Goal: Task Accomplishment & Management: Complete application form

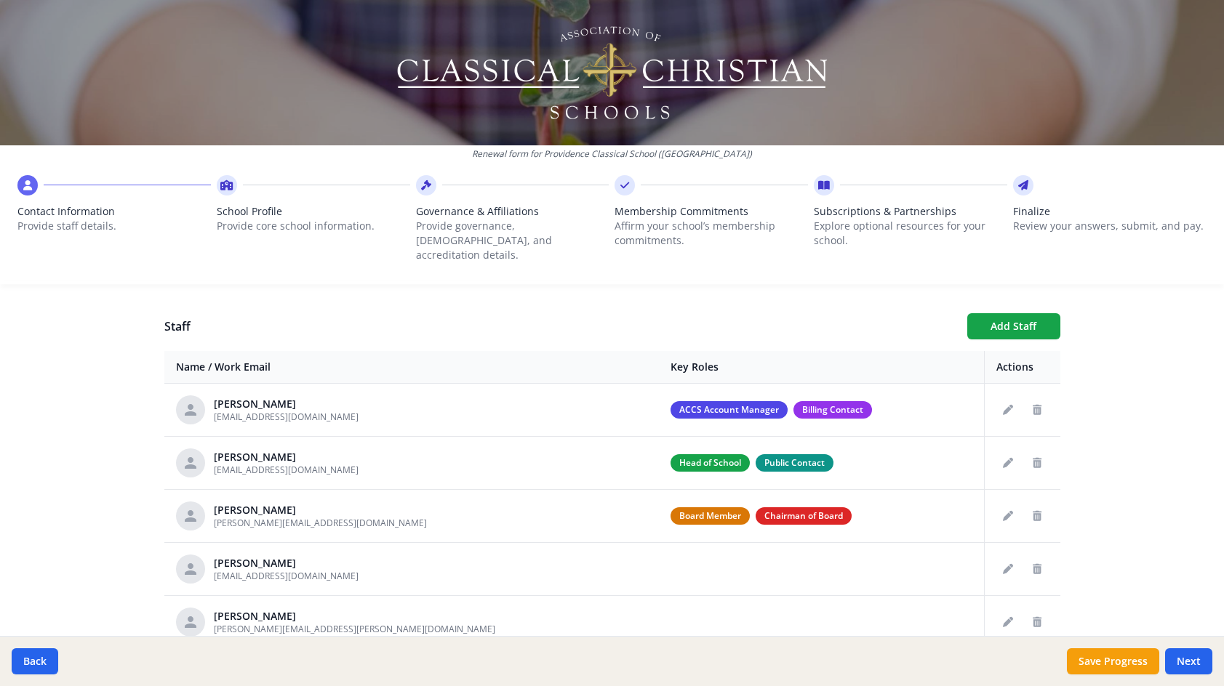
scroll to position [435, 0]
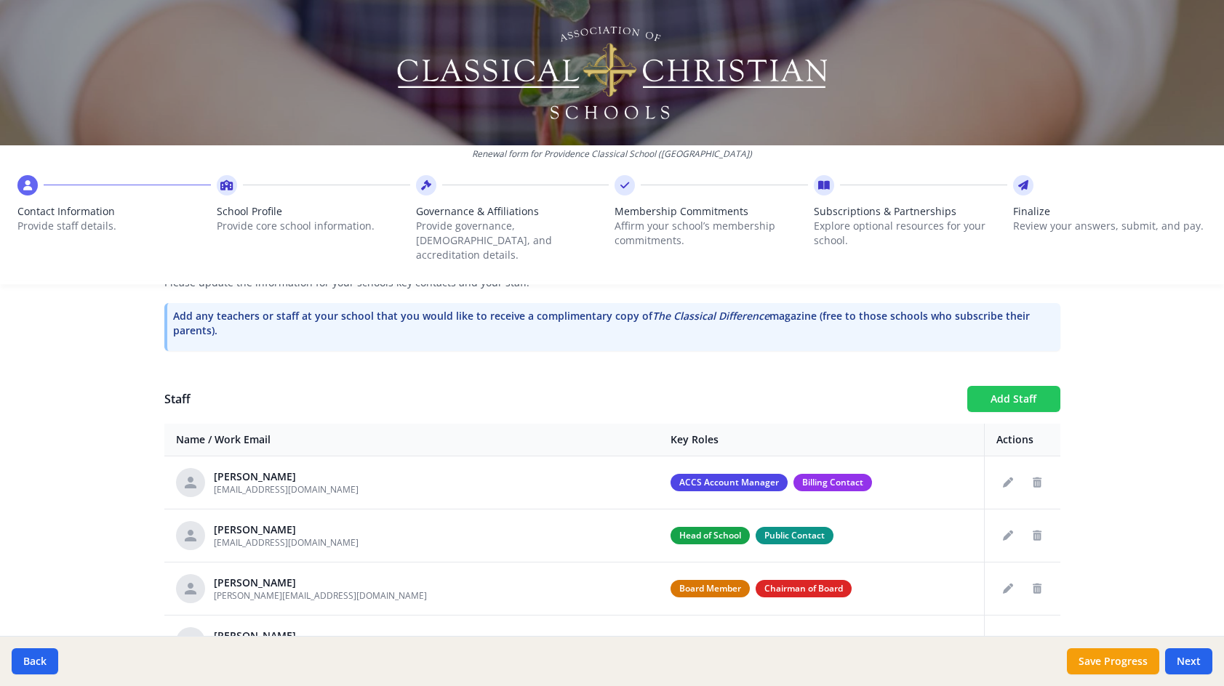
click at [1019, 386] on button "Add Staff" at bounding box center [1013, 399] width 93 height 26
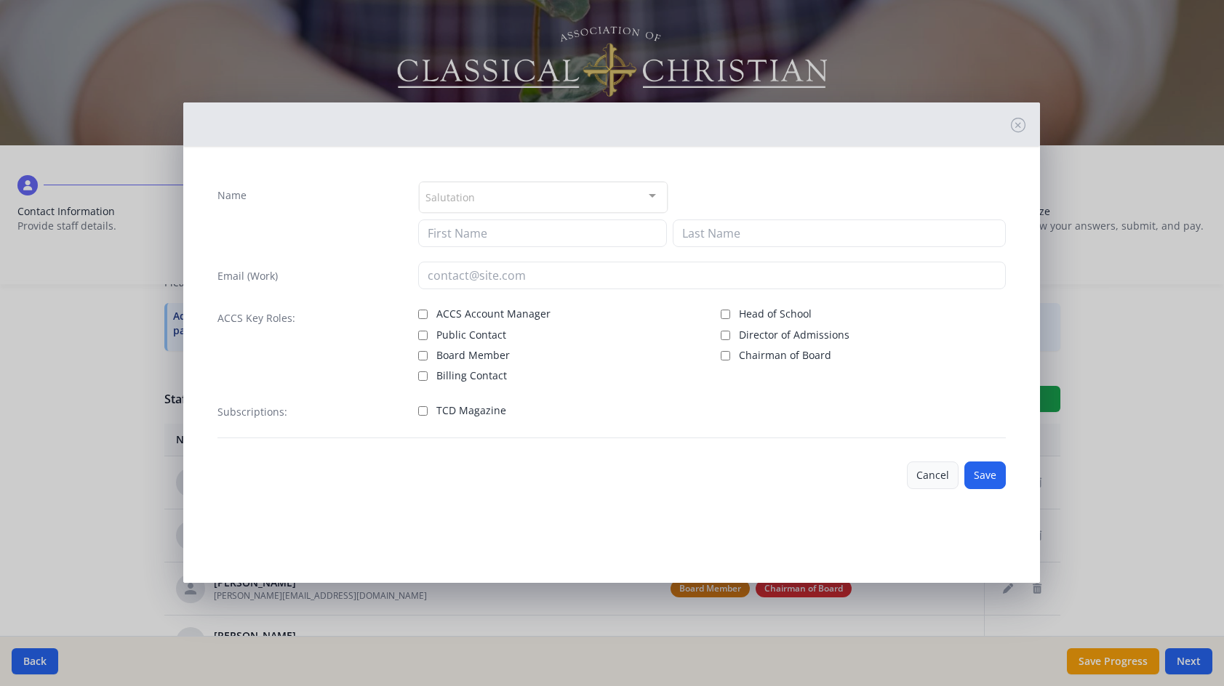
click at [928, 481] on button "Cancel" at bounding box center [933, 476] width 52 height 28
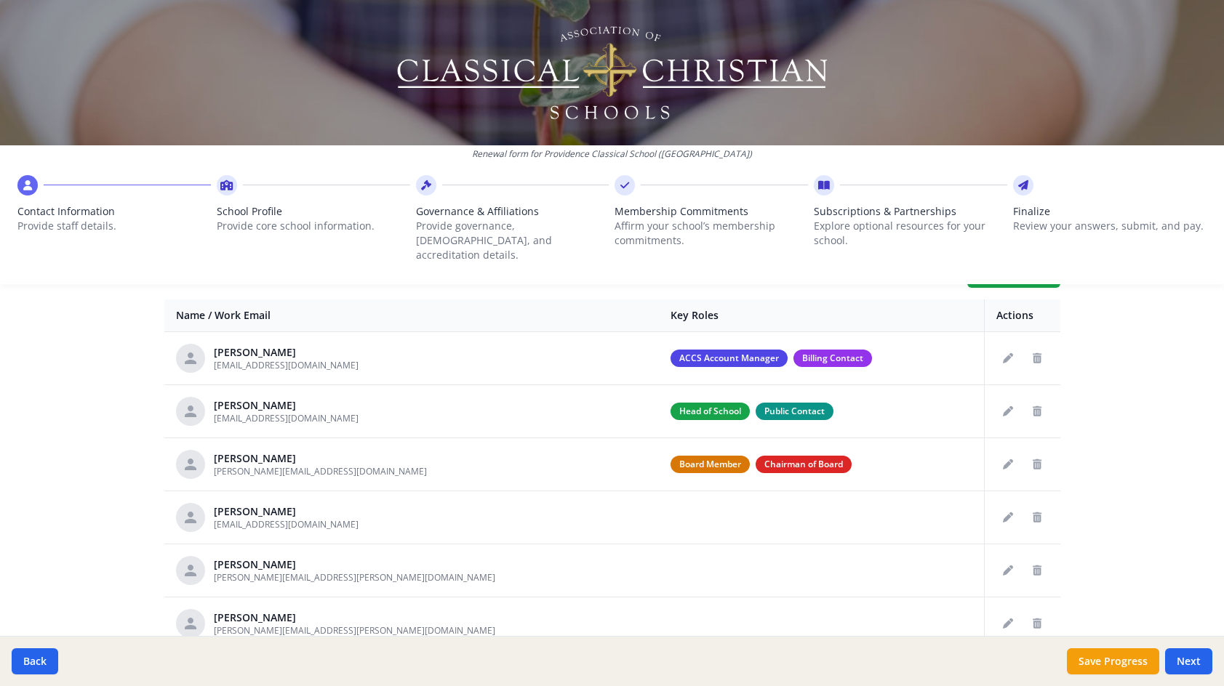
scroll to position [653, 0]
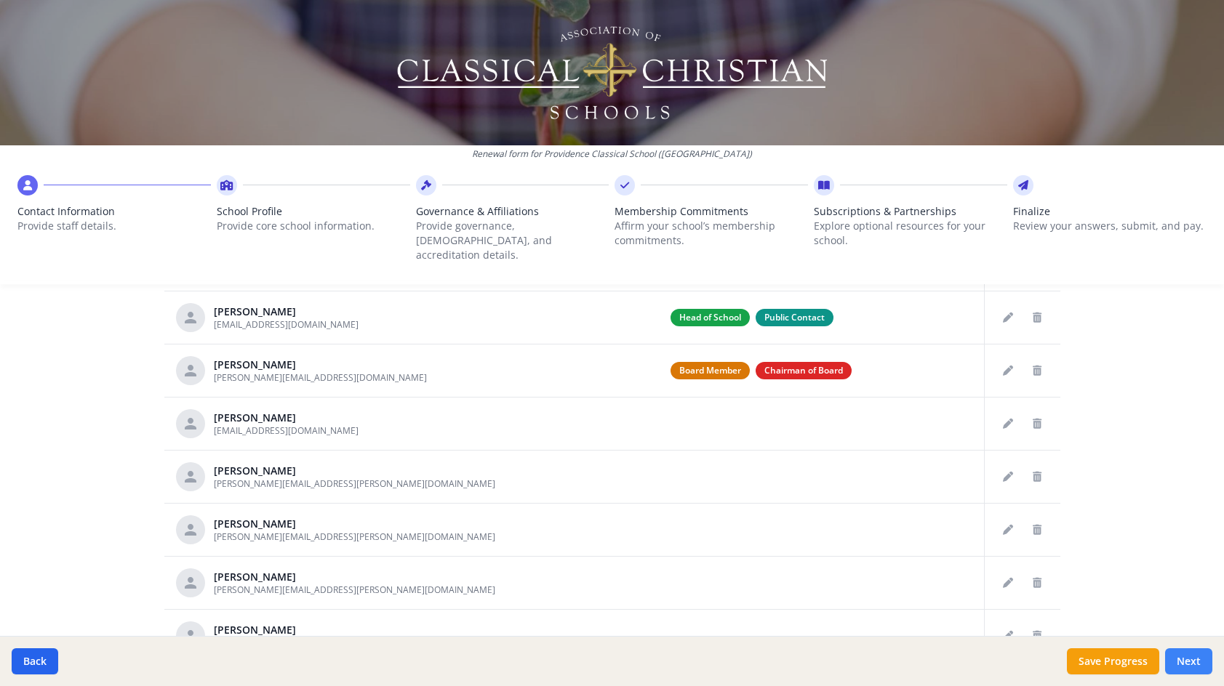
click at [1185, 664] on button "Next" at bounding box center [1188, 661] width 47 height 26
type input "[PHONE_NUMBER]"
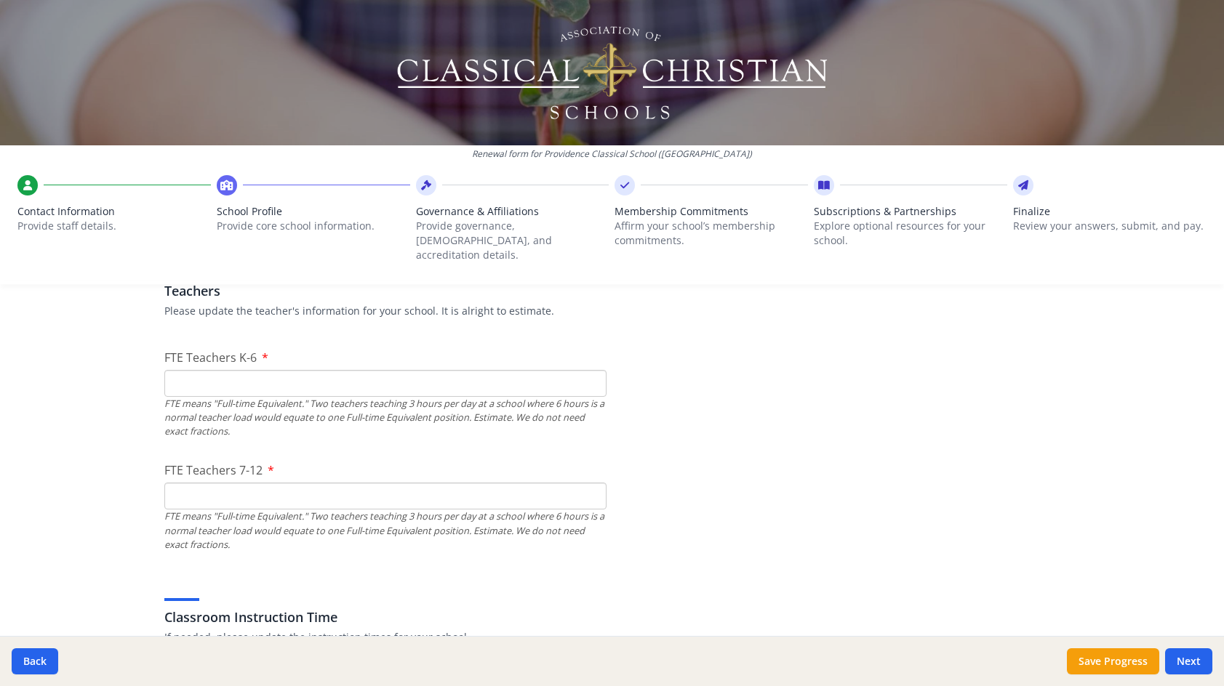
scroll to position [798, 0]
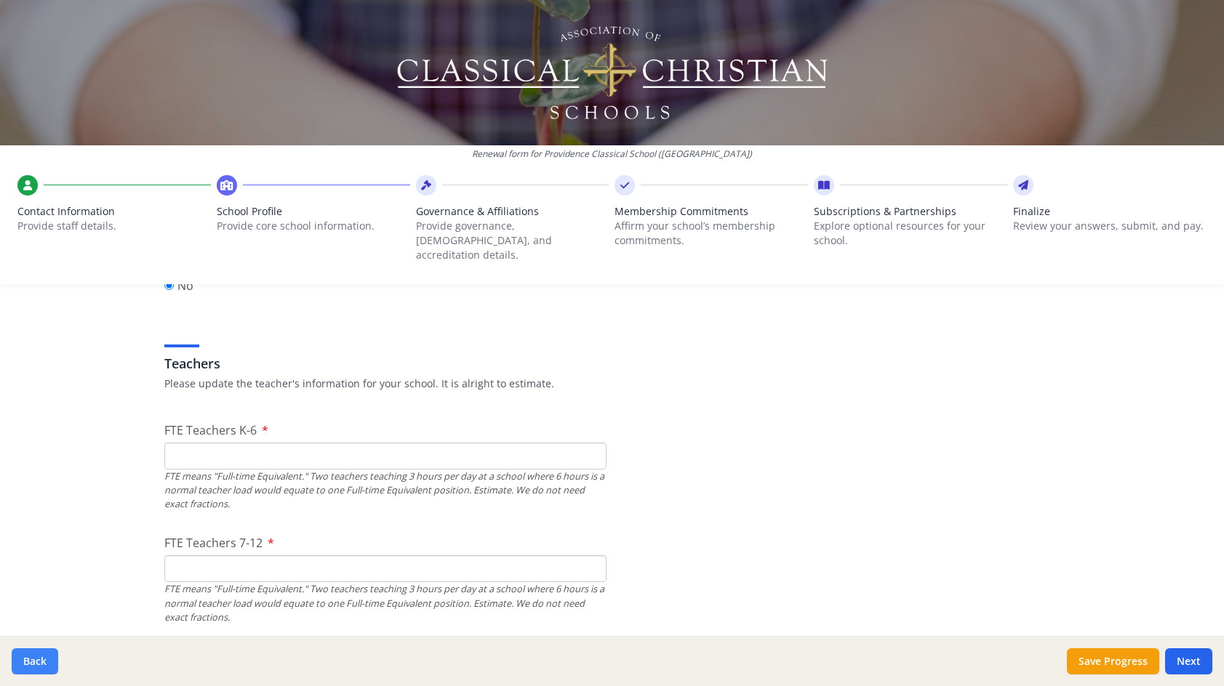
click at [49, 665] on button "Back" at bounding box center [35, 661] width 47 height 26
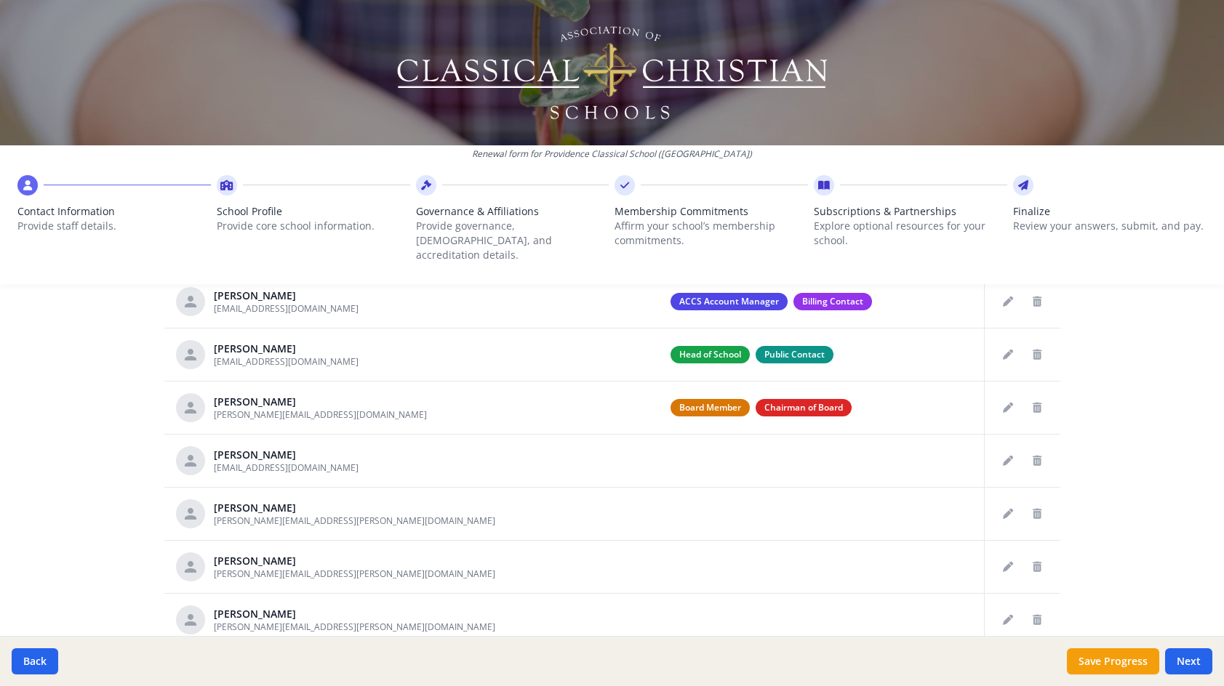
scroll to position [580, 0]
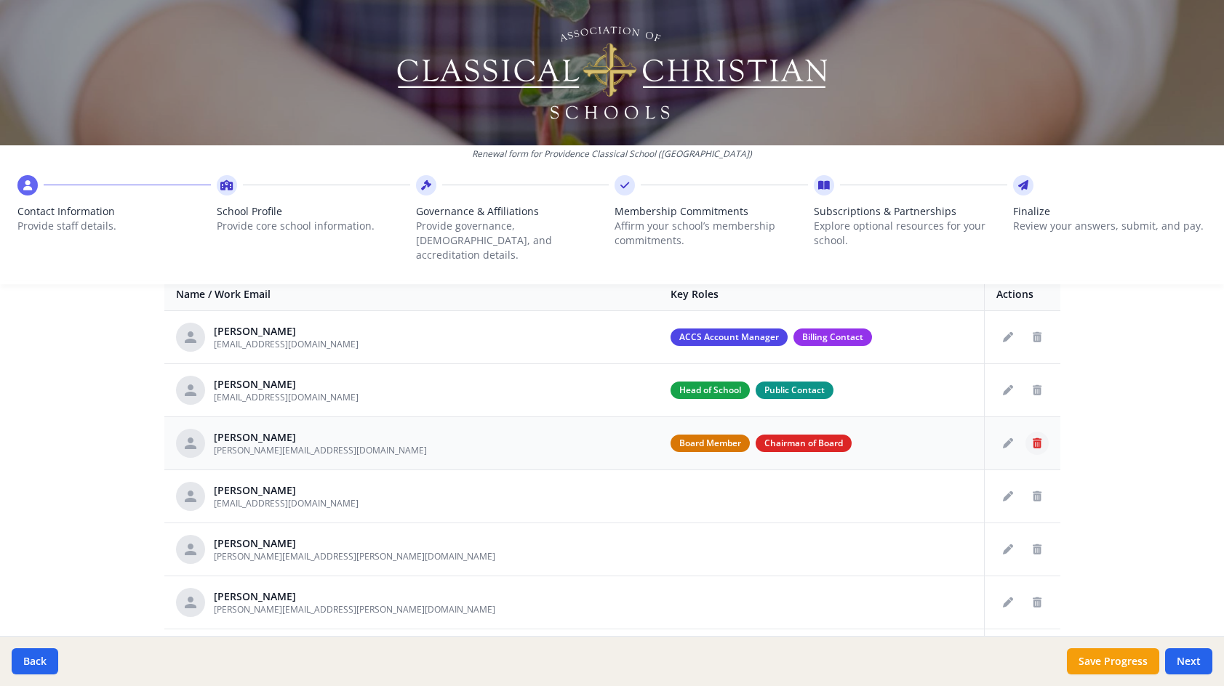
click at [1033, 438] on icon "Delete staff" at bounding box center [1036, 443] width 9 height 10
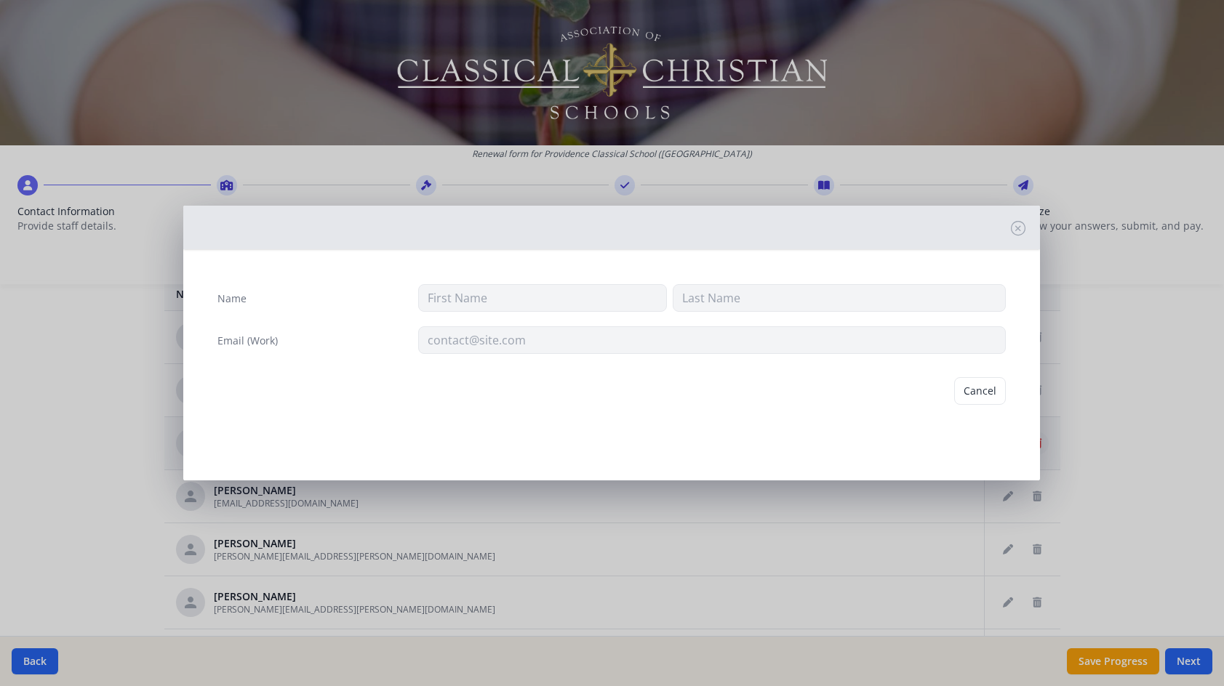
type input "[PERSON_NAME]"
type input "[PERSON_NAME][EMAIL_ADDRESS][DOMAIN_NAME]"
click at [974, 395] on button "Delete" at bounding box center [980, 391] width 50 height 28
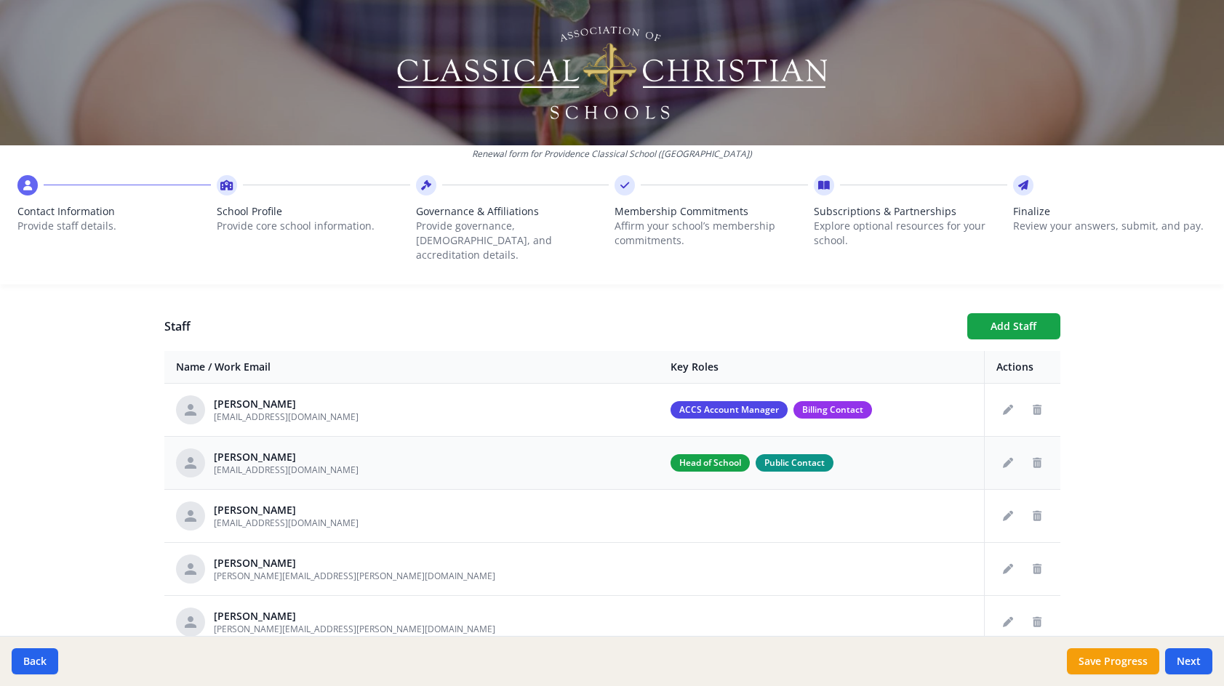
scroll to position [435, 0]
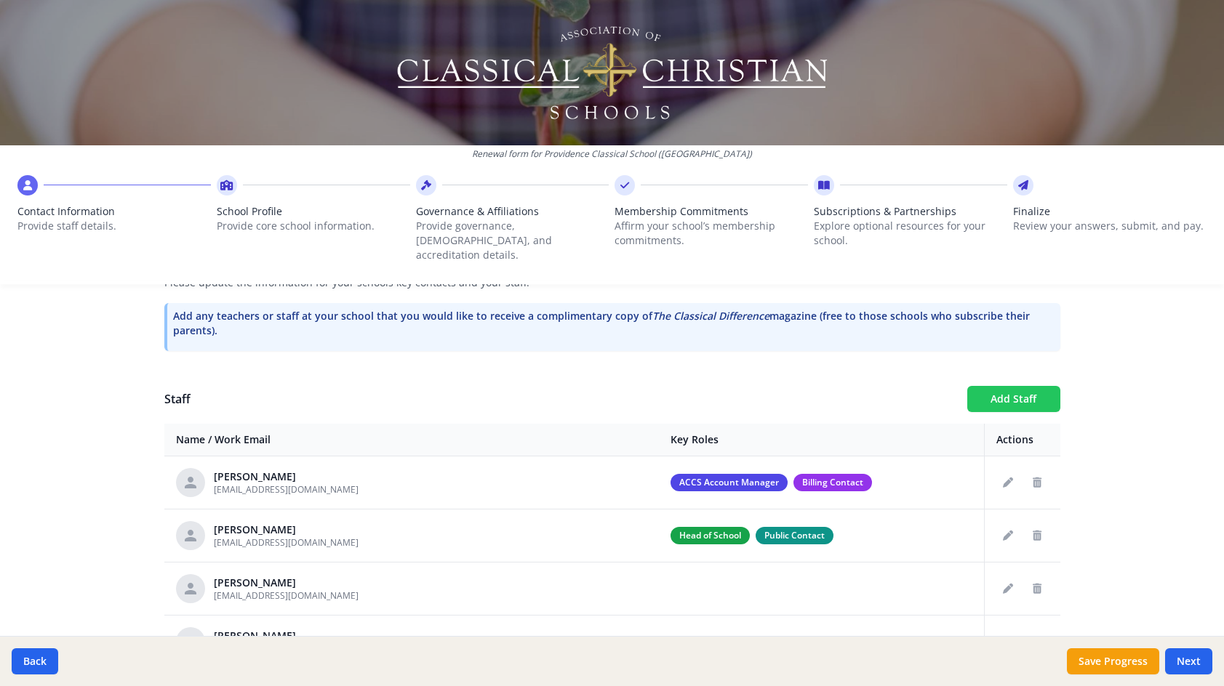
click at [997, 386] on button "Add Staff" at bounding box center [1013, 399] width 93 height 26
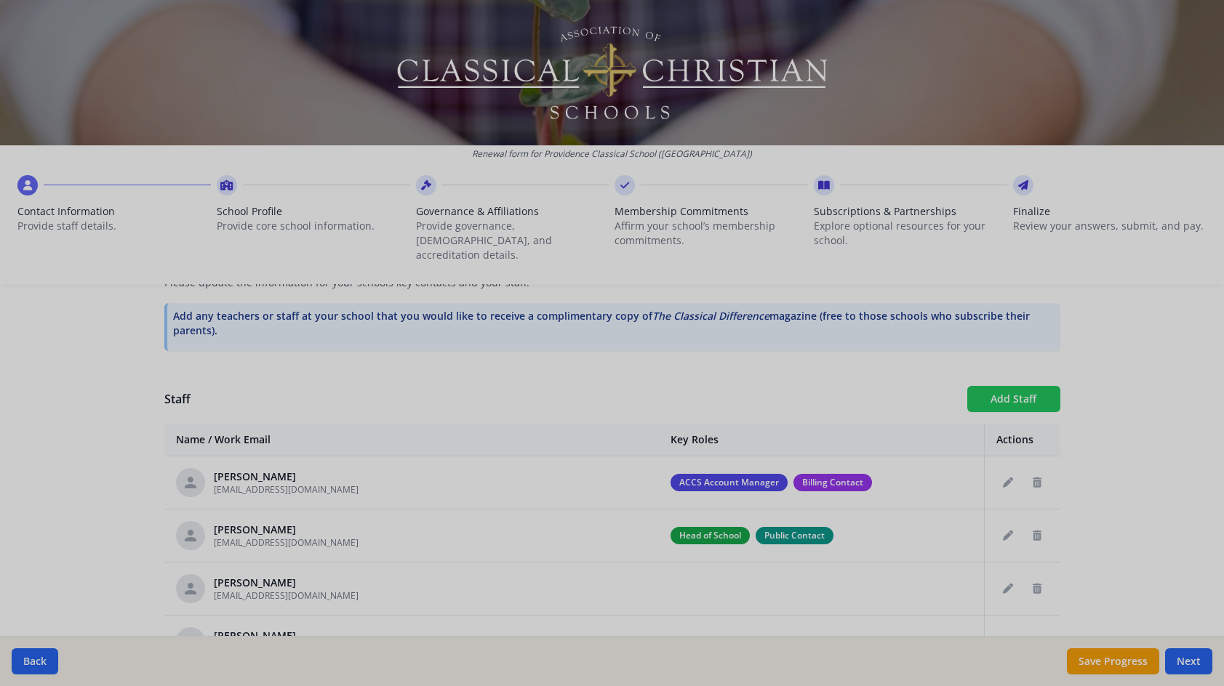
checkbox input "false"
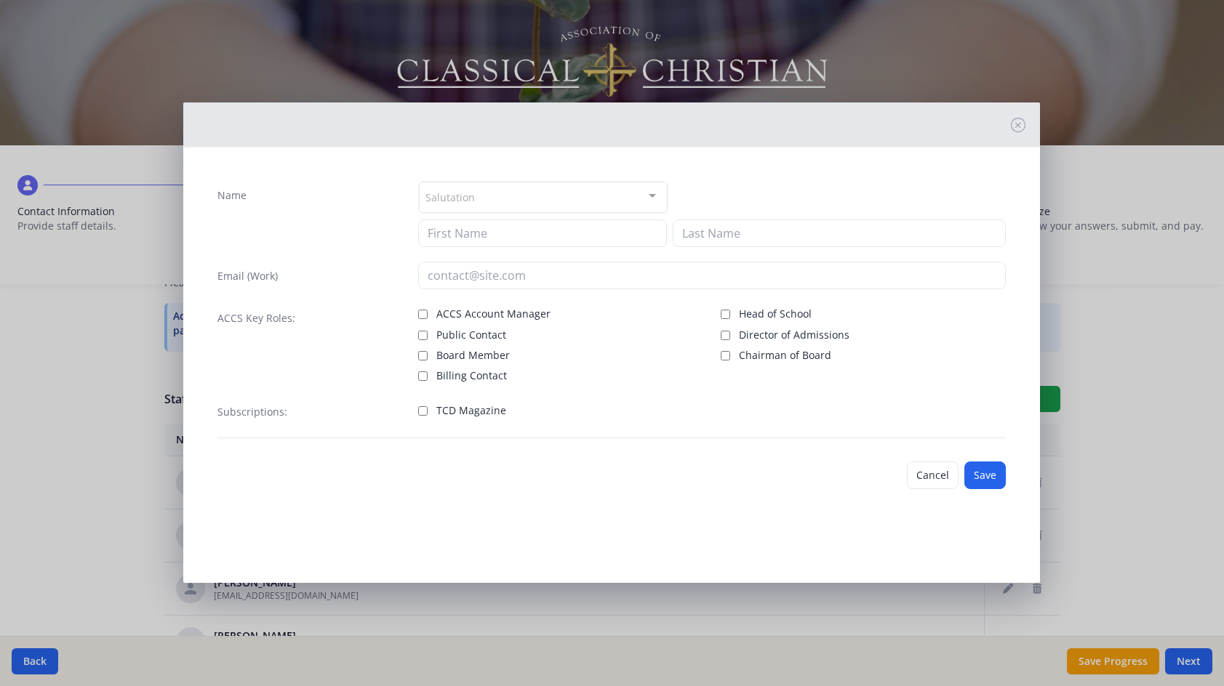
click at [651, 193] on div at bounding box center [652, 196] width 29 height 28
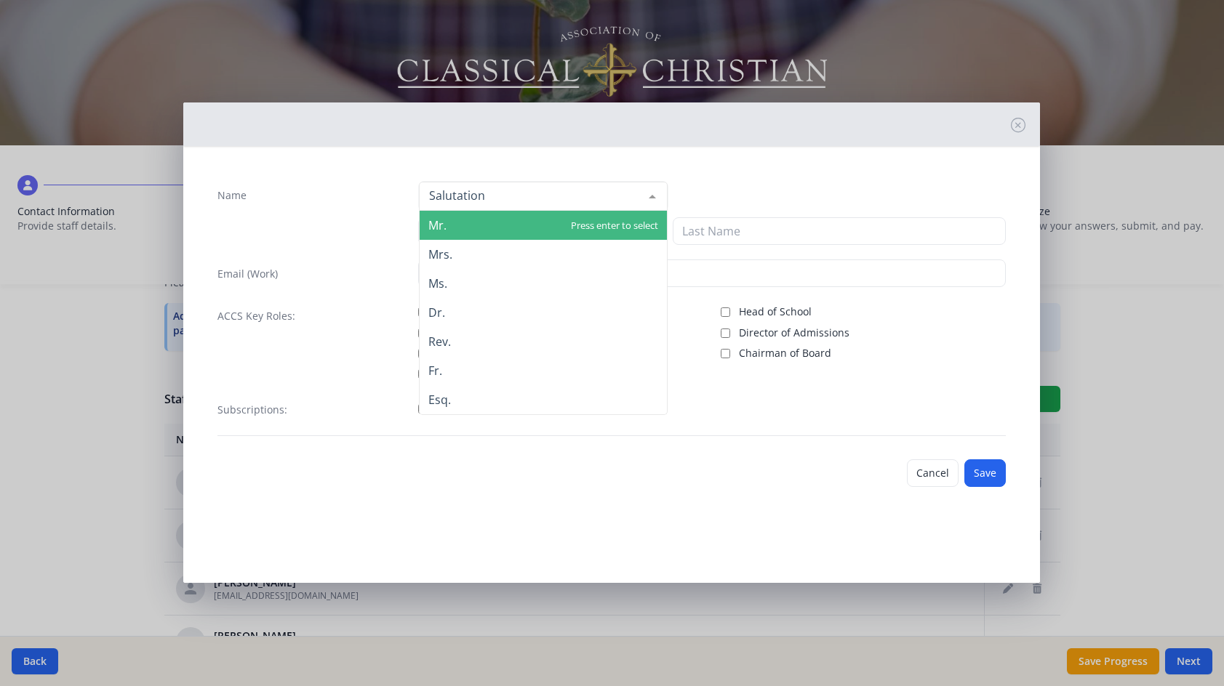
click at [438, 224] on span "Mr." at bounding box center [437, 225] width 18 height 16
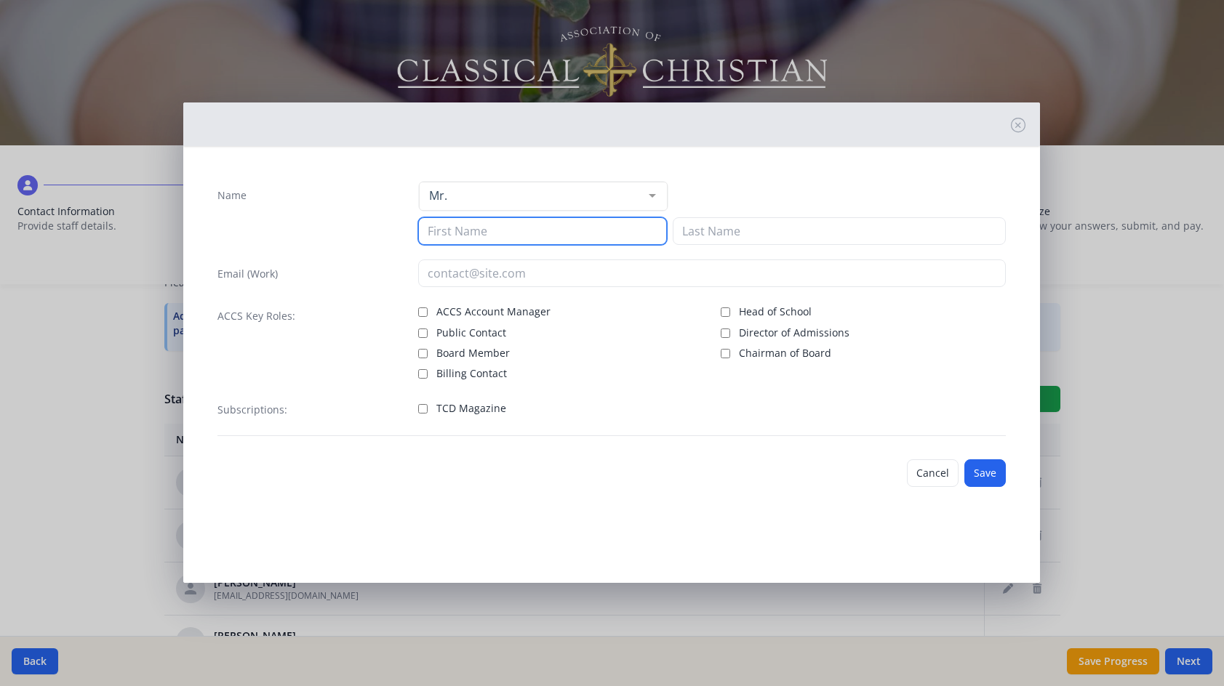
click at [451, 240] on input at bounding box center [542, 231] width 249 height 28
type input "Gean"
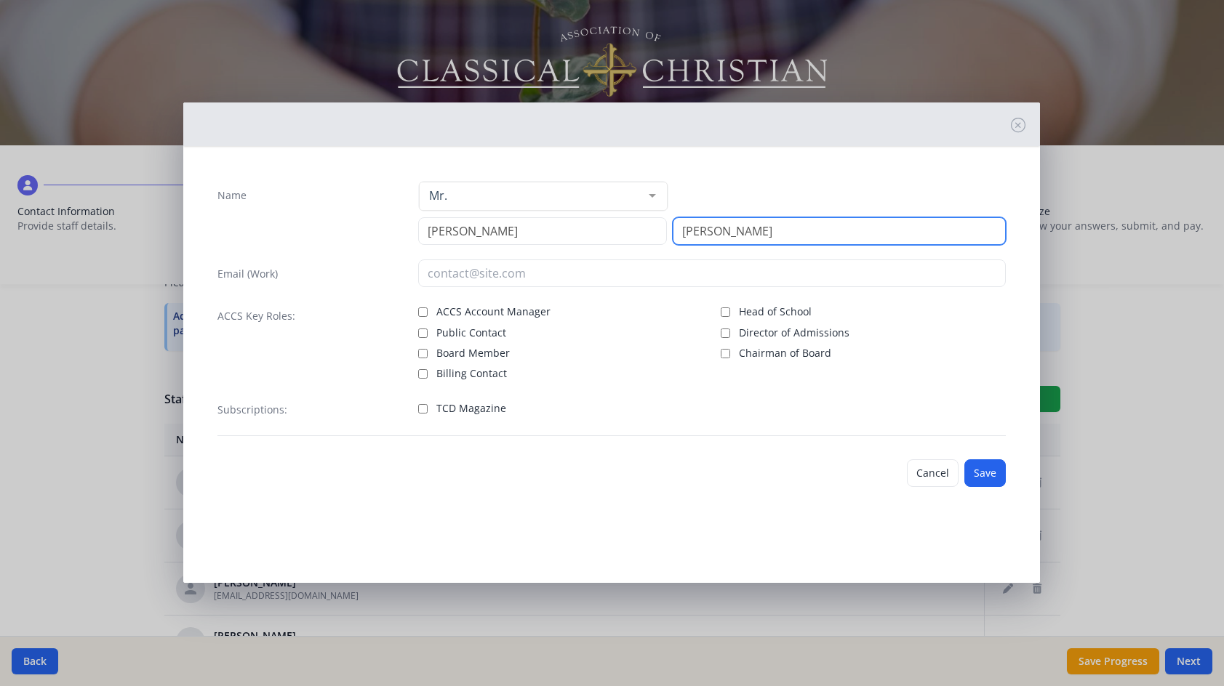
type input "Johnson"
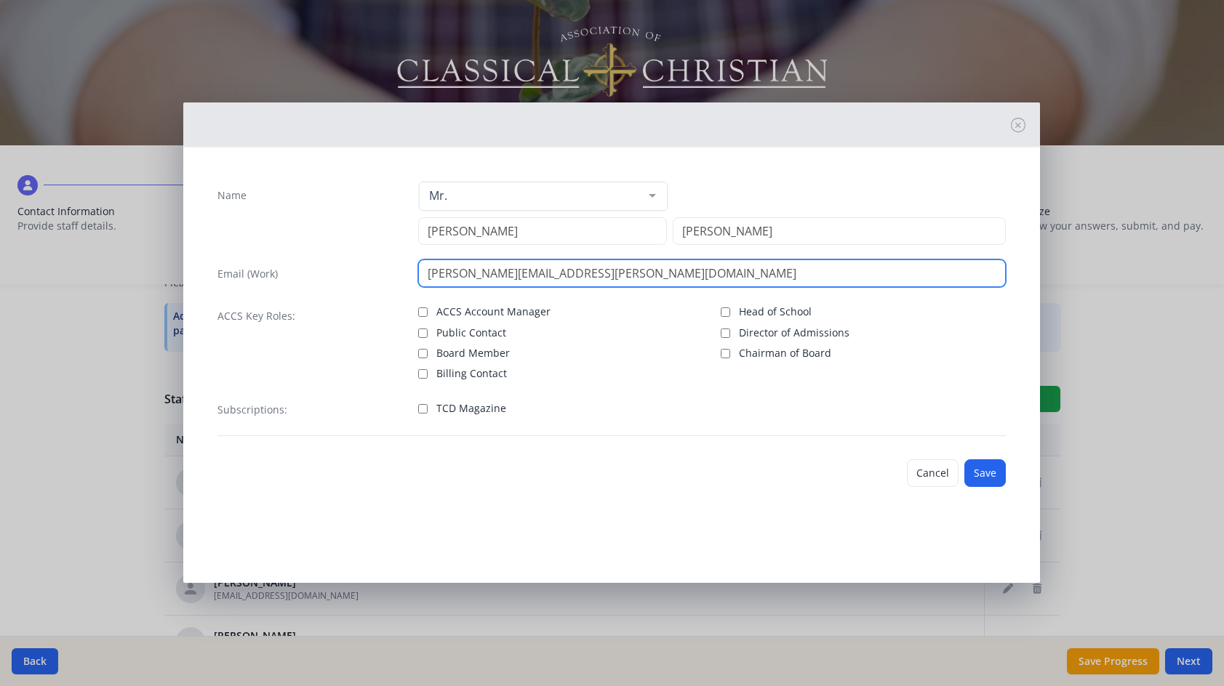
type input "[PERSON_NAME][EMAIL_ADDRESS][PERSON_NAME][DOMAIN_NAME]"
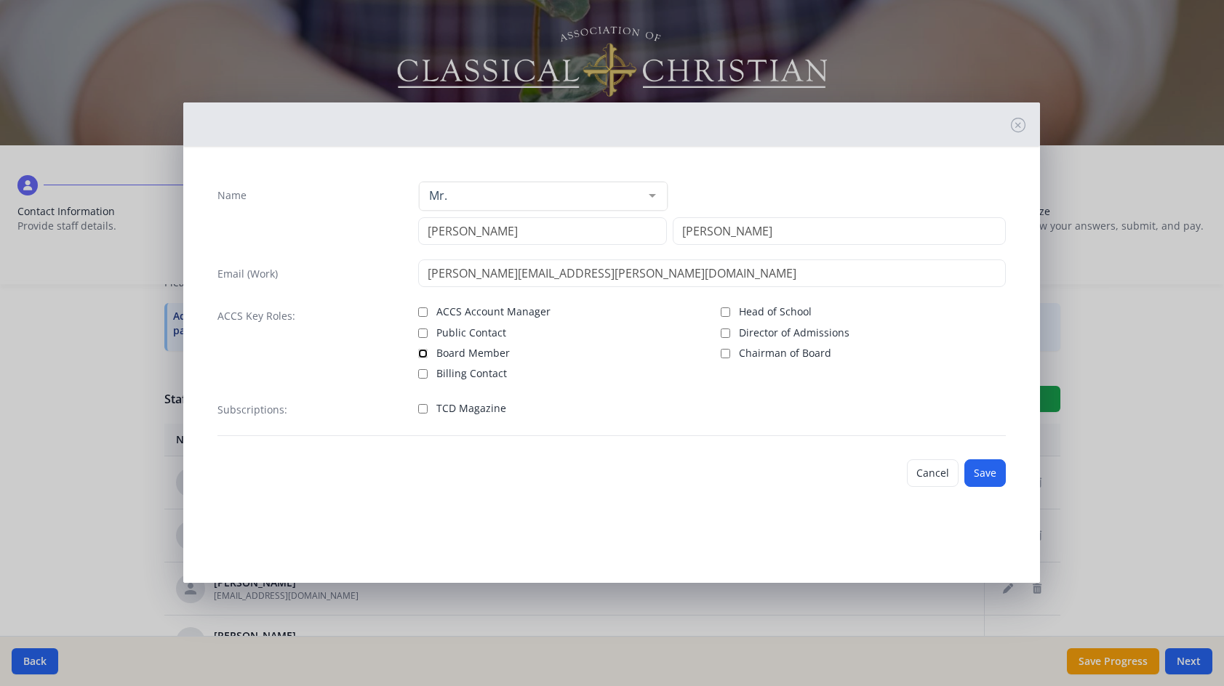
click at [424, 353] on input "Board Member" at bounding box center [422, 353] width 9 height 9
checkbox input "true"
click at [725, 356] on input "Chairman of Board" at bounding box center [724, 353] width 9 height 9
checkbox input "true"
click at [984, 473] on button "Save" at bounding box center [984, 473] width 41 height 28
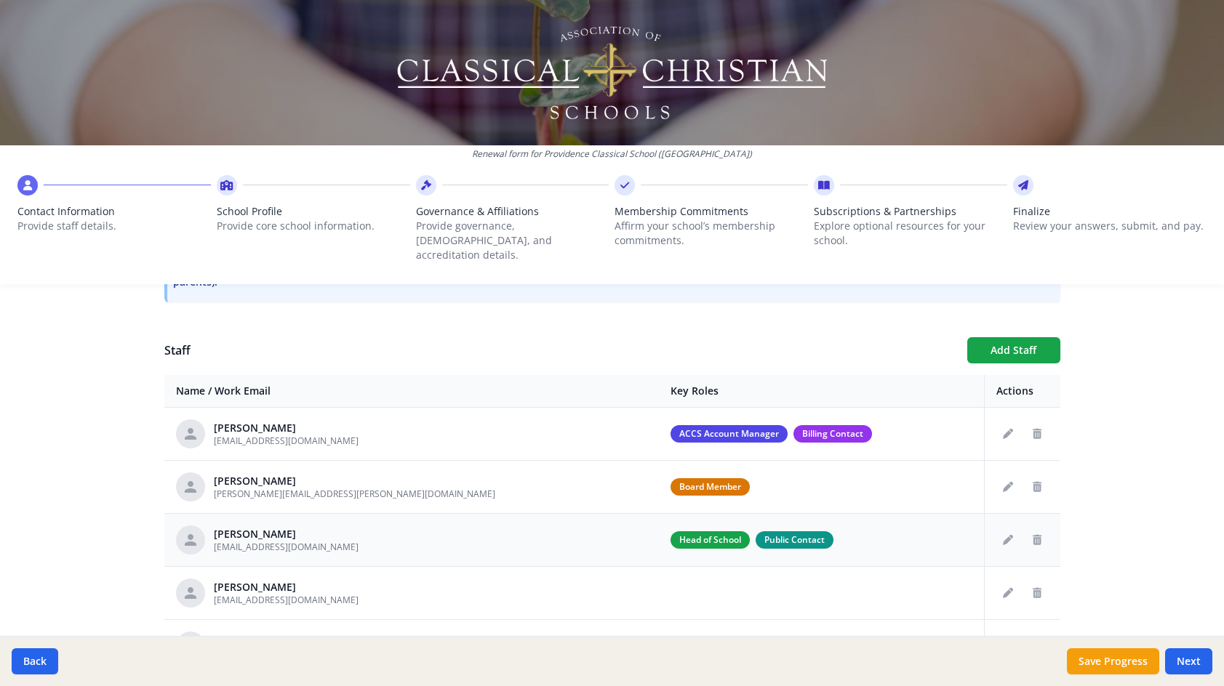
scroll to position [507, 0]
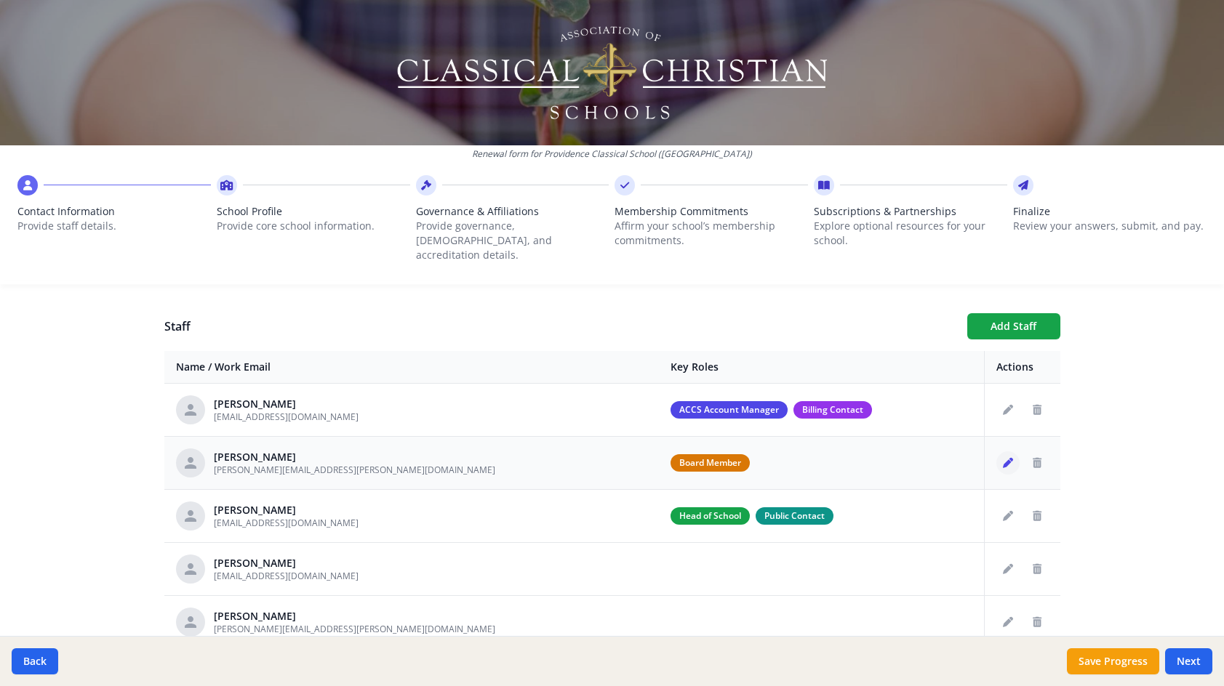
click at [1003, 458] on icon "Edit staff" at bounding box center [1008, 463] width 10 height 10
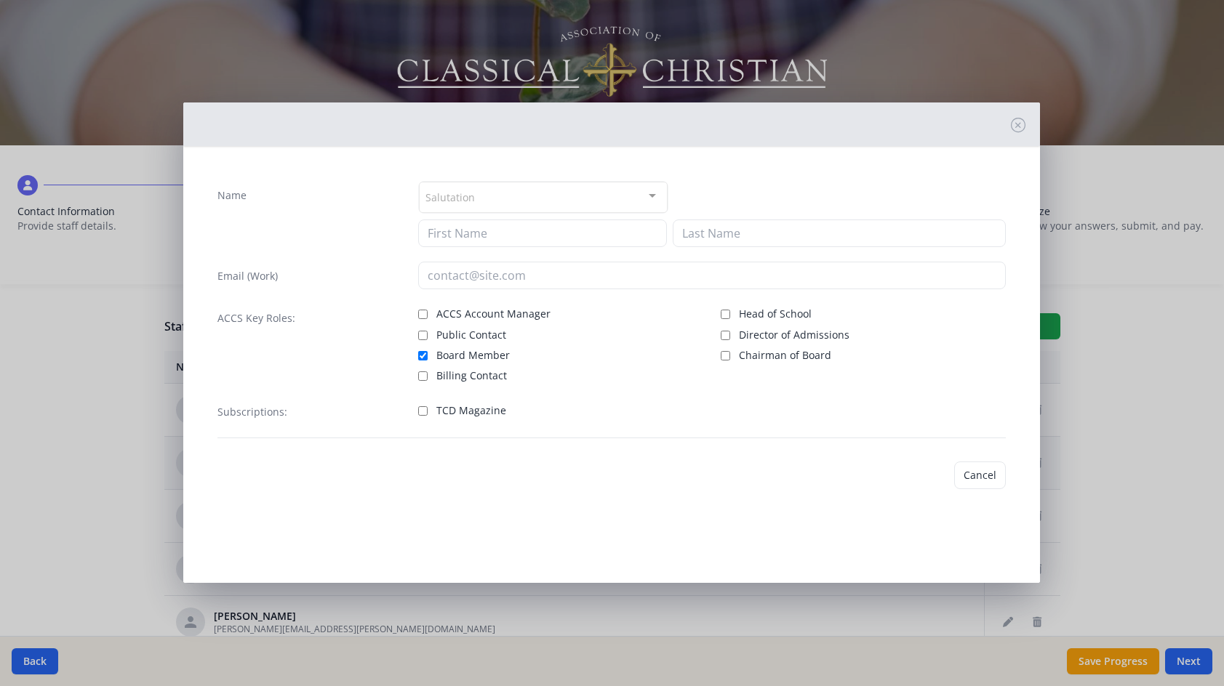
type input "Gean"
type input "Johnson"
type input "[PERSON_NAME][EMAIL_ADDRESS][PERSON_NAME][DOMAIN_NAME]"
checkbox input "true"
click at [725, 354] on input "Chairman of Board" at bounding box center [724, 353] width 9 height 9
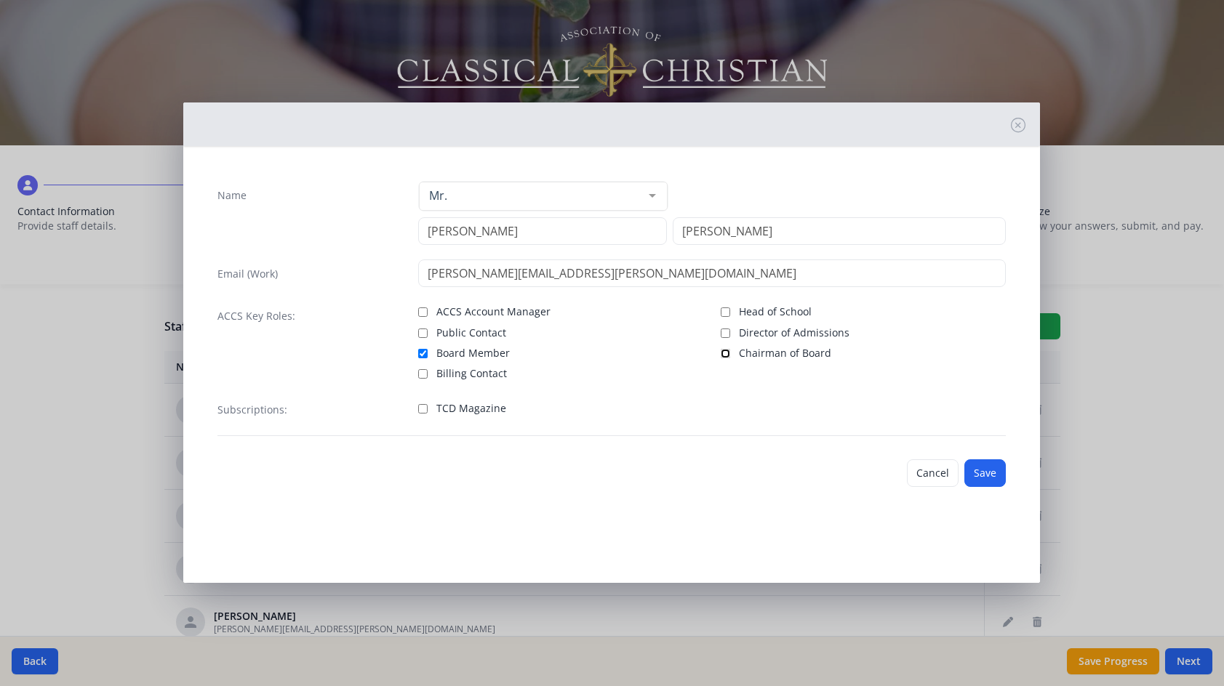
checkbox input "true"
click at [985, 469] on button "Save" at bounding box center [984, 473] width 41 height 28
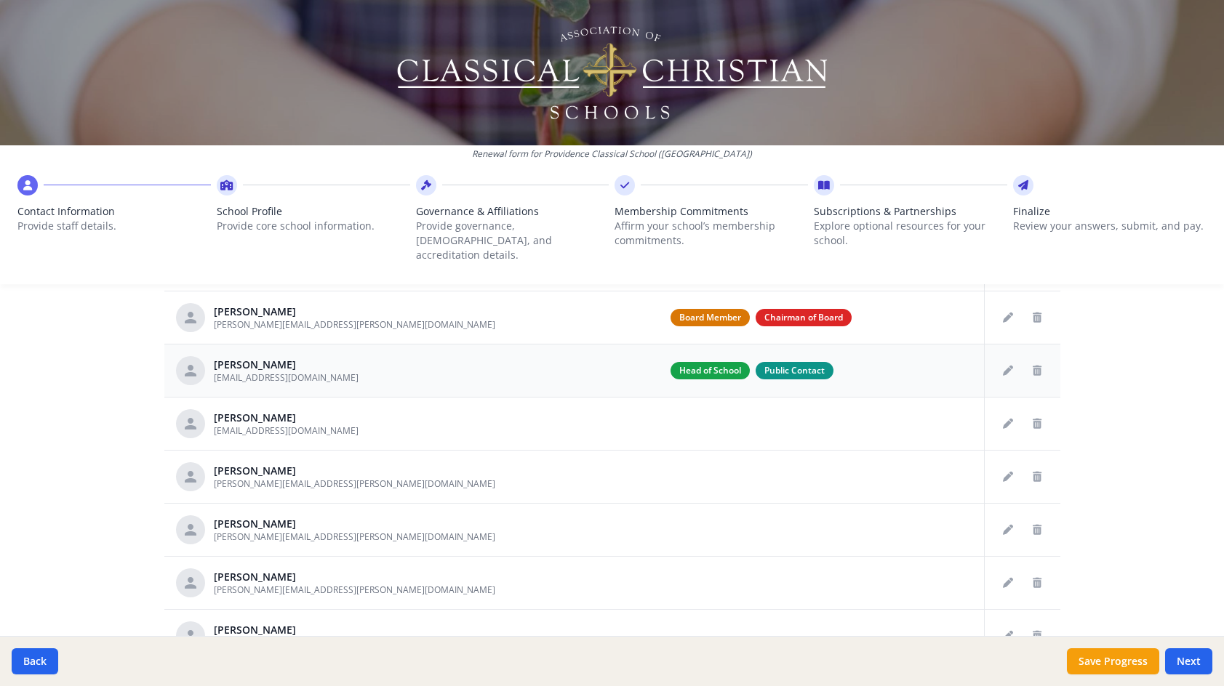
scroll to position [726, 0]
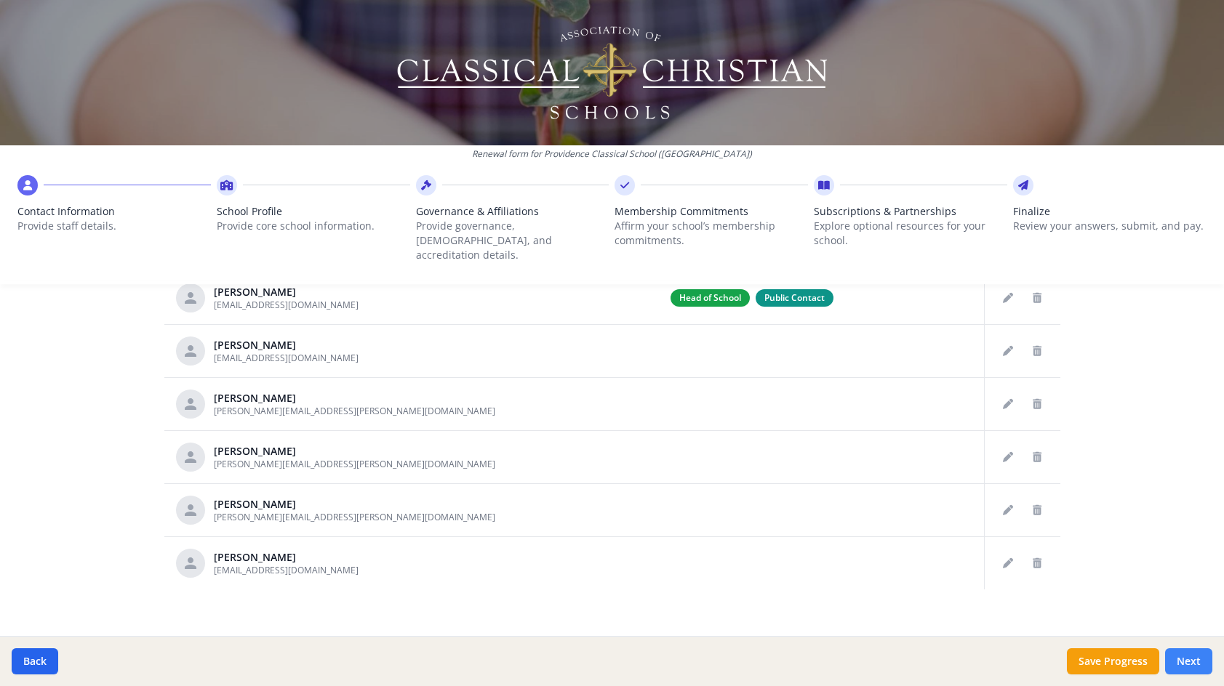
click at [1202, 665] on button "Next" at bounding box center [1188, 661] width 47 height 26
type input "[PHONE_NUMBER]"
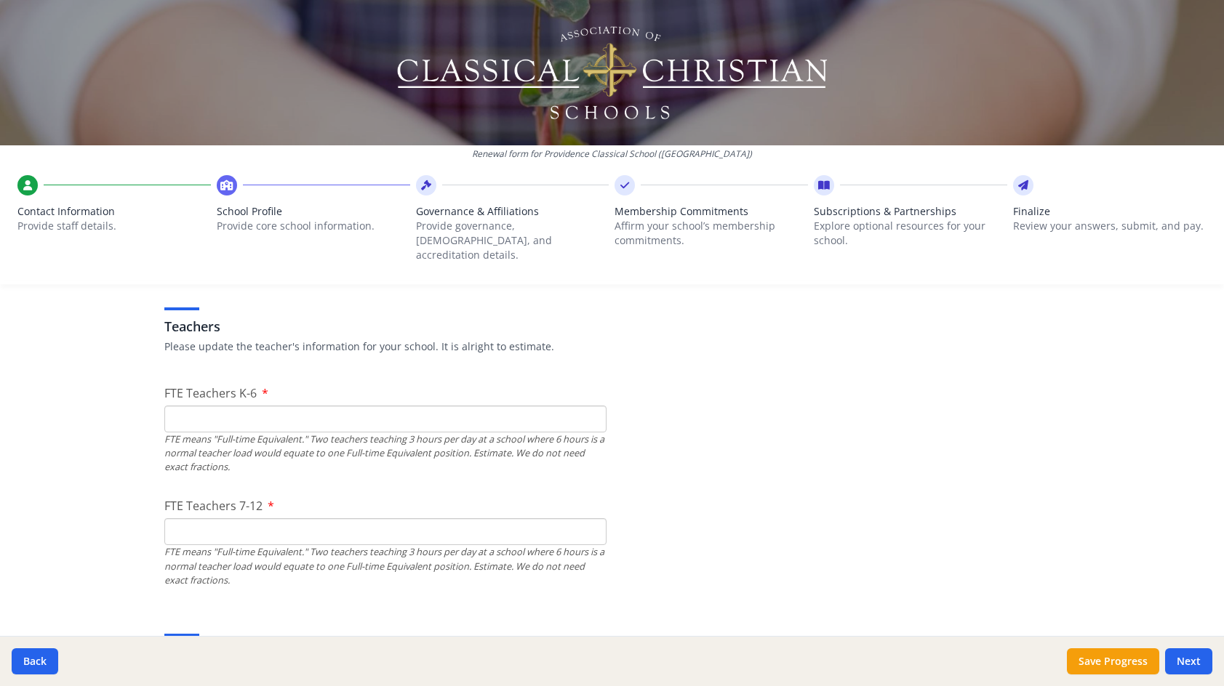
scroll to position [871, 0]
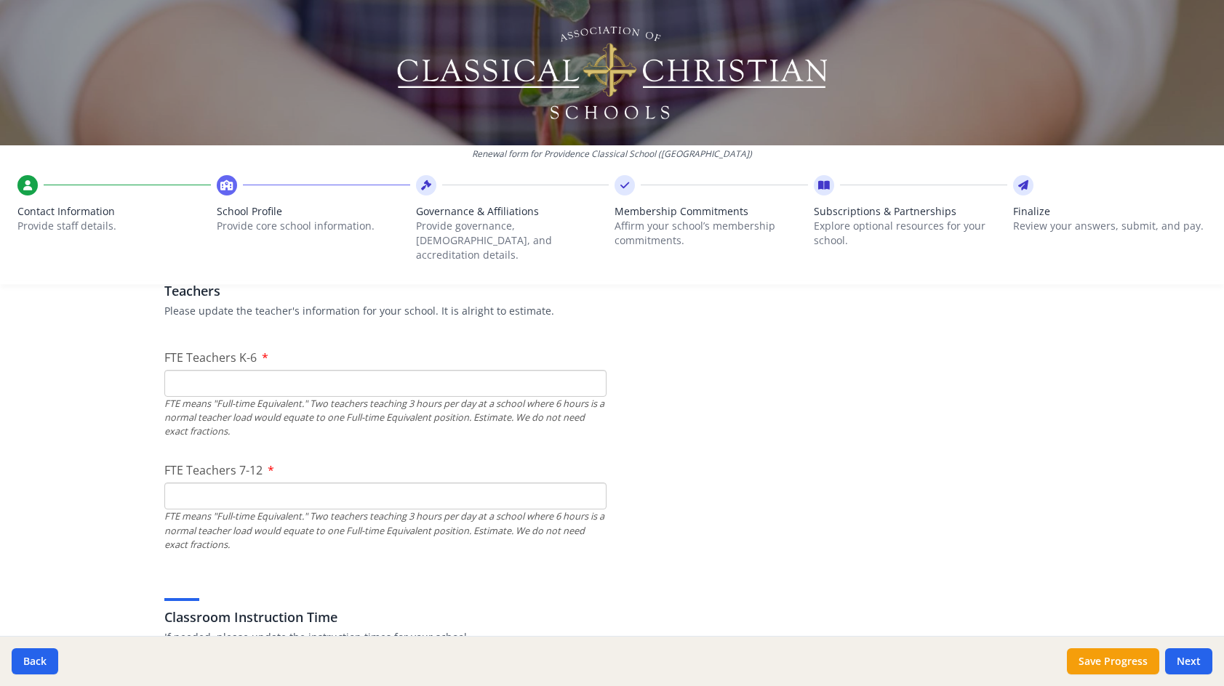
click at [427, 370] on input "FTE Teachers K-6" at bounding box center [385, 383] width 442 height 27
type input "14"
click at [366, 486] on input "FTE Teachers 7-12" at bounding box center [385, 496] width 442 height 27
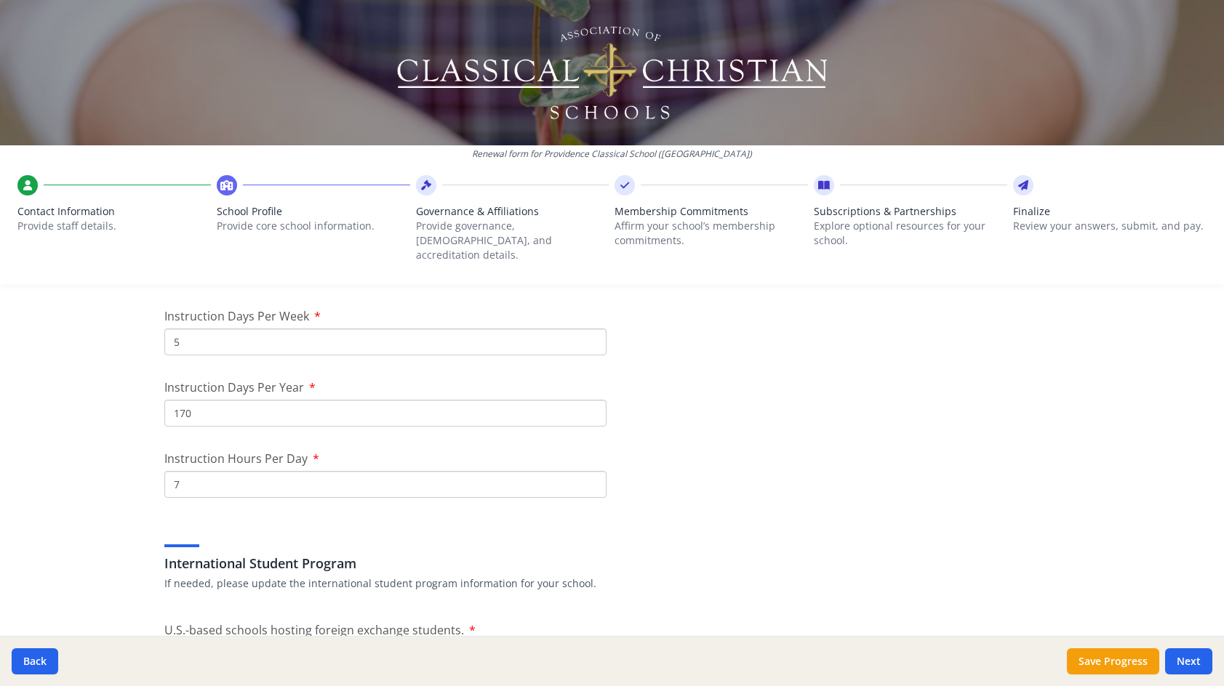
scroll to position [1234, 0]
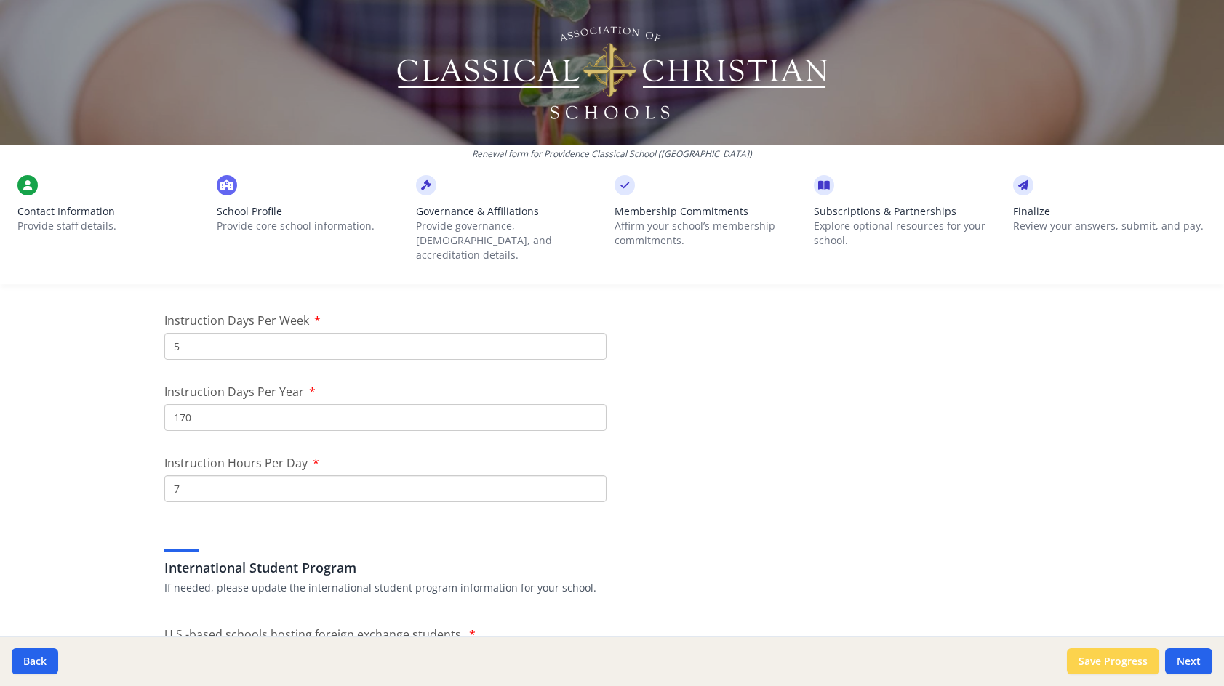
type input "8"
click at [1136, 672] on button "Save Progress" at bounding box center [1113, 661] width 92 height 26
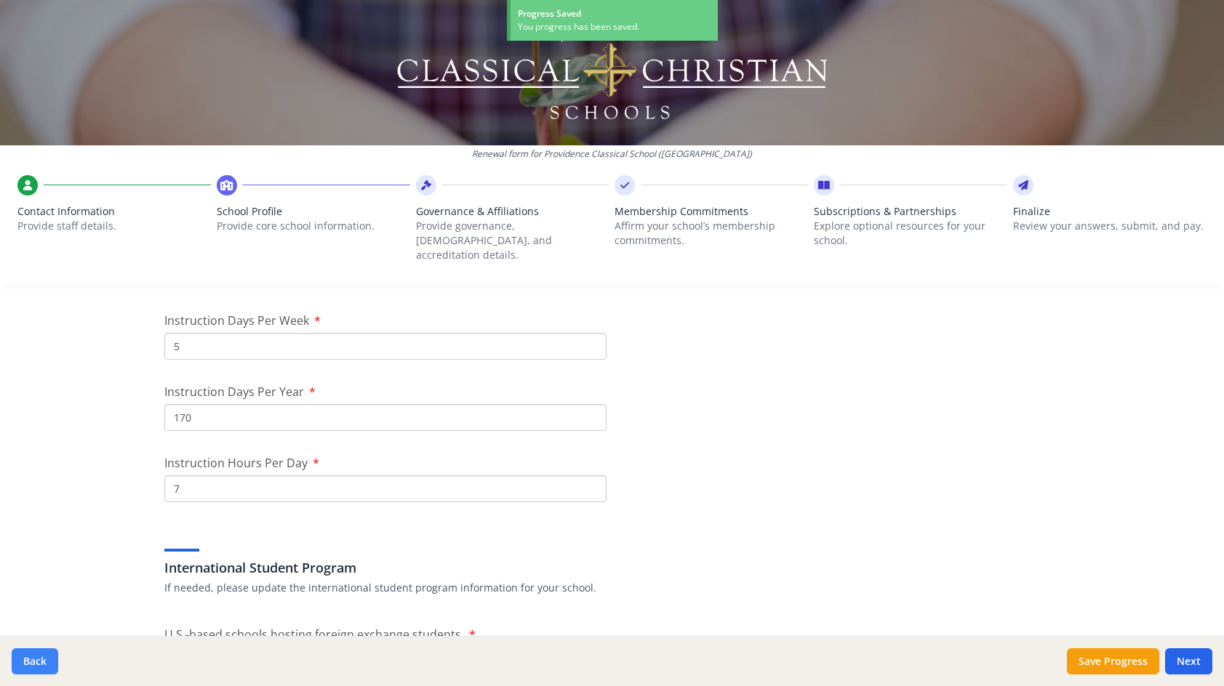
click at [41, 666] on button "Back" at bounding box center [35, 661] width 47 height 26
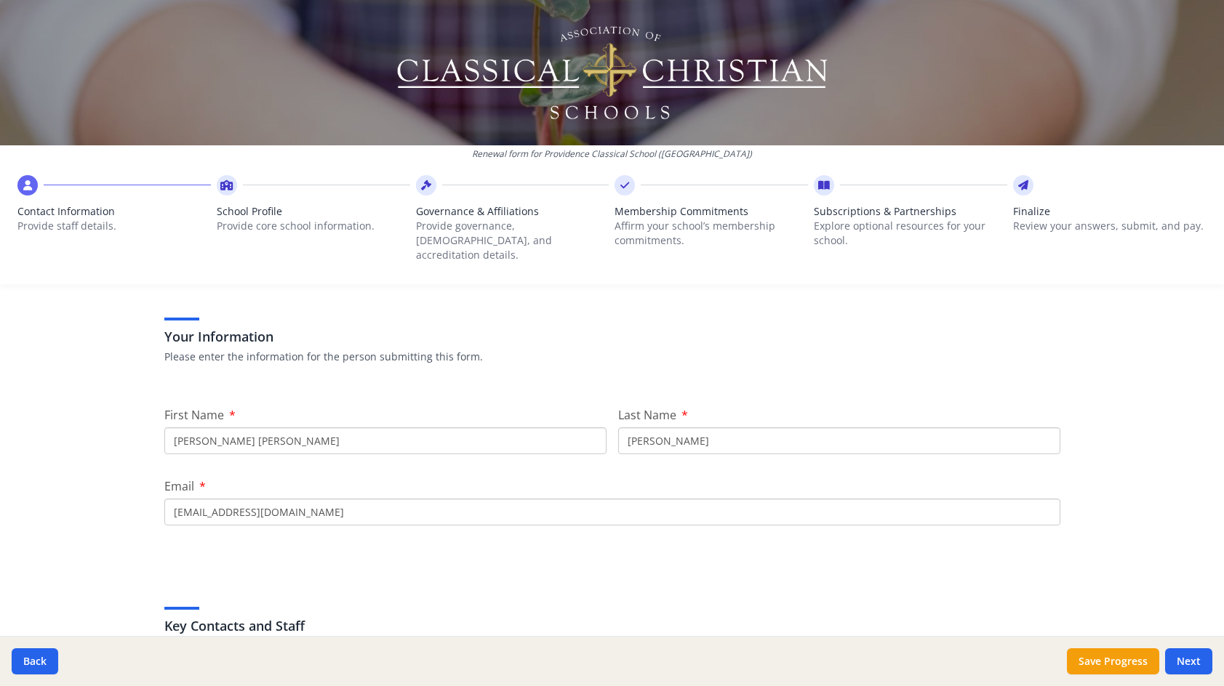
scroll to position [0, 0]
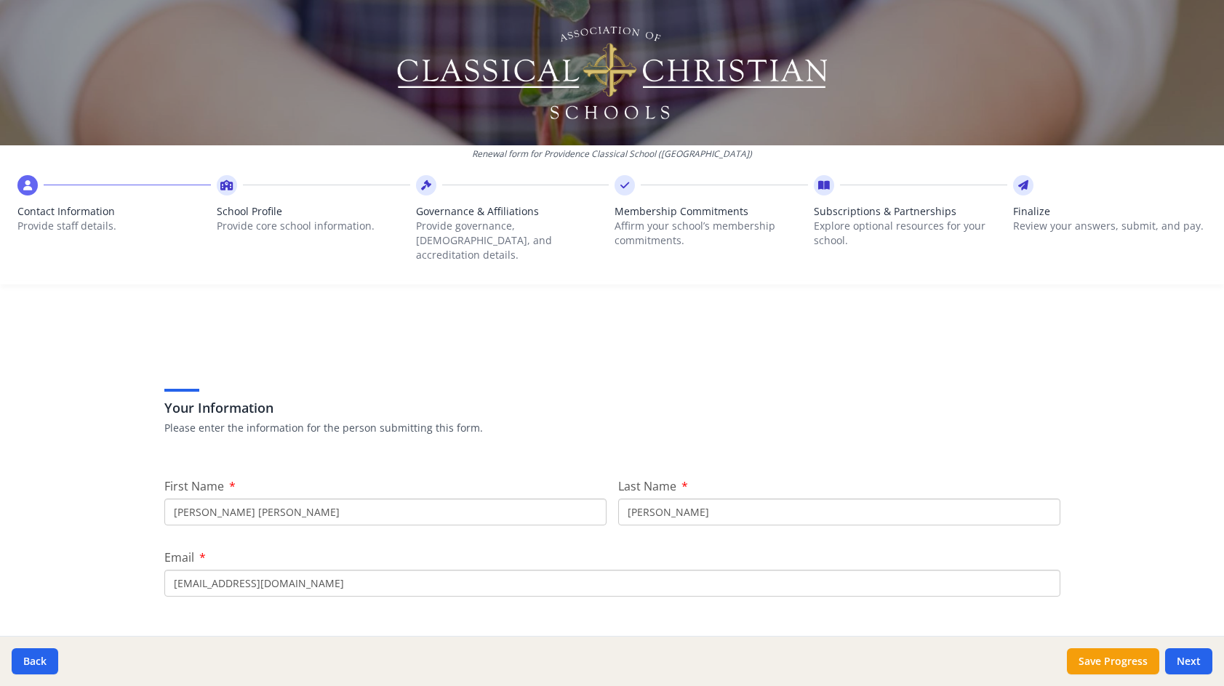
drag, startPoint x: 215, startPoint y: 497, endPoint x: 164, endPoint y: 494, distance: 51.7
click at [164, 499] on input "Mary Ann" at bounding box center [385, 512] width 442 height 27
type input "[PERSON_NAME]"
type input "[PERSON_NAME][EMAIL_ADDRESS][PERSON_NAME][DOMAIN_NAME]"
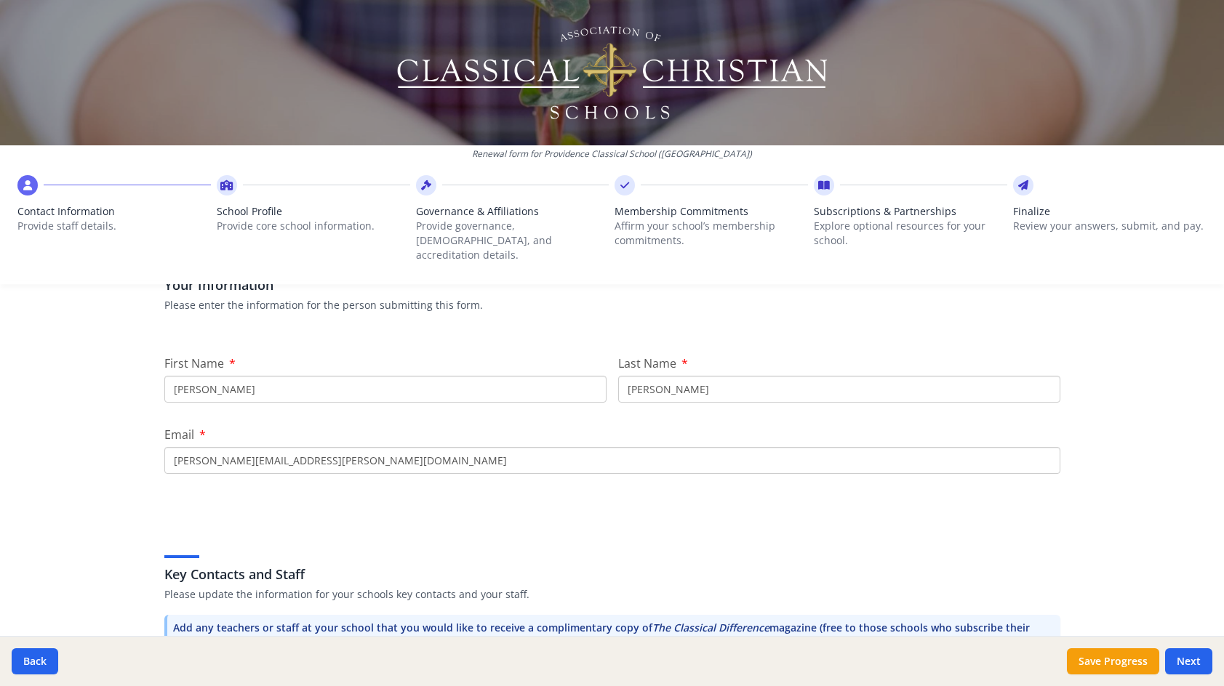
scroll to position [145, 0]
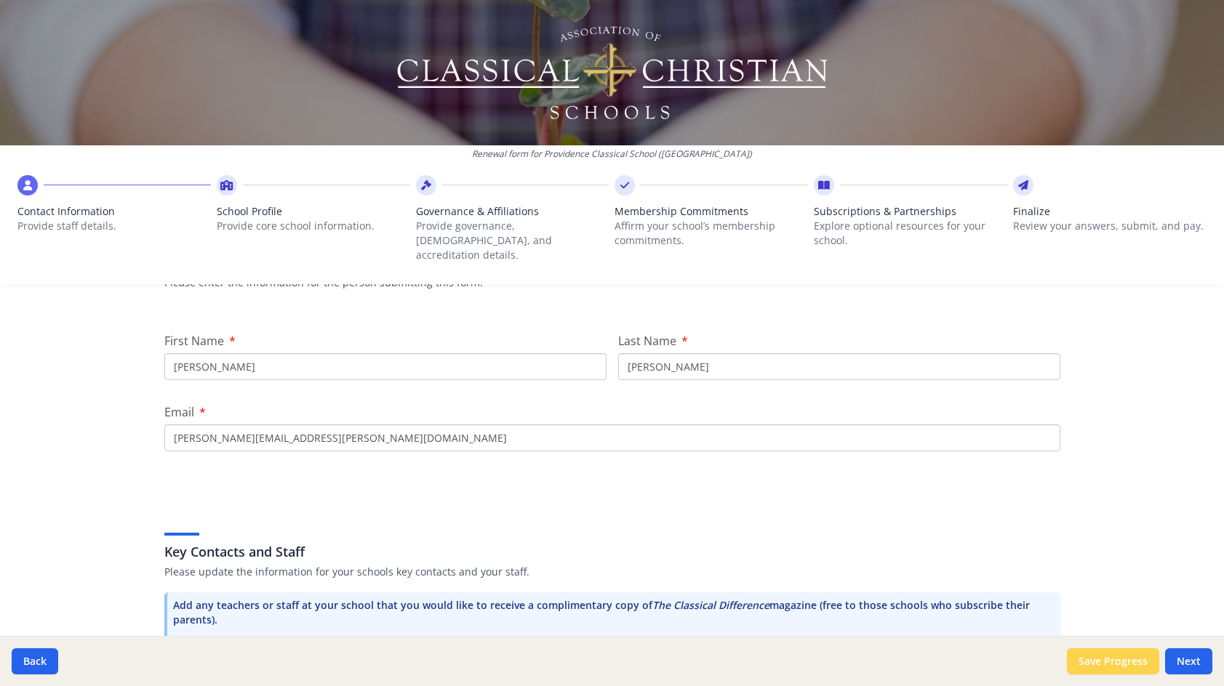
click at [1114, 666] on button "Save Progress" at bounding box center [1113, 661] width 92 height 26
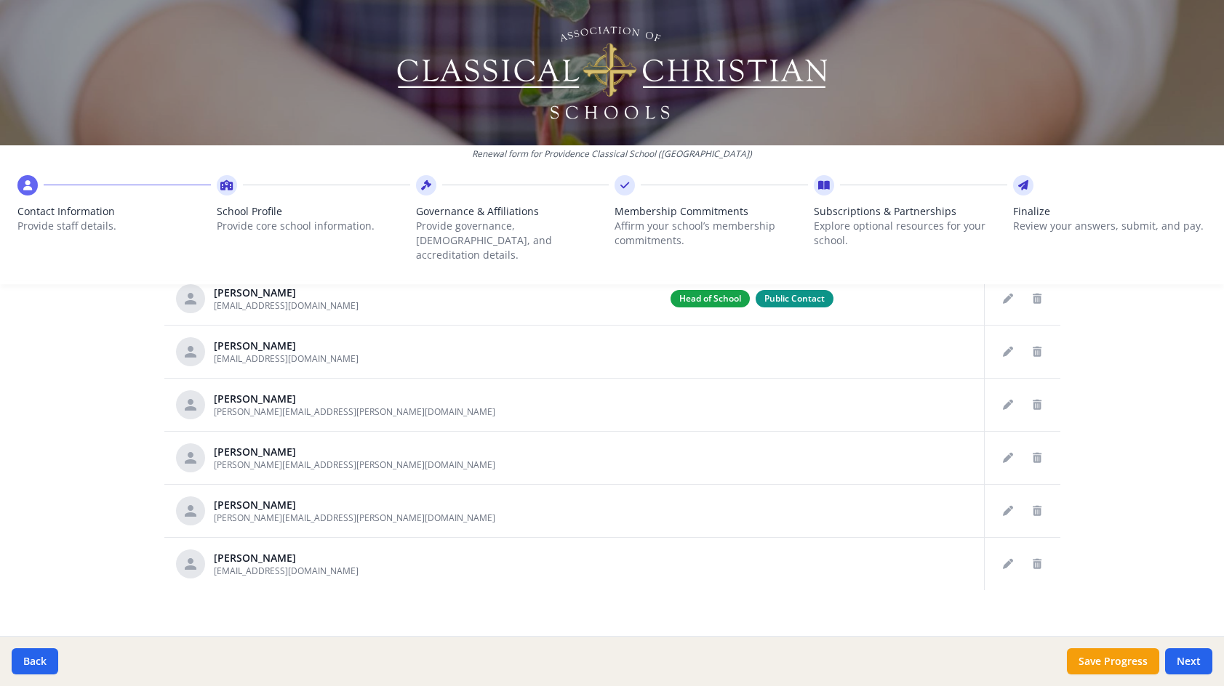
scroll to position [726, 0]
click at [1186, 660] on button "Next" at bounding box center [1188, 661] width 47 height 26
type input "[PHONE_NUMBER]"
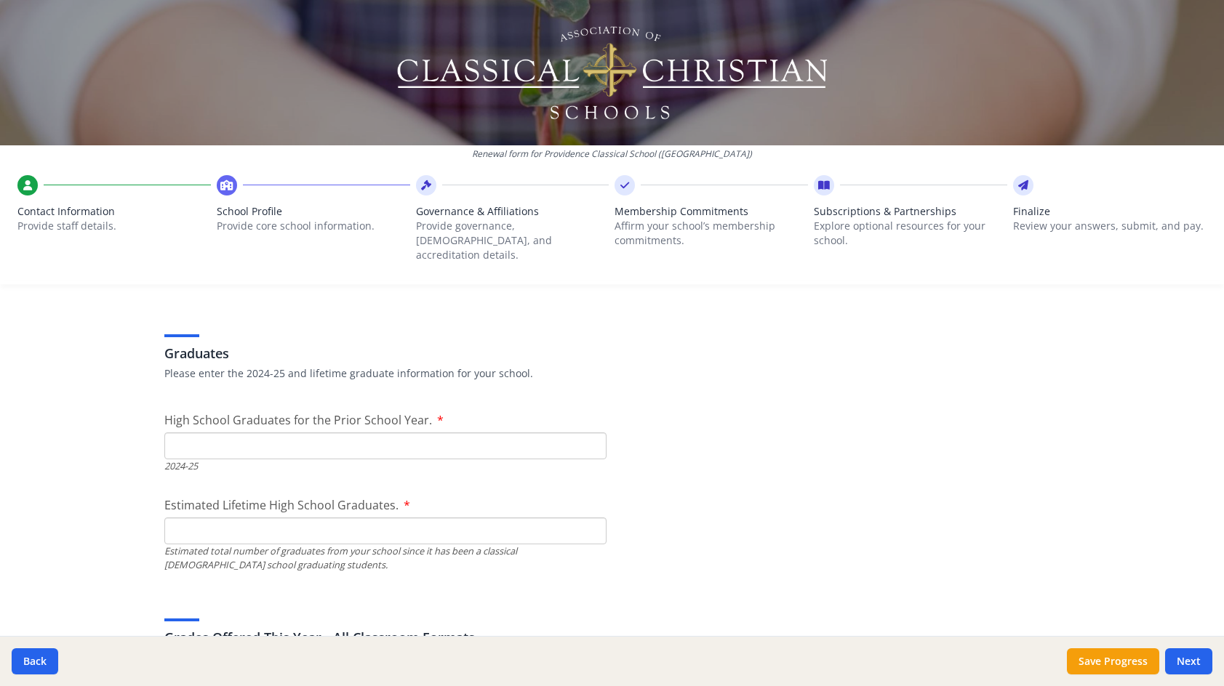
scroll to position [2034, 0]
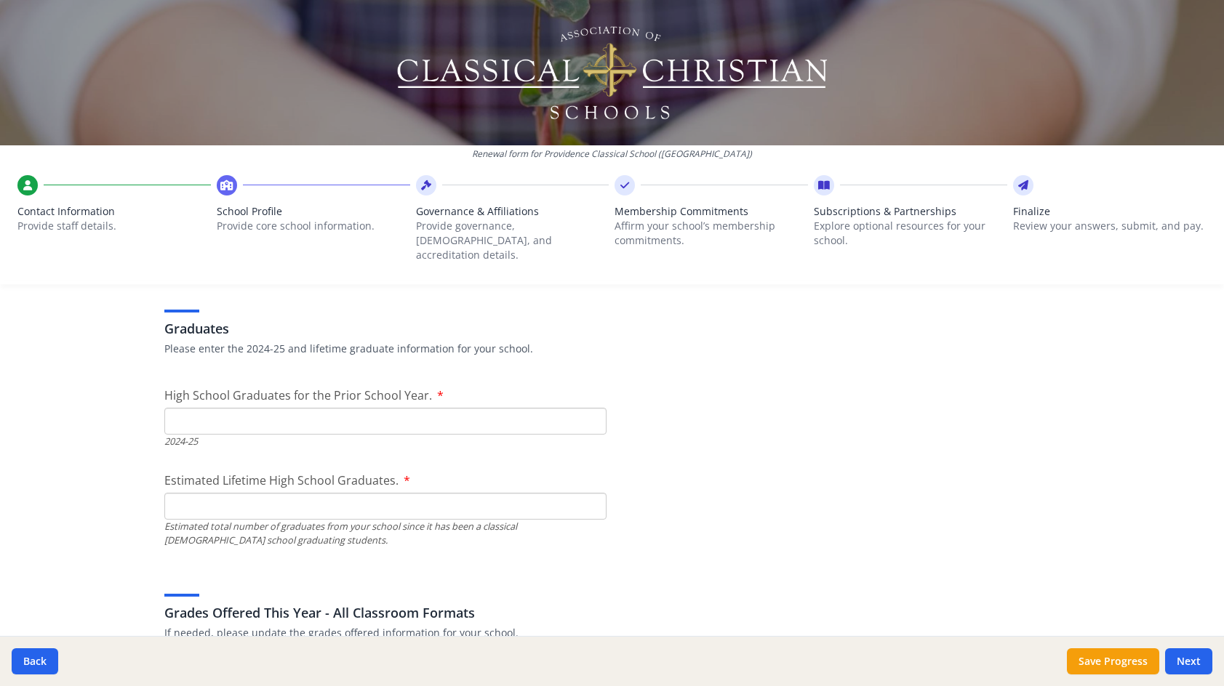
click at [1090, 330] on div "Renewal form for Providence Classical School (AL) Contact Information Provide s…" at bounding box center [612, 343] width 1224 height 686
click at [321, 408] on input "High School Graduates for the Prior School Year." at bounding box center [385, 421] width 442 height 27
type input "15"
click at [327, 493] on input "Estimated Lifetime High School Graduates." at bounding box center [385, 506] width 442 height 27
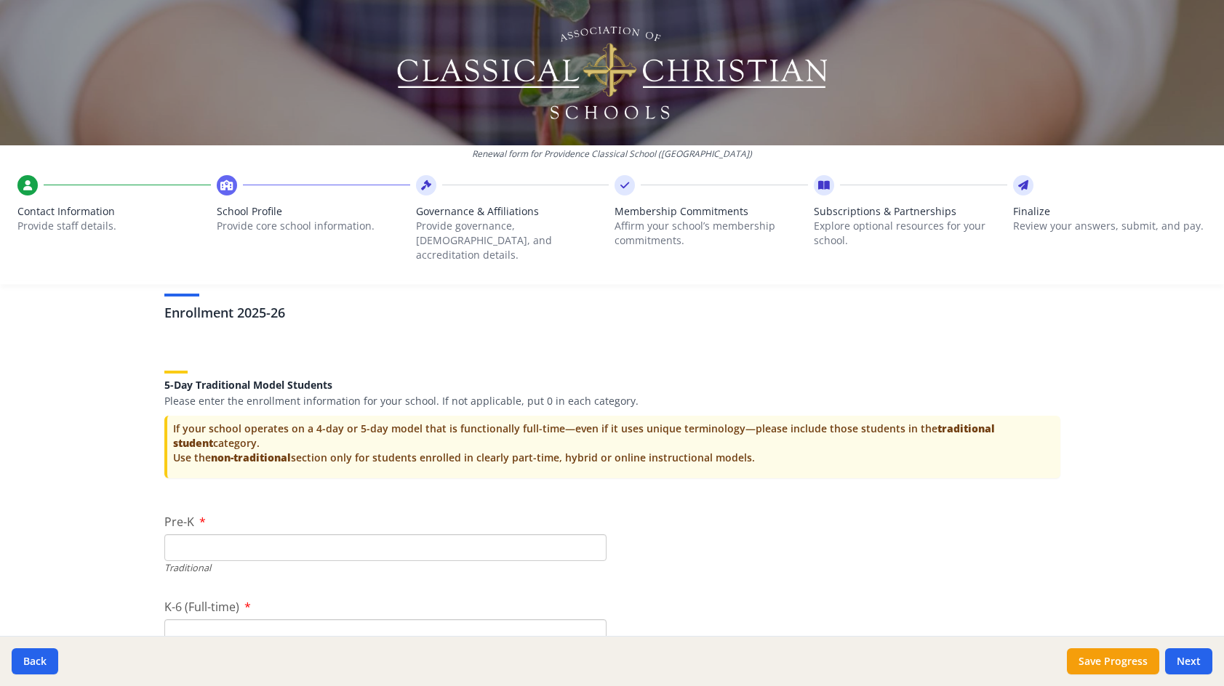
scroll to position [2907, 0]
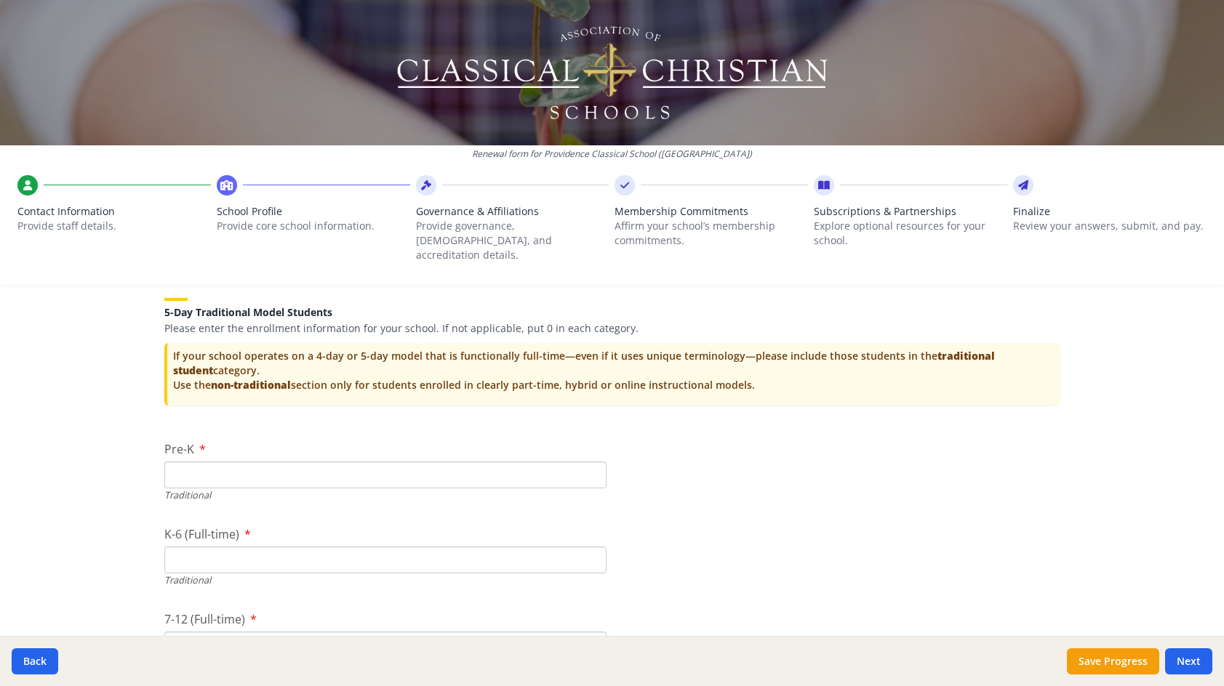
type input "171"
type input "0"
click at [584, 465] on input "0" at bounding box center [385, 475] width 442 height 27
click at [436, 547] on input "K-6 (Full-time)" at bounding box center [385, 560] width 442 height 27
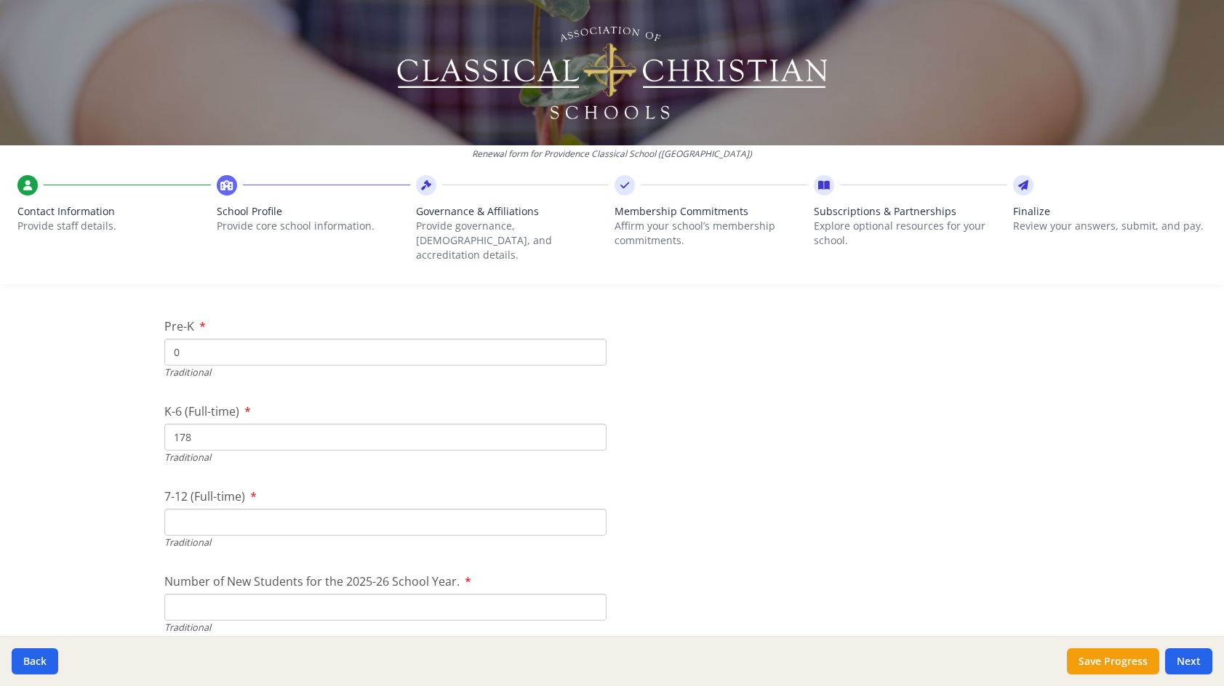
scroll to position [3052, 0]
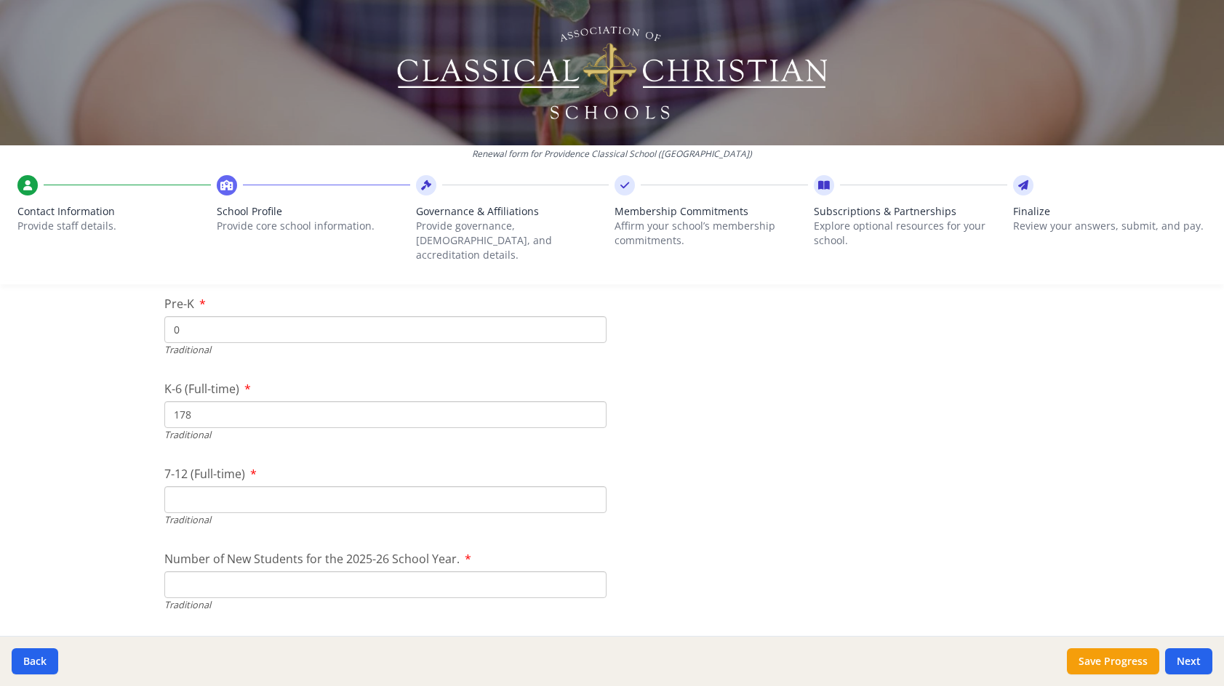
type input "178"
click at [512, 491] on input "7-12 (Full-time)" at bounding box center [385, 499] width 442 height 27
click at [329, 489] on input "7-12 (Full-time)" at bounding box center [385, 499] width 442 height 27
click at [211, 486] on input "7-12 (Full-time)" at bounding box center [385, 499] width 442 height 27
type input "116"
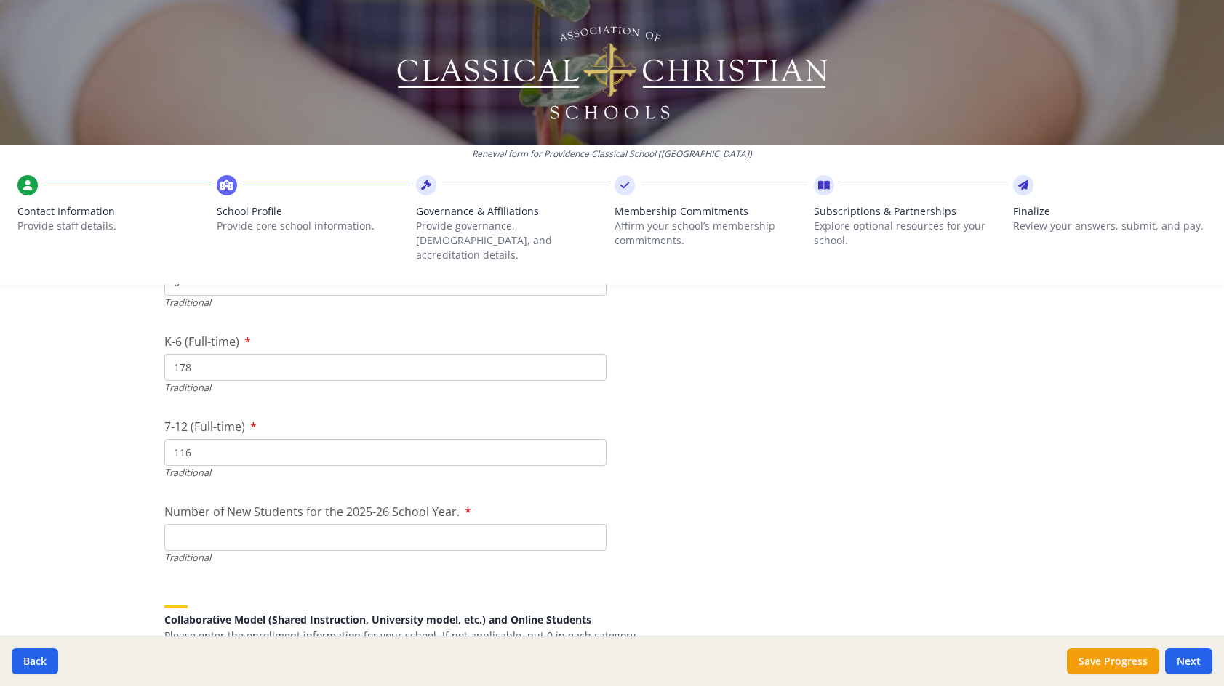
scroll to position [3125, 0]
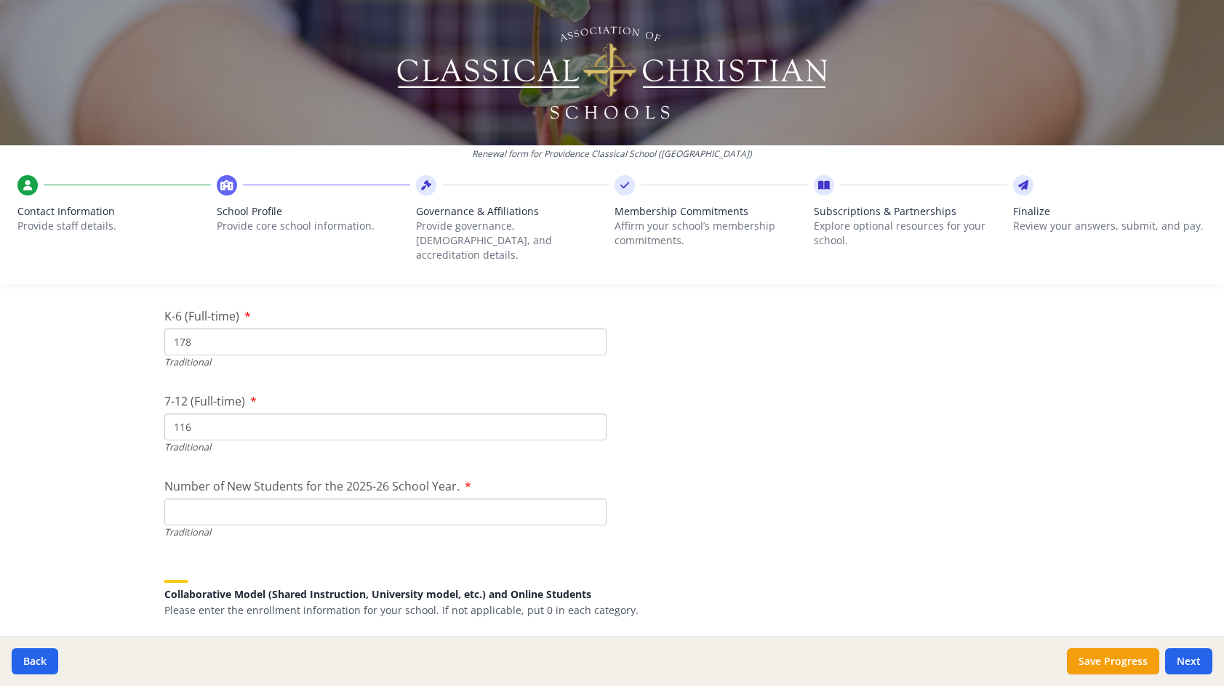
click at [241, 502] on input "Number of New Students for the 2025-26 School Year." at bounding box center [385, 512] width 442 height 27
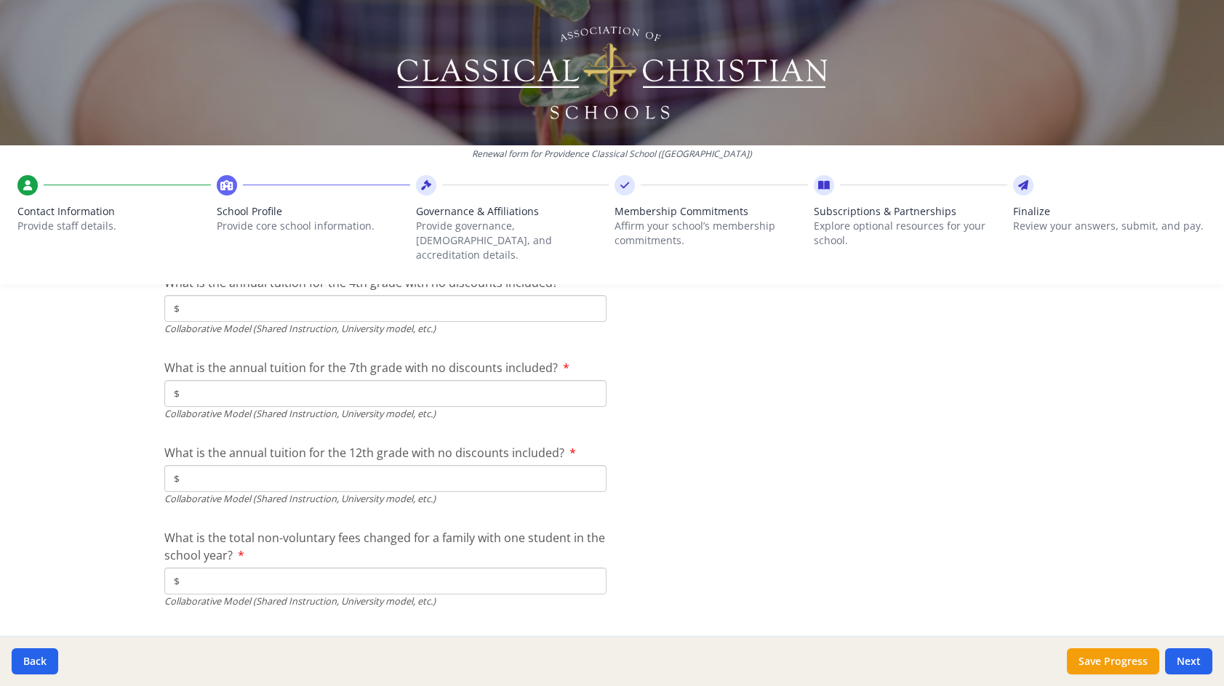
scroll to position [4744, 0]
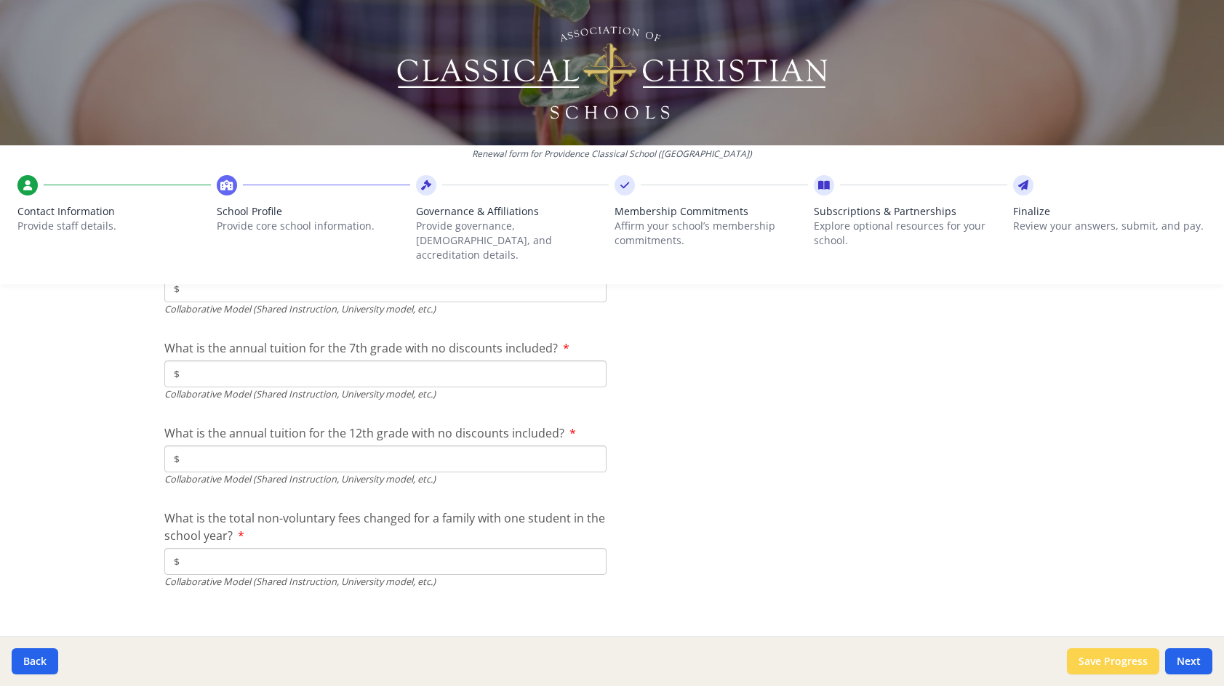
type input "33"
click at [1106, 664] on button "Save Progress" at bounding box center [1113, 661] width 92 height 26
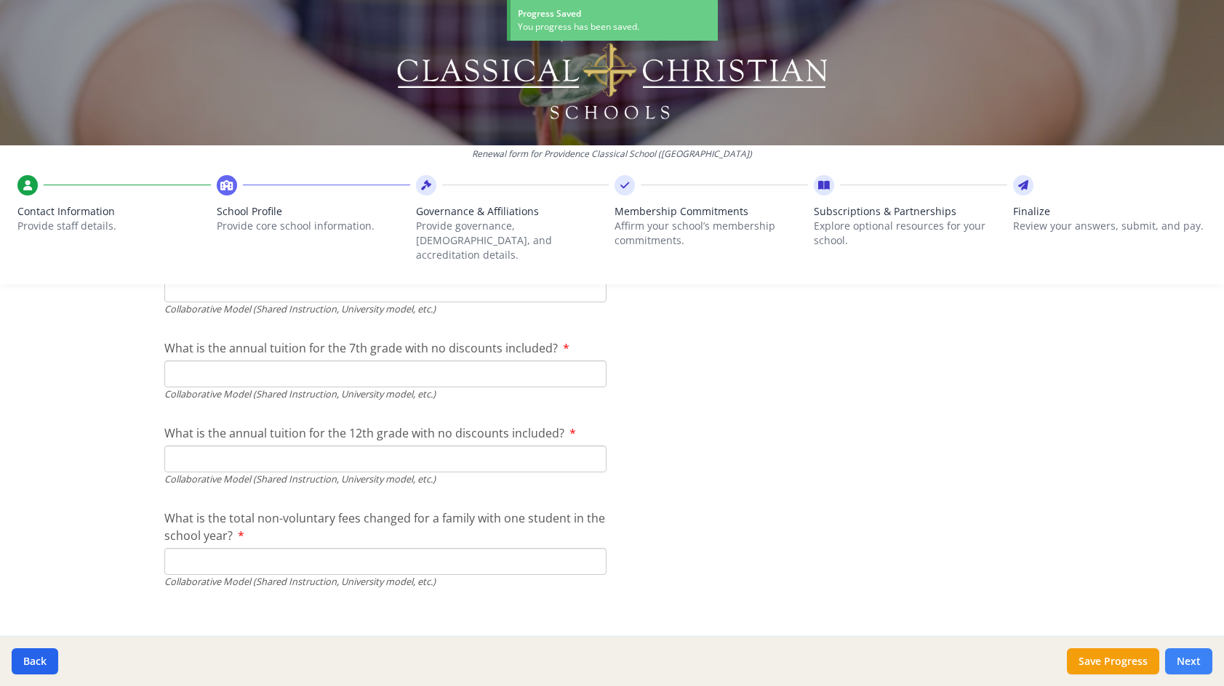
click at [1205, 667] on button "Next" at bounding box center [1188, 661] width 47 height 26
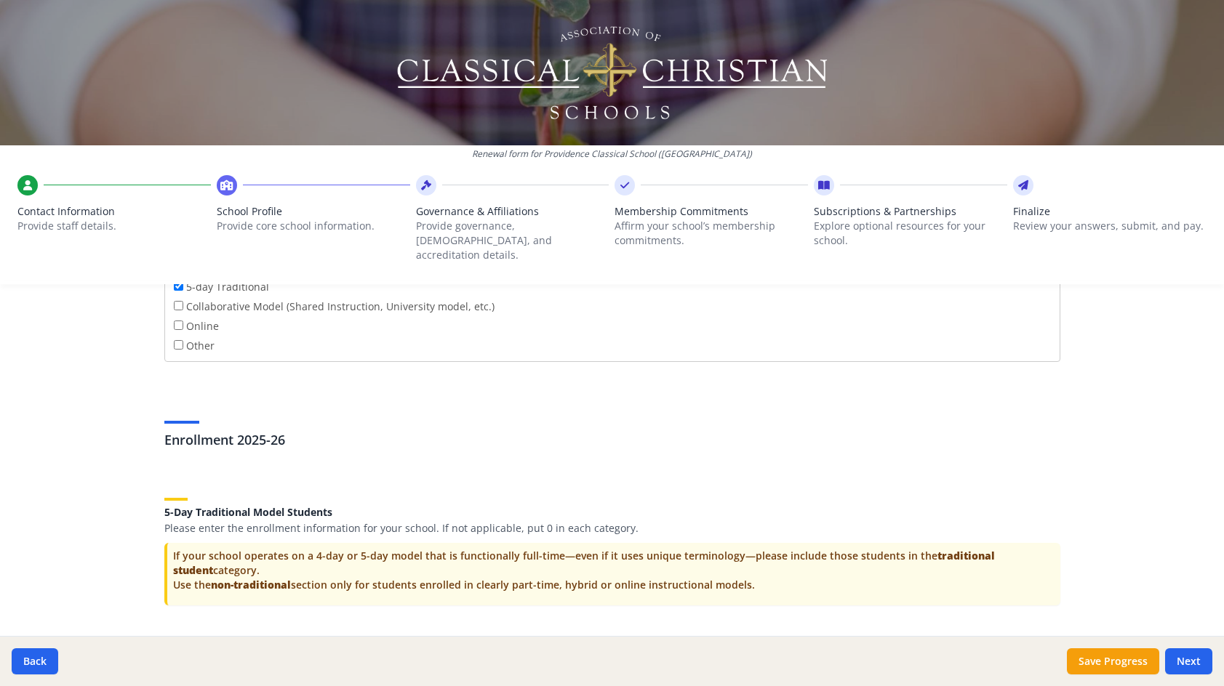
scroll to position [2763, 0]
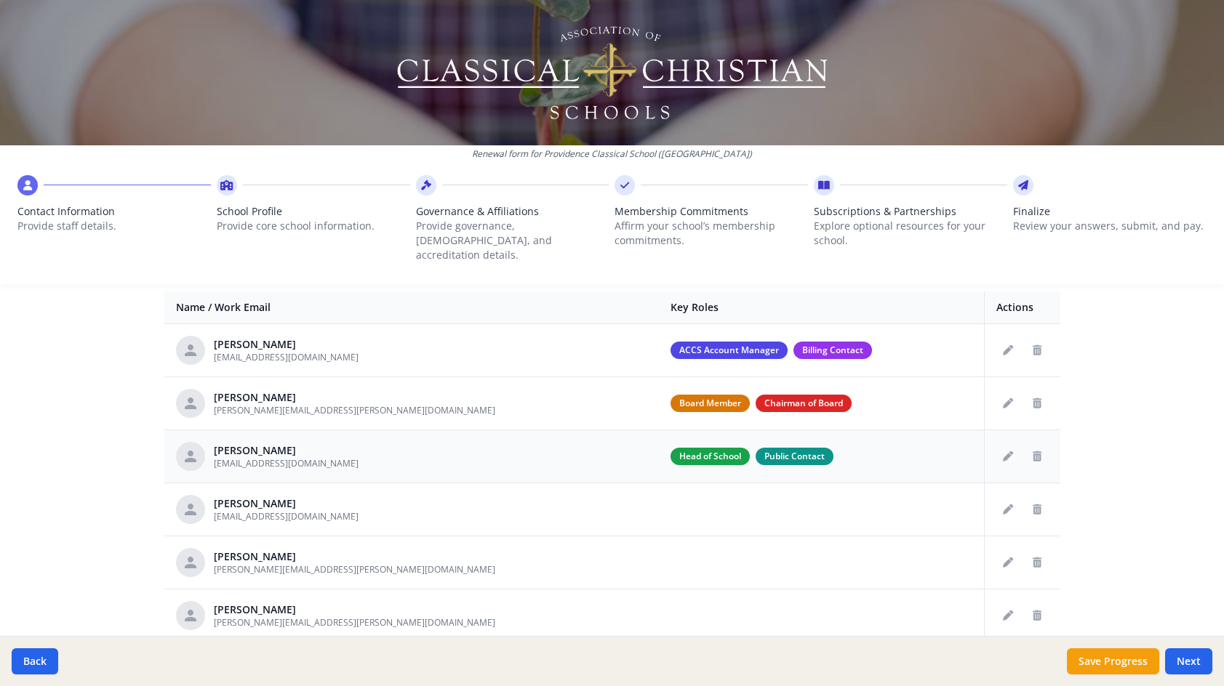
scroll to position [582, 0]
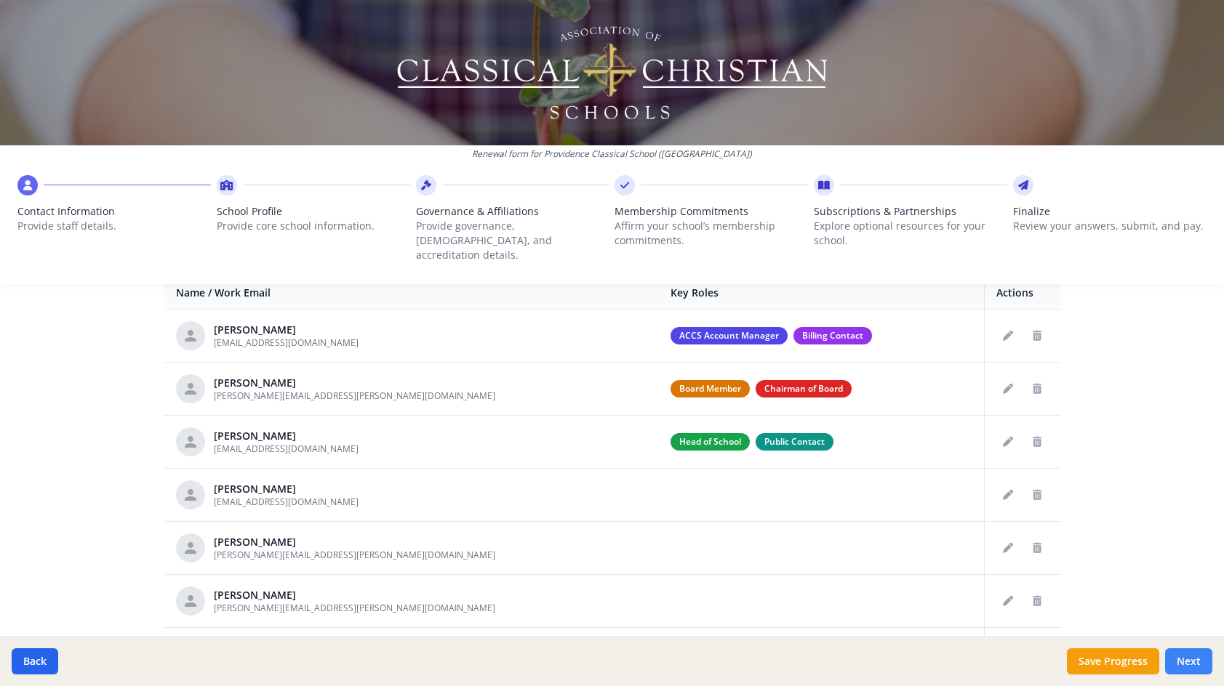
click at [1181, 667] on button "Next" at bounding box center [1188, 661] width 47 height 26
type input "[PHONE_NUMBER]"
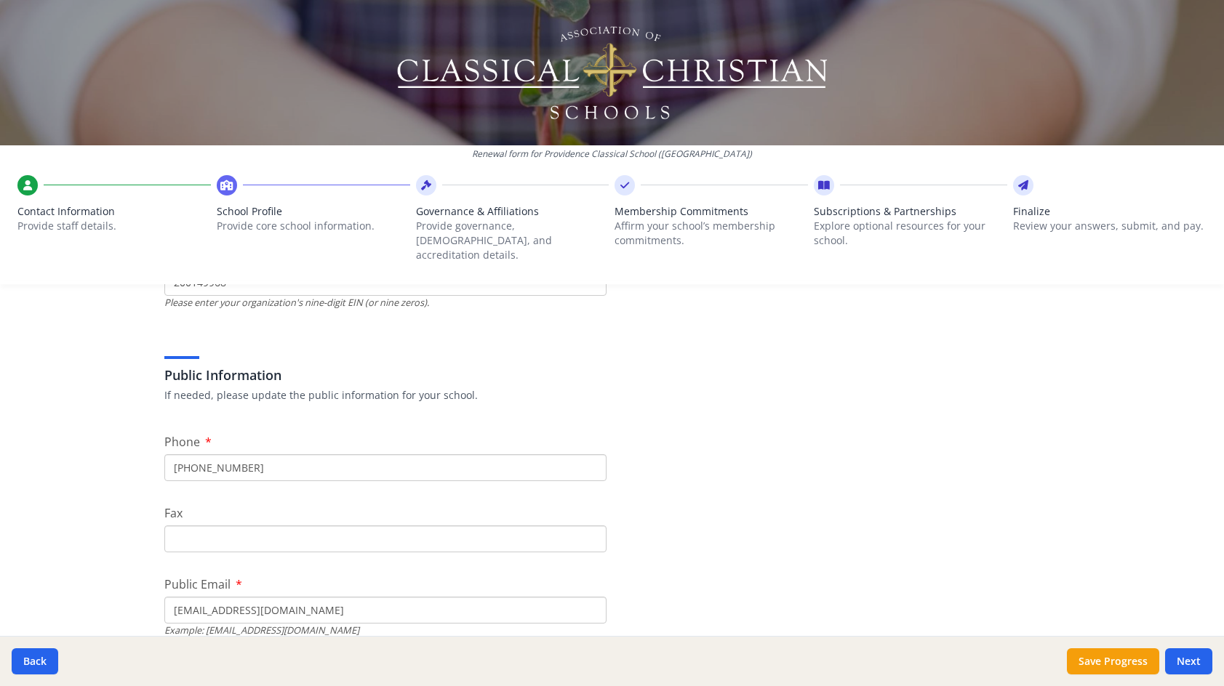
scroll to position [0, 0]
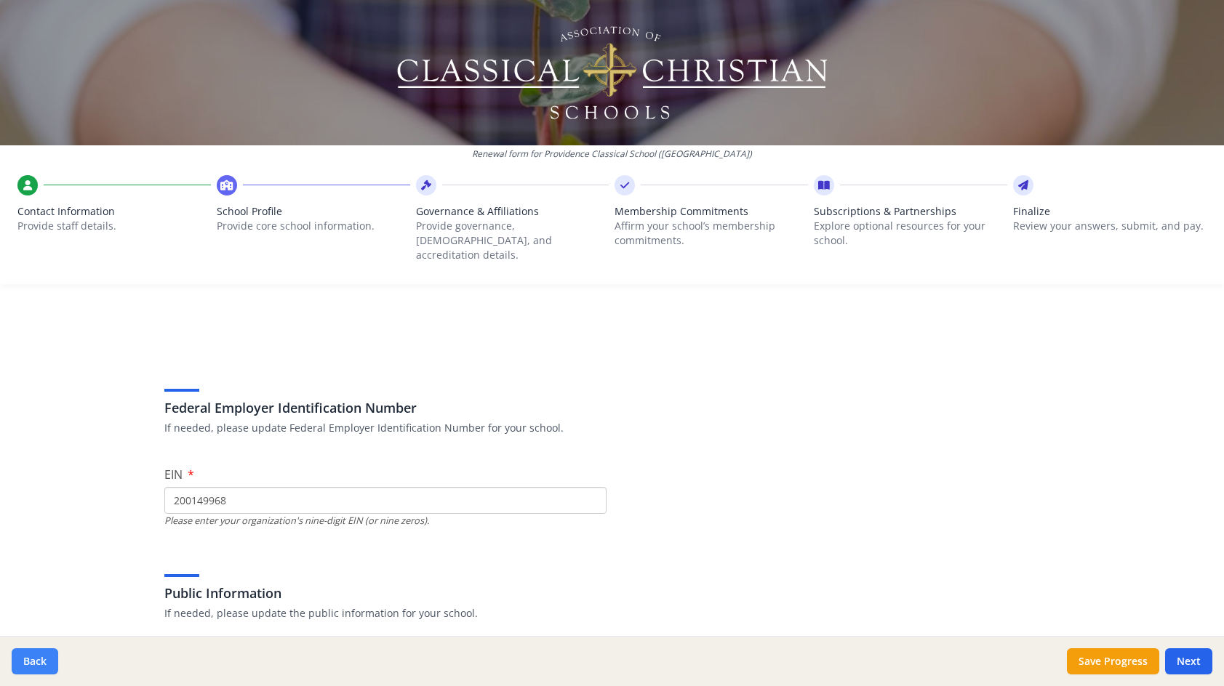
click at [33, 662] on button "Back" at bounding box center [35, 661] width 47 height 26
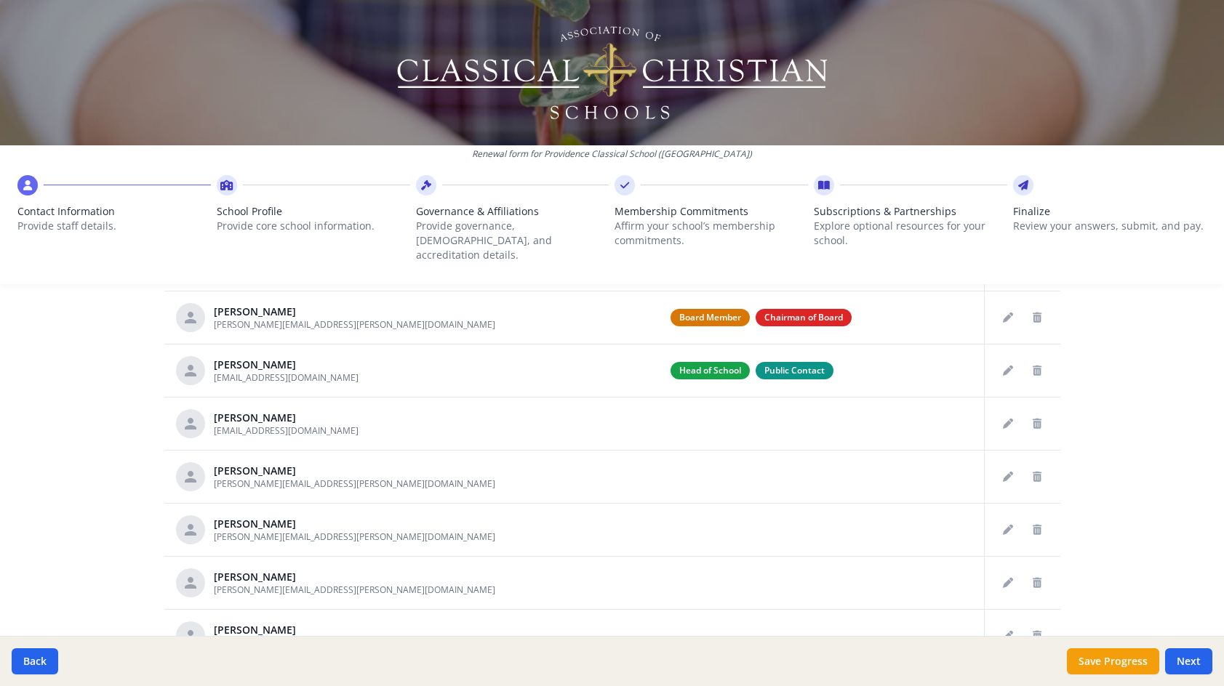
scroll to position [726, 0]
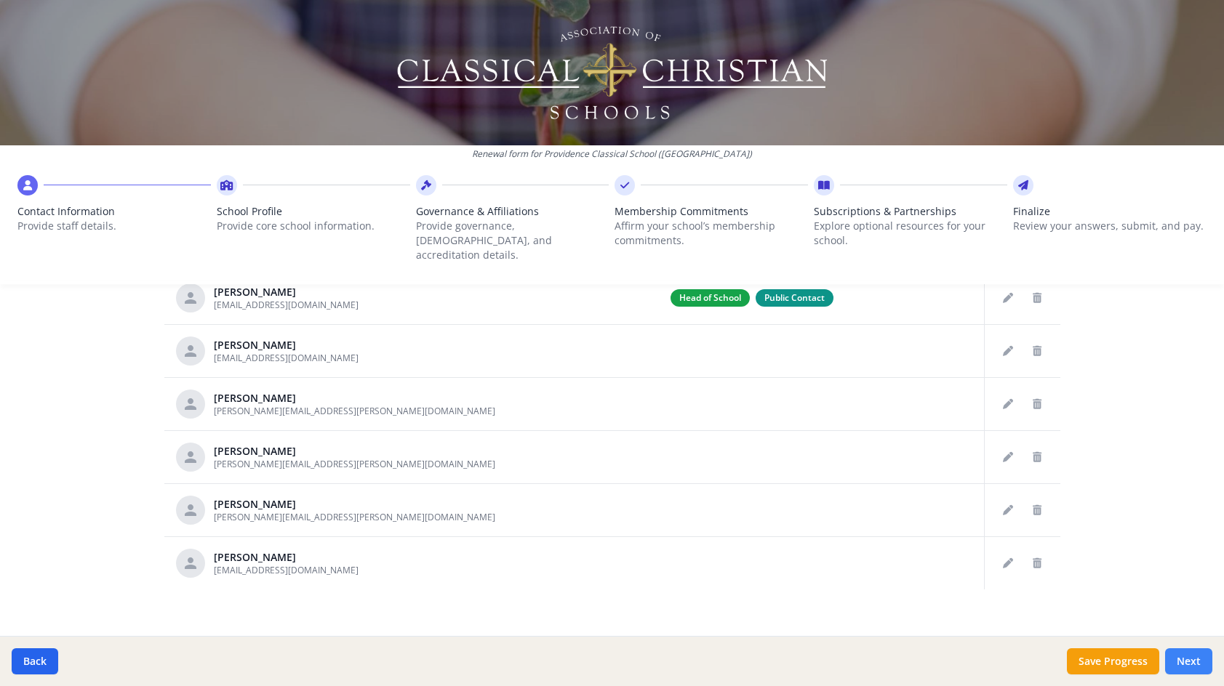
click at [1189, 662] on button "Next" at bounding box center [1188, 661] width 47 height 26
type input "[PHONE_NUMBER]"
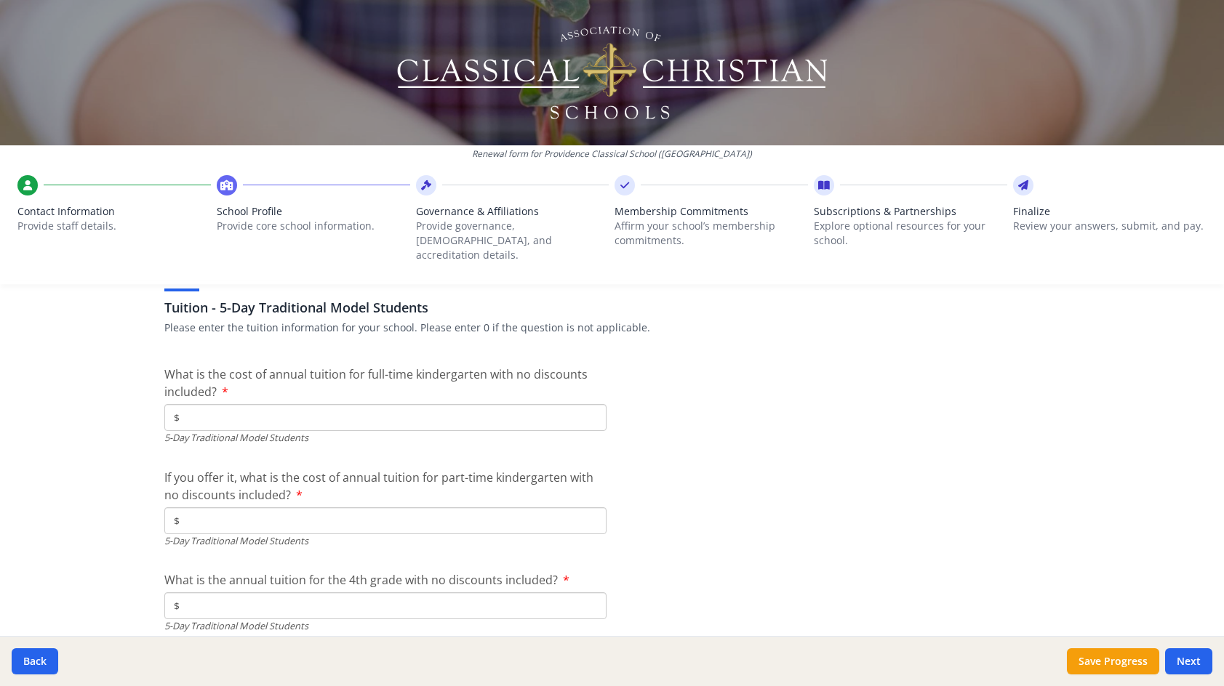
scroll to position [3706, 0]
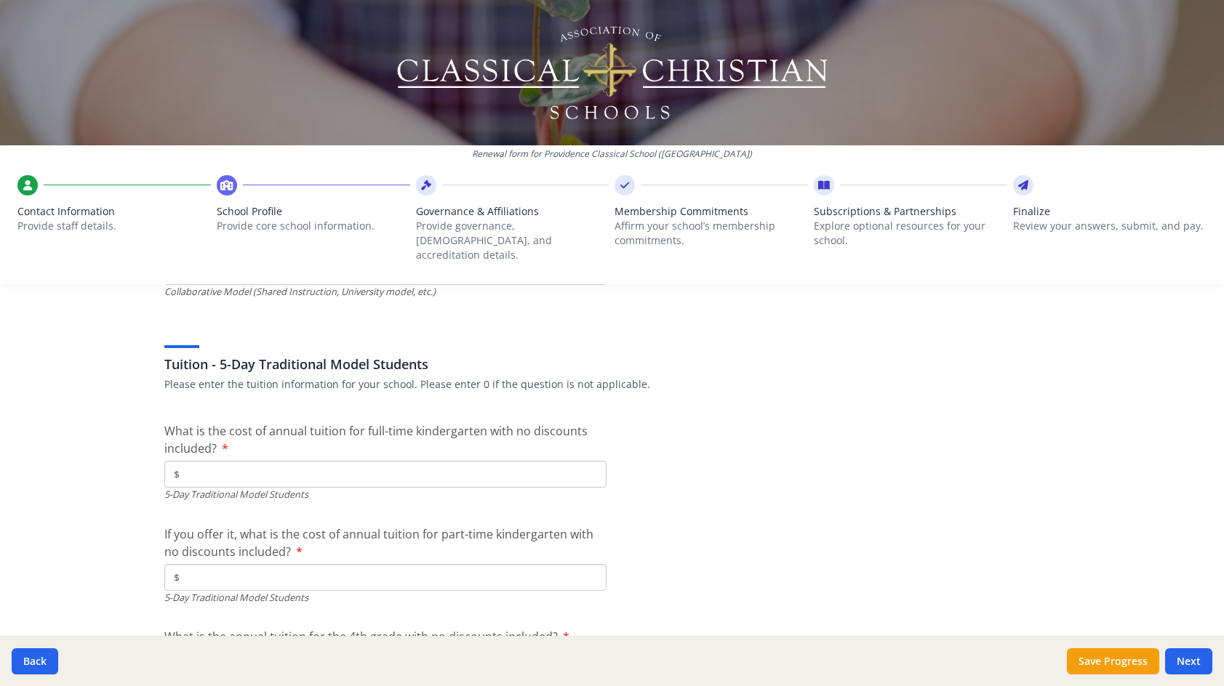
click at [196, 461] on input "$" at bounding box center [385, 474] width 442 height 27
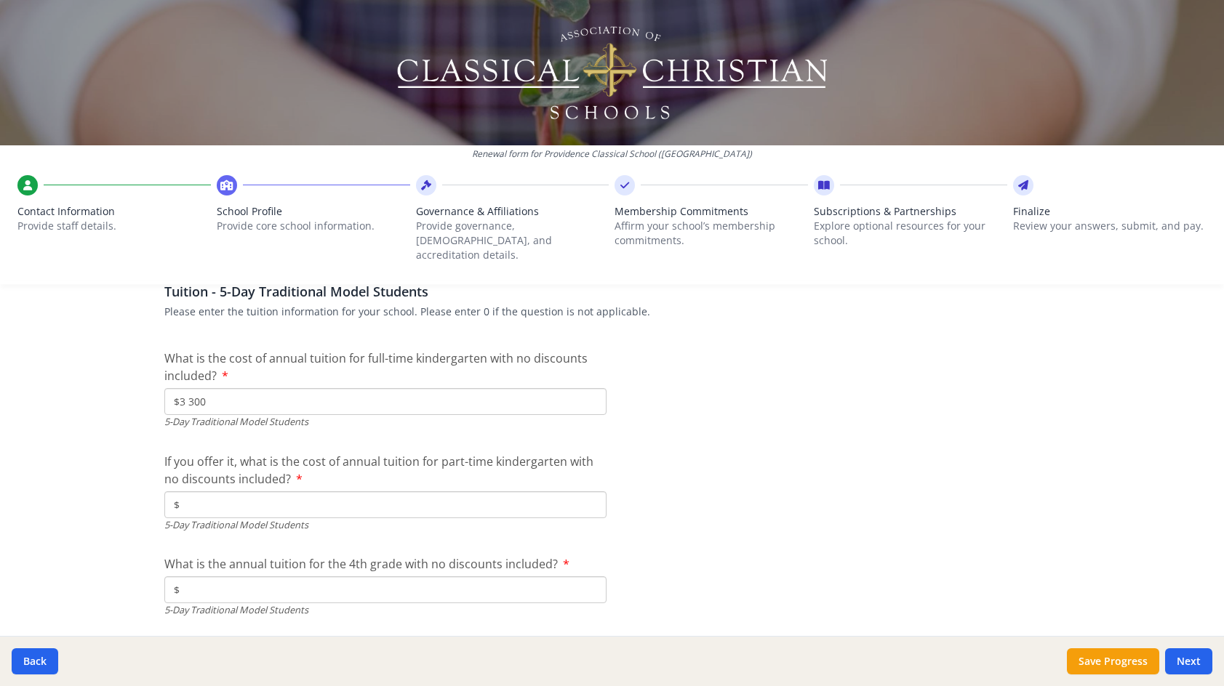
scroll to position [3852, 0]
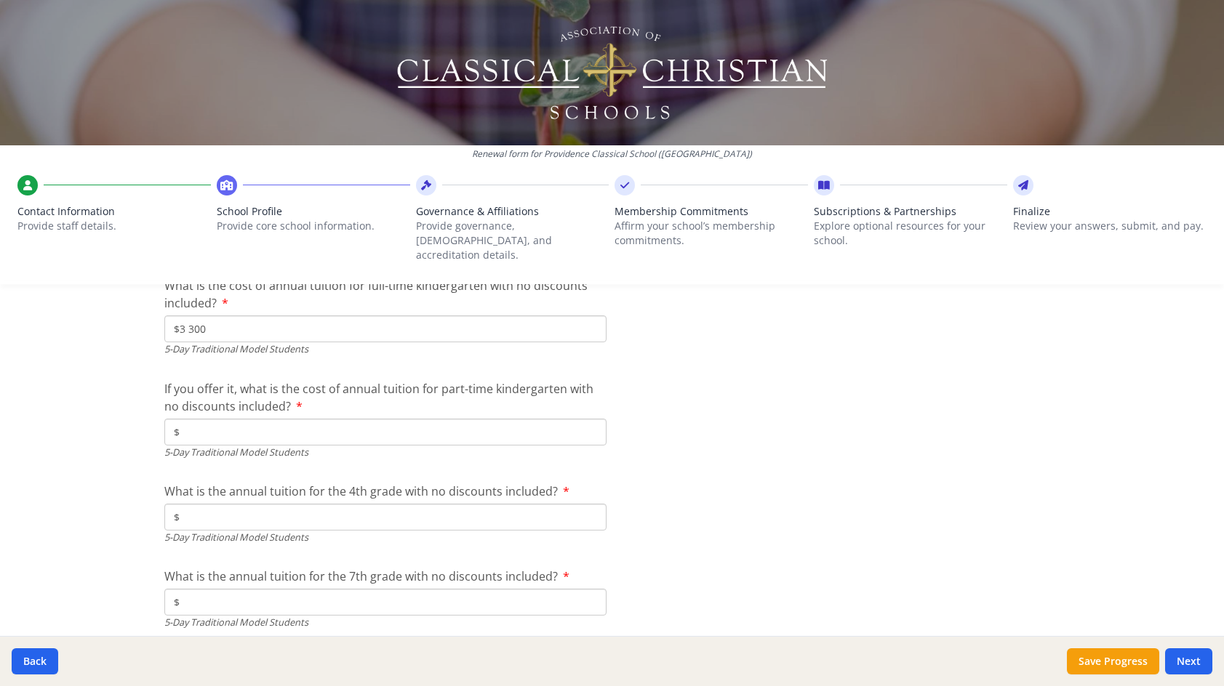
type input "$3 300"
click at [207, 427] on input "$" at bounding box center [385, 432] width 442 height 27
type input "$0"
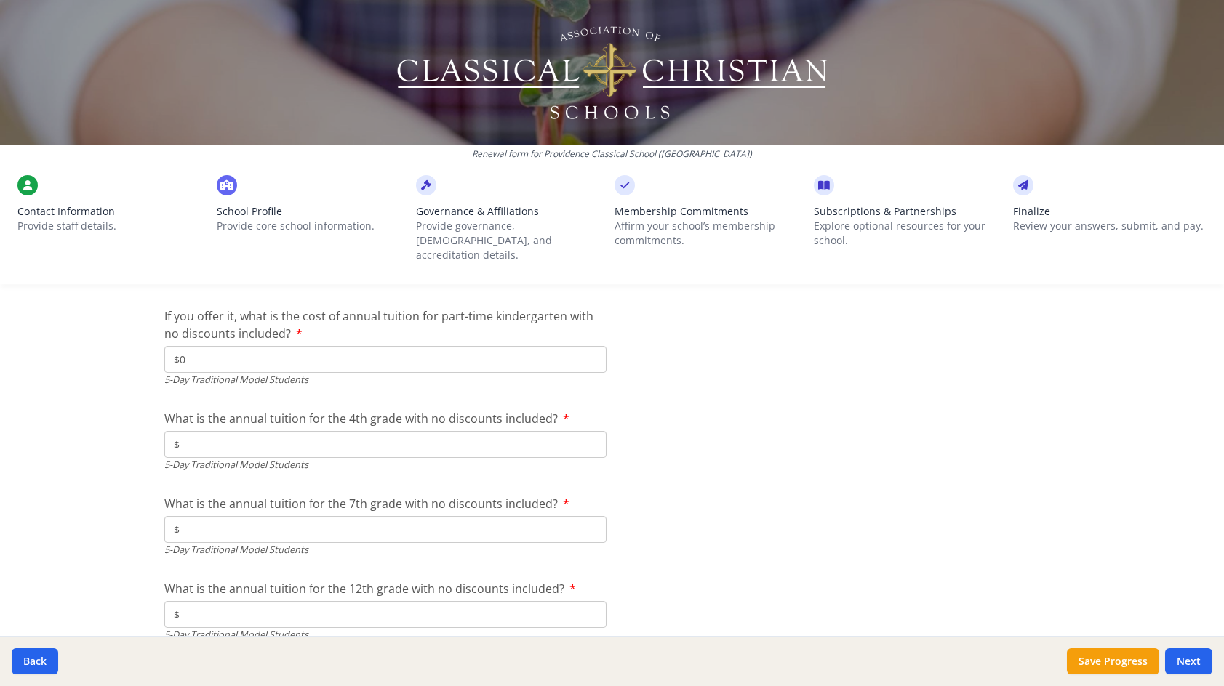
click at [214, 435] on input "$" at bounding box center [385, 444] width 442 height 27
type input "$4 100"
click at [237, 516] on input "$" at bounding box center [385, 529] width 442 height 27
click at [273, 517] on input "$" at bounding box center [385, 529] width 442 height 27
type input "$4 500"
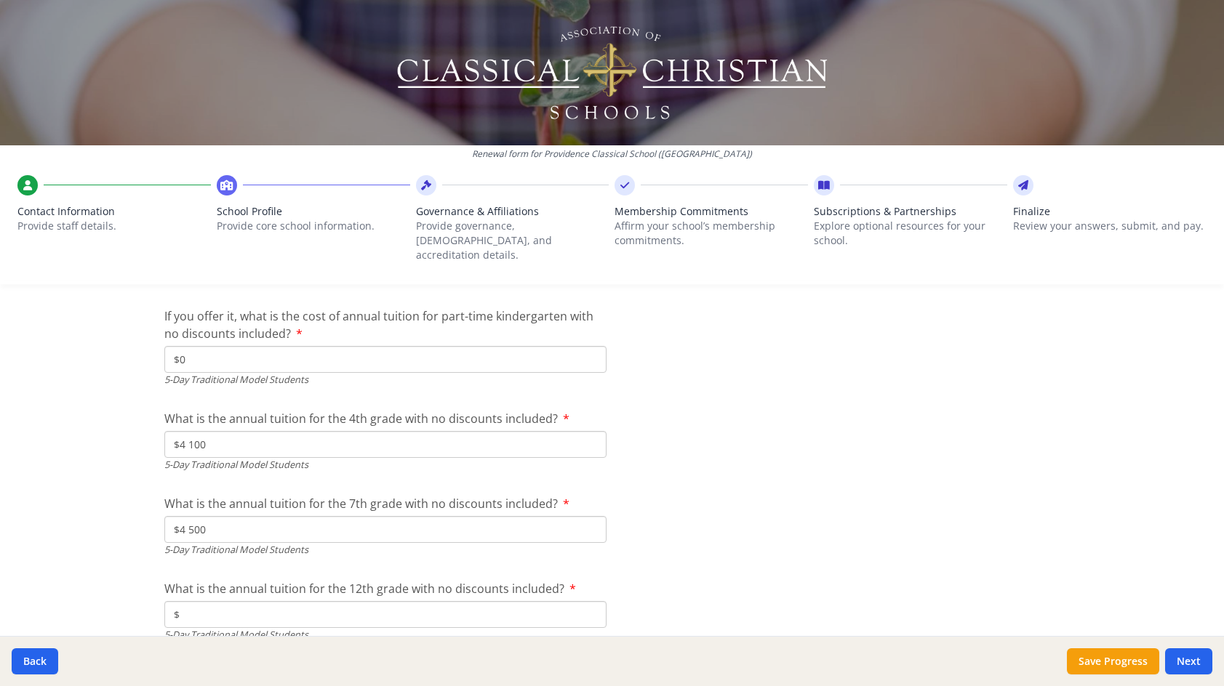
click at [216, 605] on input "$" at bounding box center [385, 614] width 442 height 27
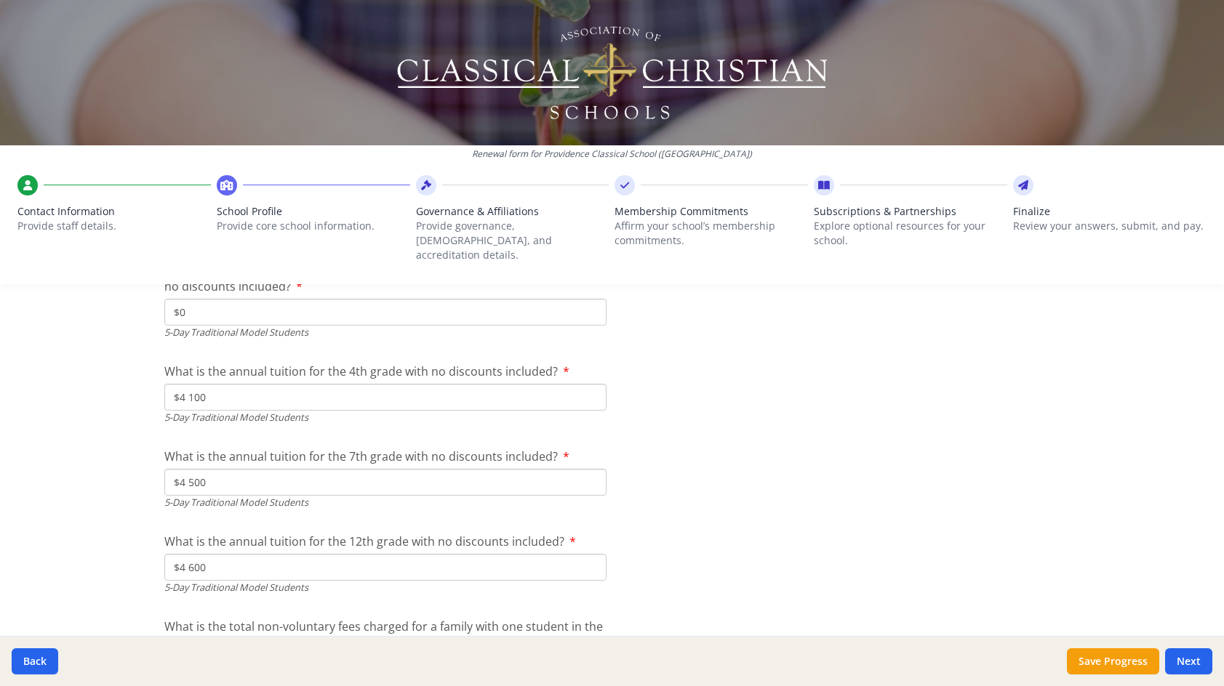
scroll to position [3997, 0]
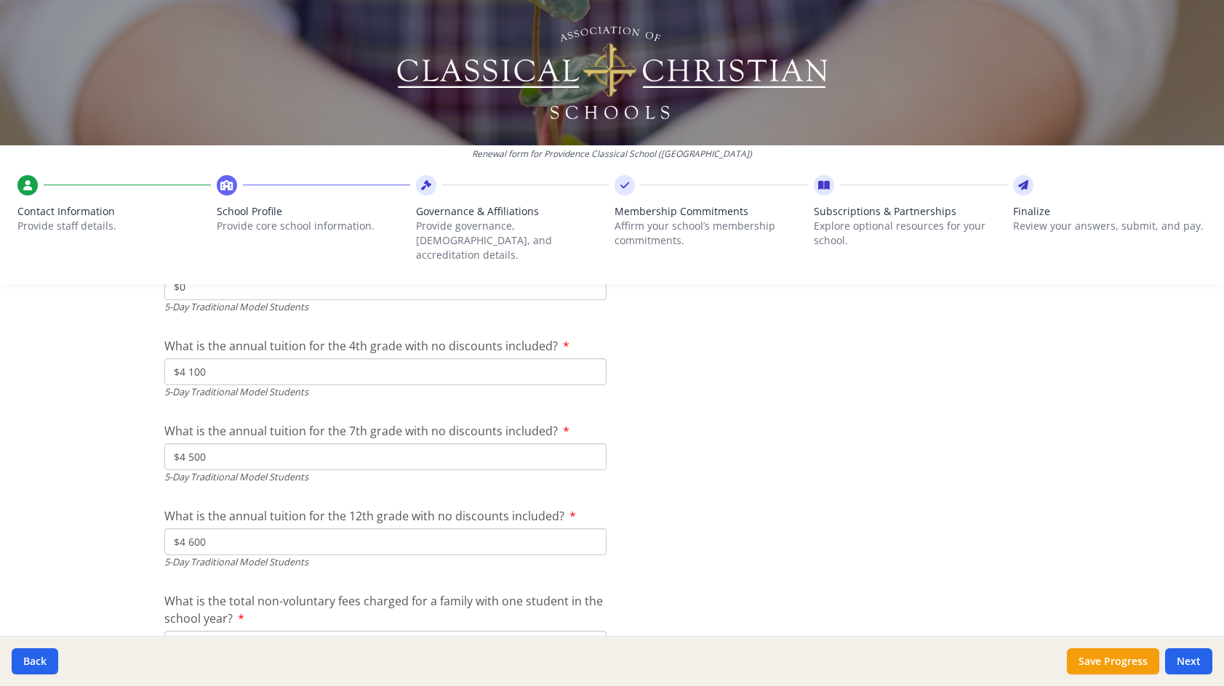
type input "$4 600"
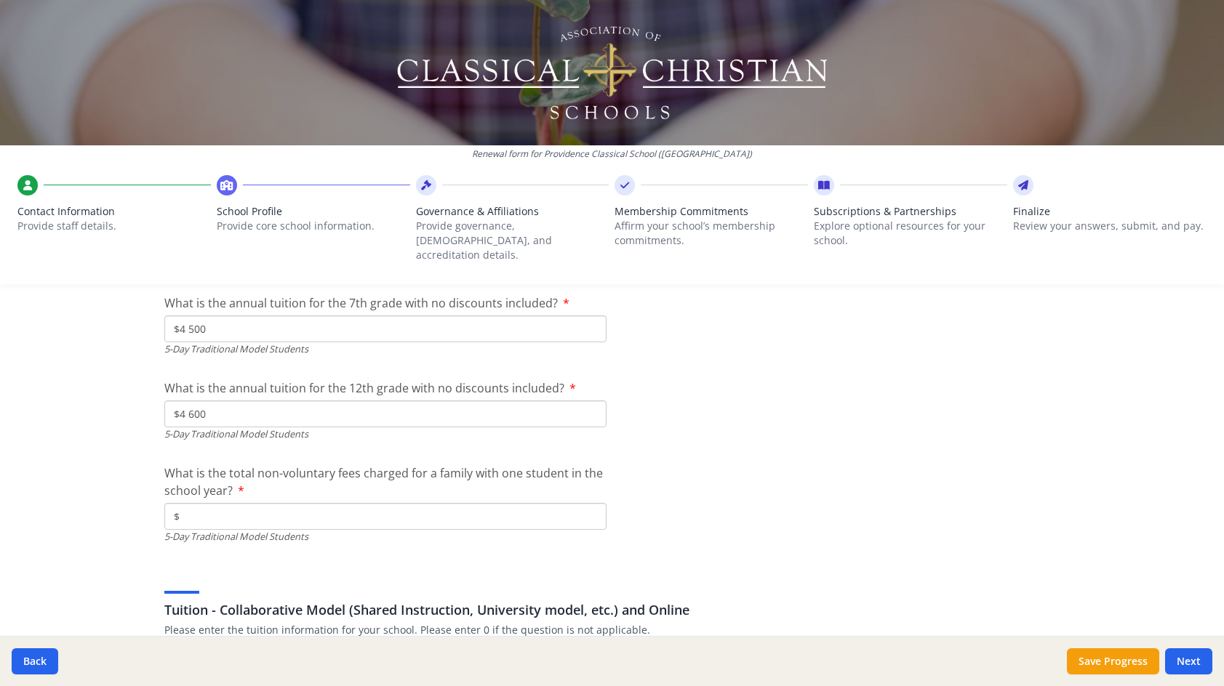
scroll to position [4142, 0]
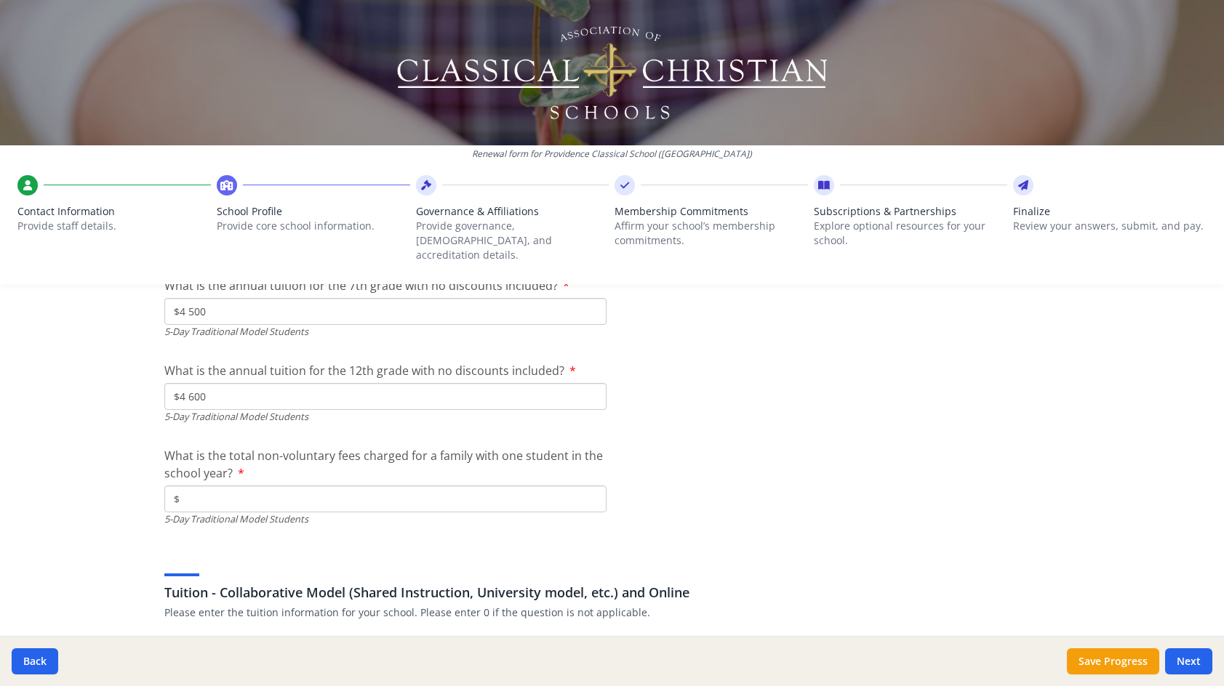
click at [318, 486] on input "$" at bounding box center [385, 499] width 442 height 27
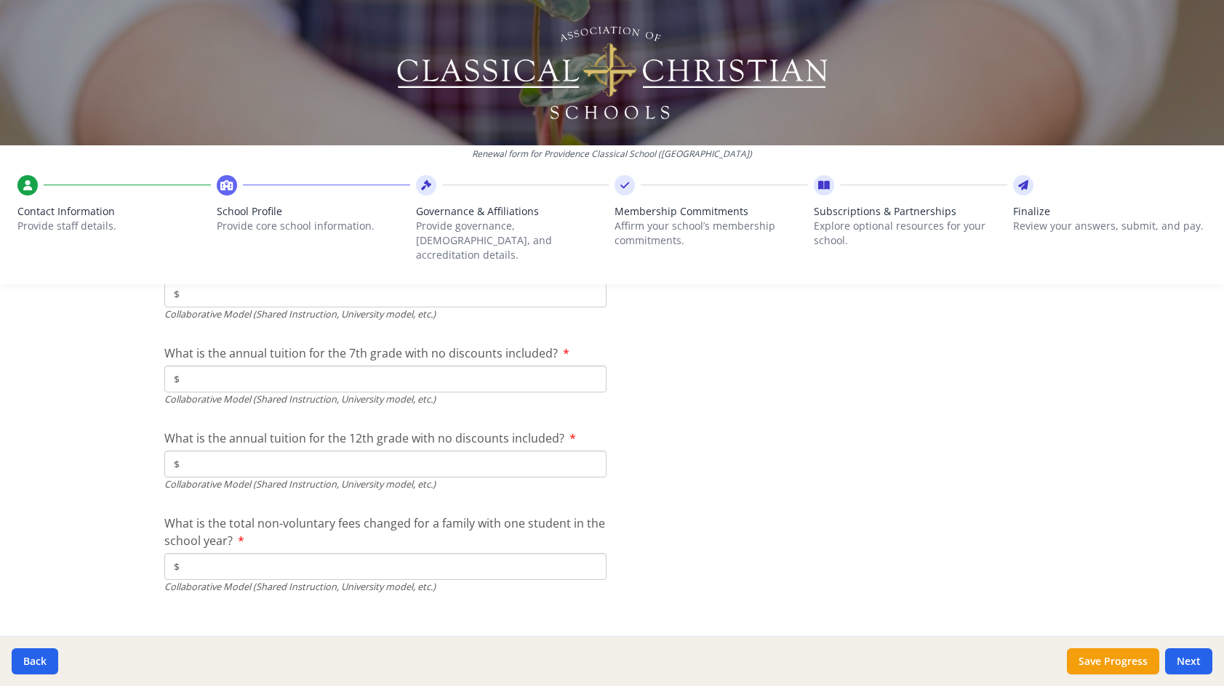
scroll to position [4744, 0]
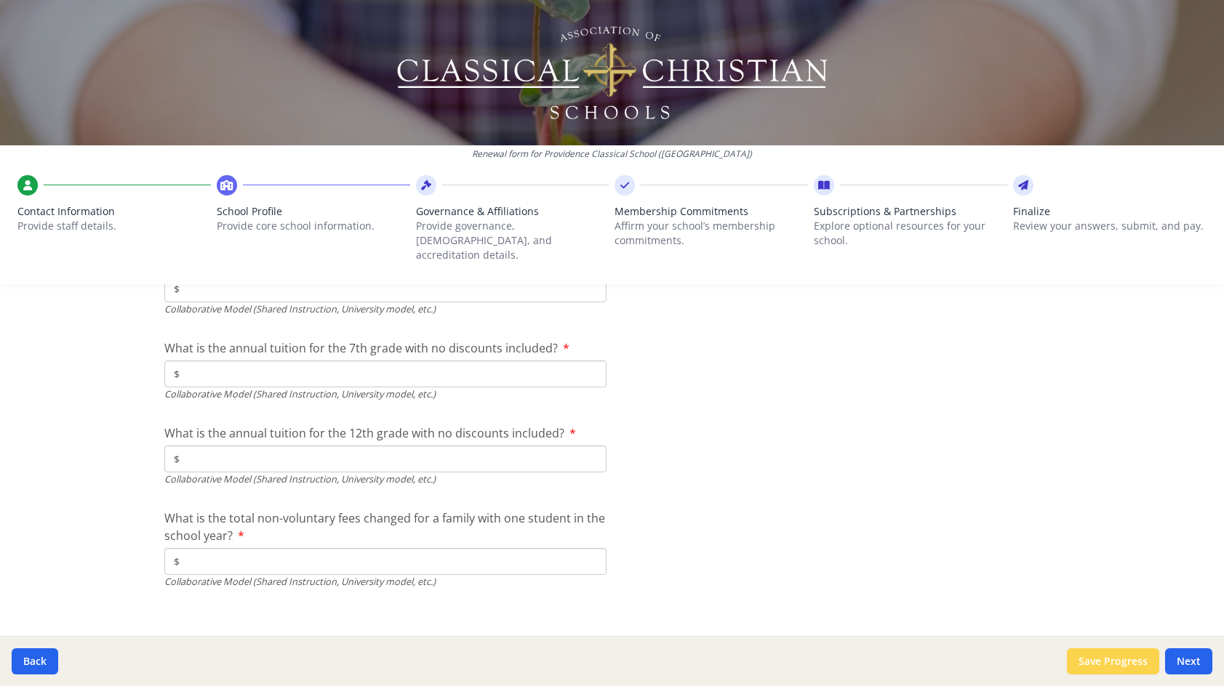
type input "$3 450"
click at [1081, 662] on button "Save Progress" at bounding box center [1113, 661] width 92 height 26
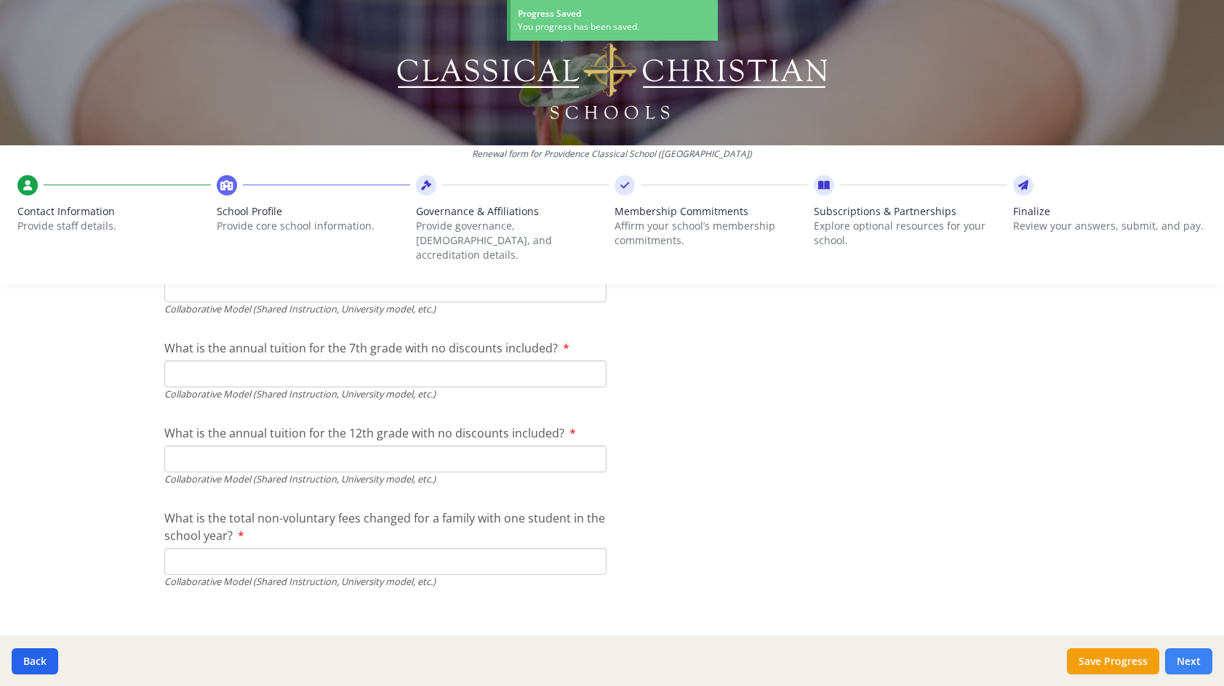
click at [1189, 660] on button "Next" at bounding box center [1188, 661] width 47 height 26
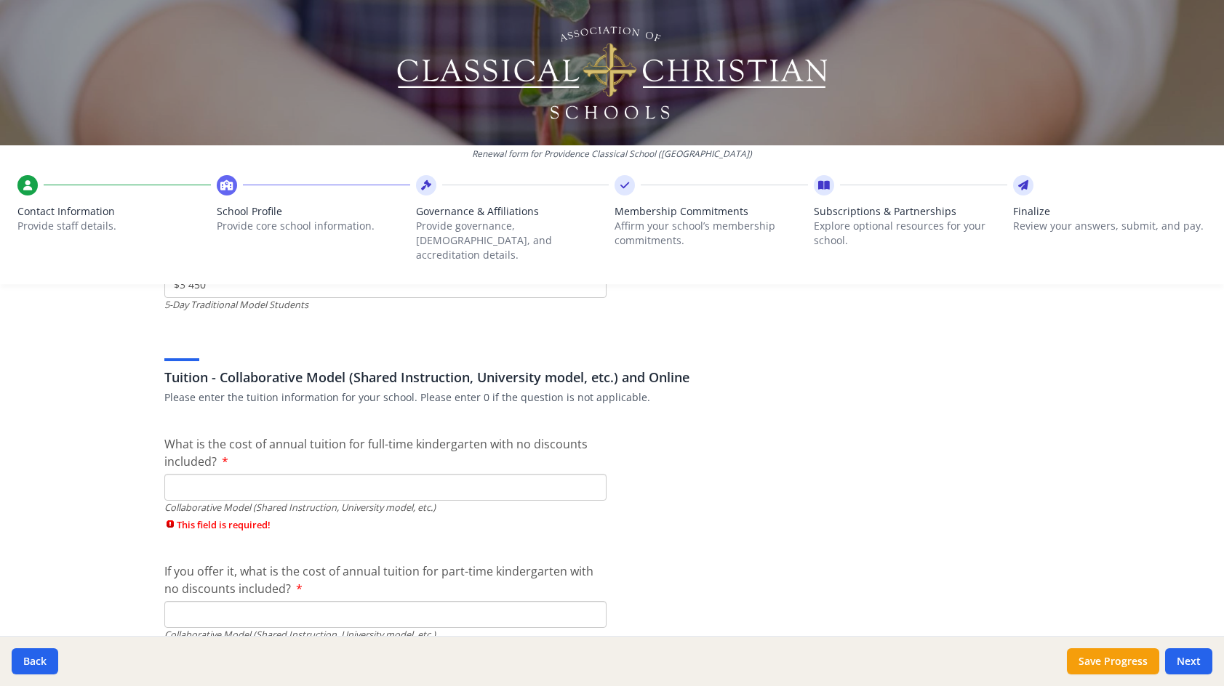
scroll to position [4454, 0]
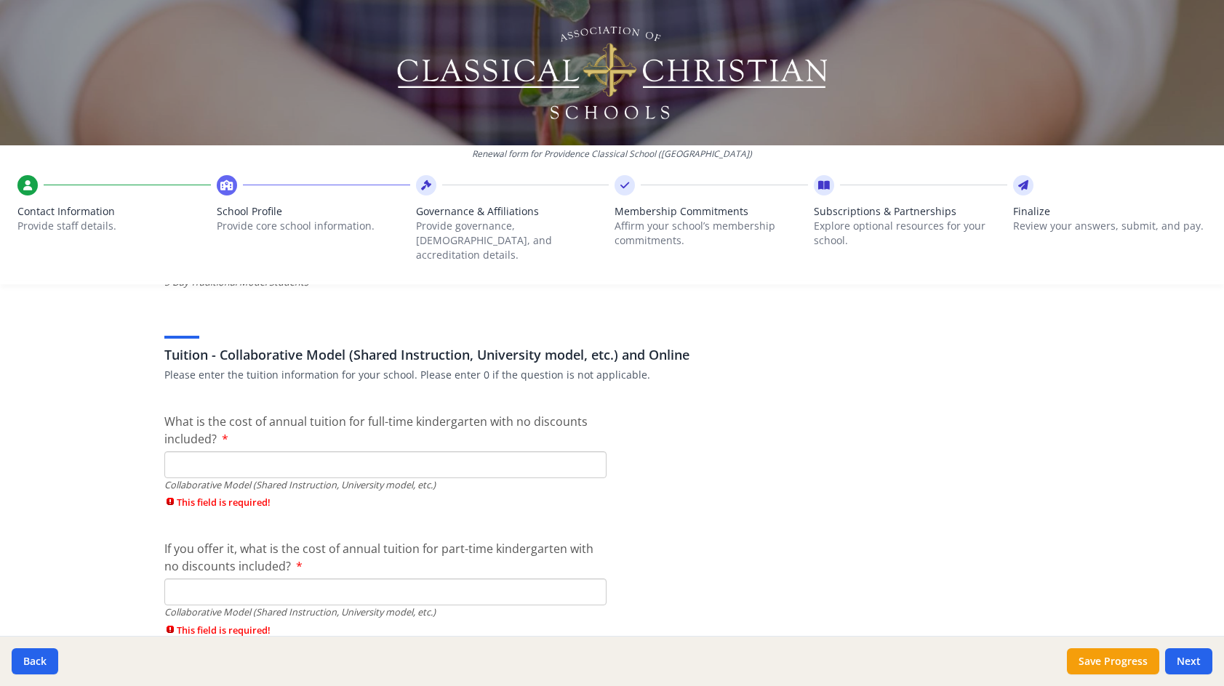
click at [477, 454] on input "What is the cost of annual tuition for full-time kindergarten with no discounts…" at bounding box center [385, 464] width 442 height 27
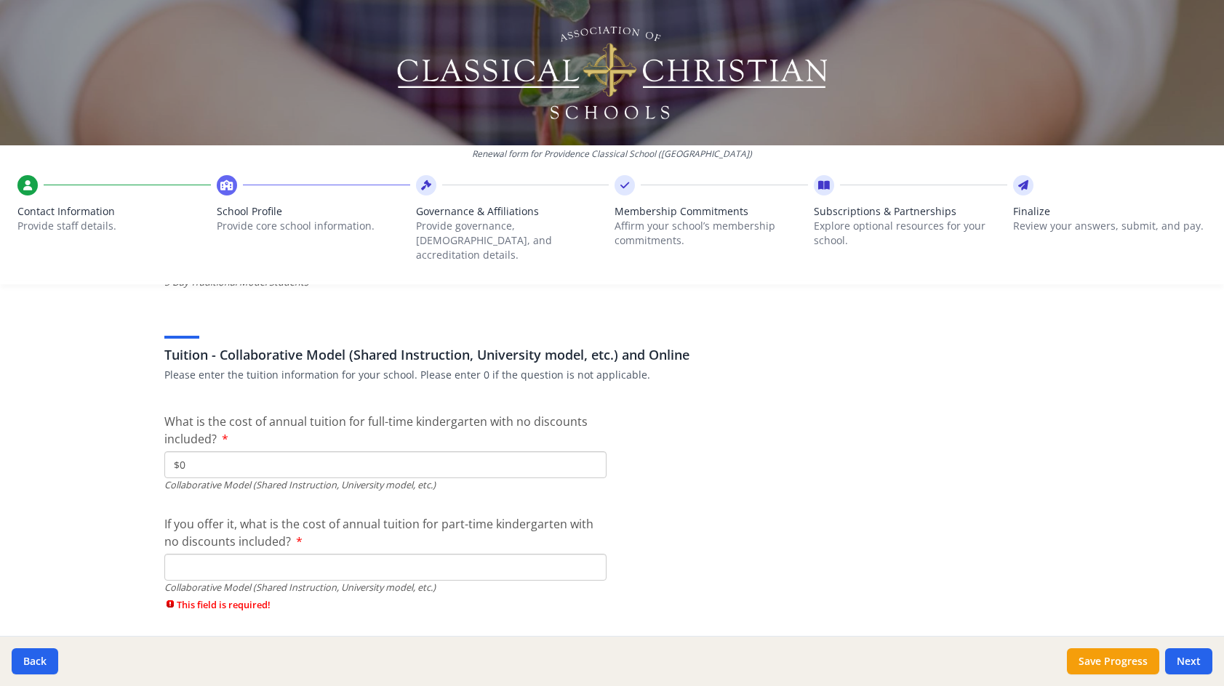
type input "$0"
click at [374, 554] on input "If you offer it, what is the cost of annual tuition for part-time kindergarten …" at bounding box center [385, 567] width 442 height 27
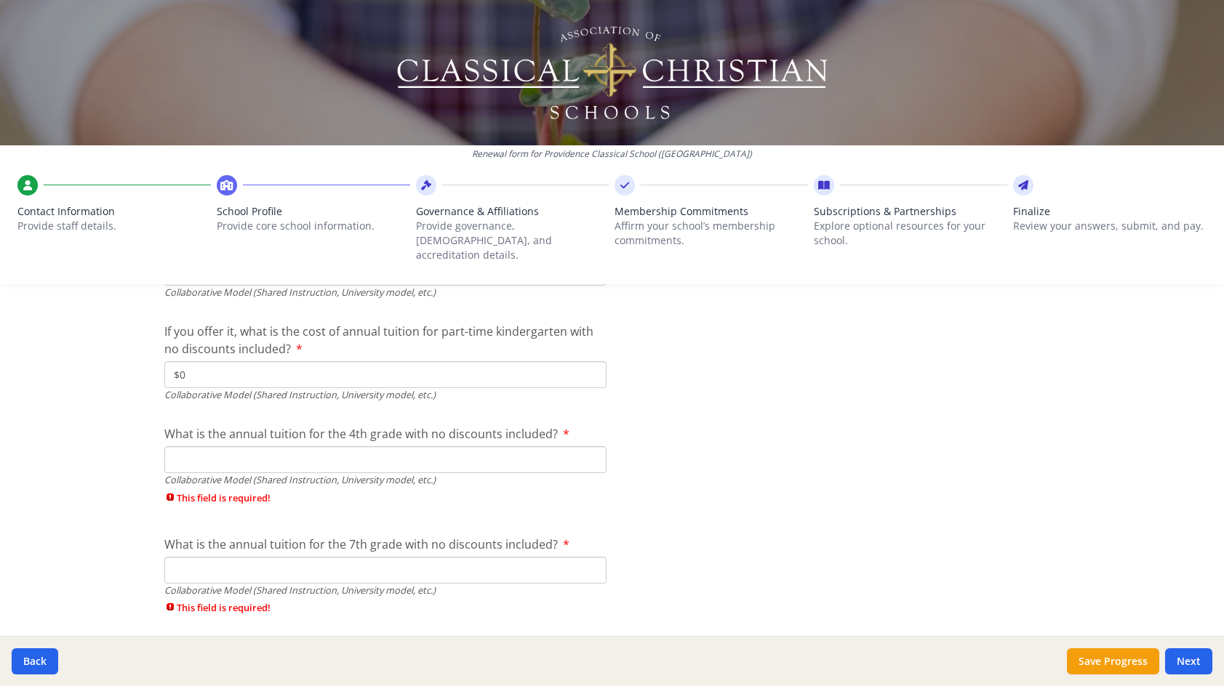
scroll to position [4672, 0]
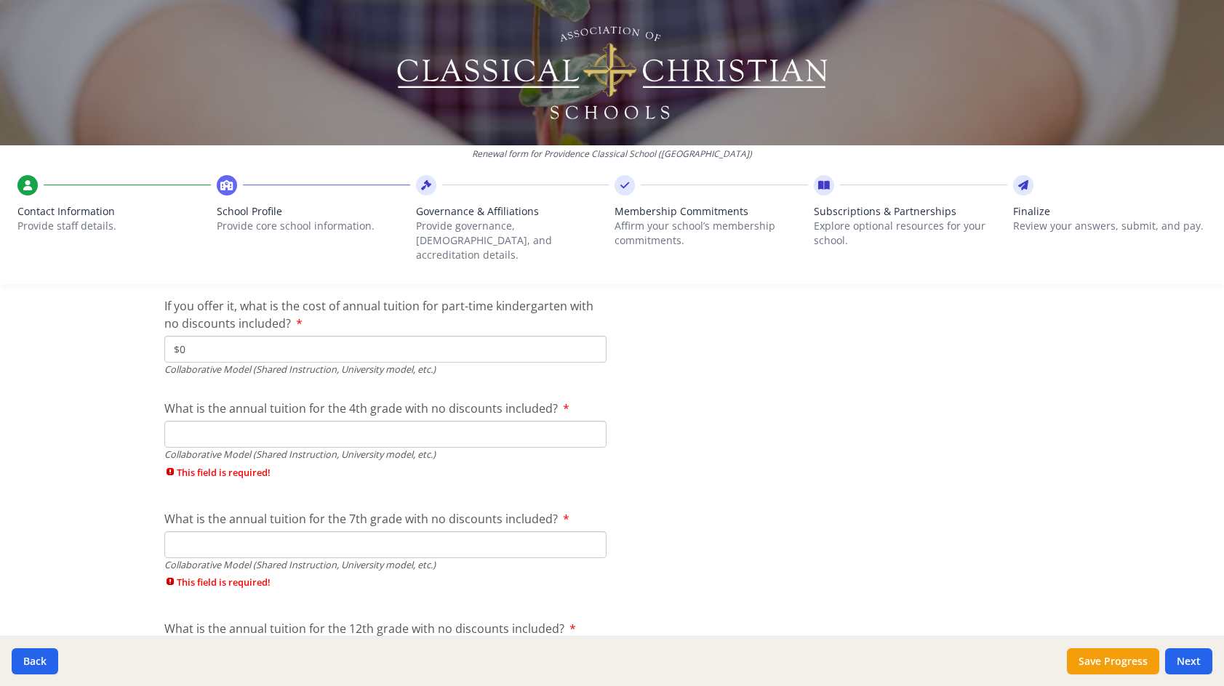
type input "$0"
click at [383, 421] on input "What is the annual tuition for the 4th grade with no discounts included?" at bounding box center [385, 434] width 442 height 27
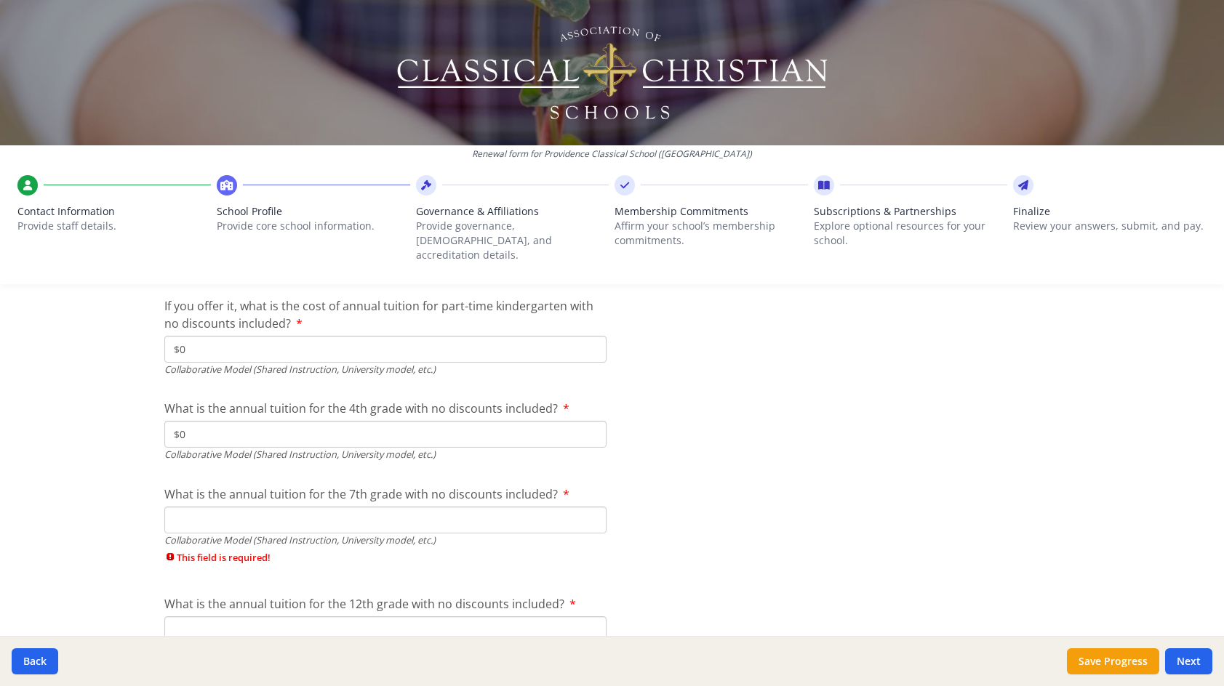
type input "$0"
click at [372, 508] on input "What is the annual tuition for the 7th grade with no discounts included?" at bounding box center [385, 520] width 442 height 27
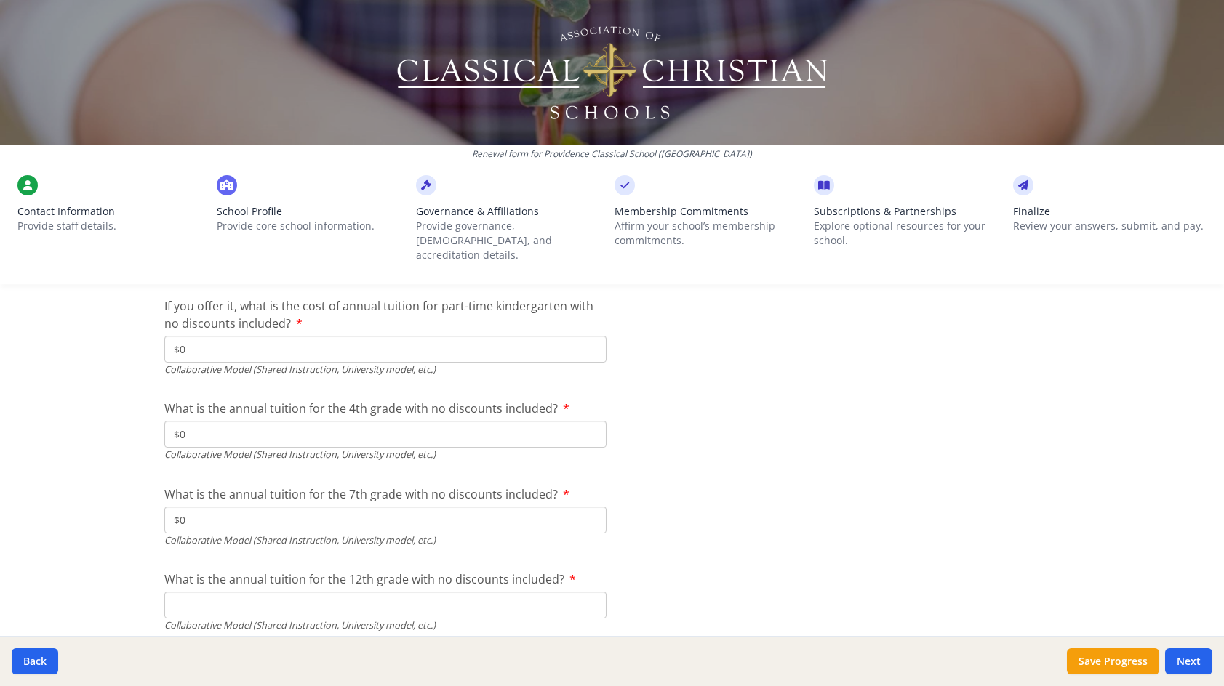
scroll to position [4745, 0]
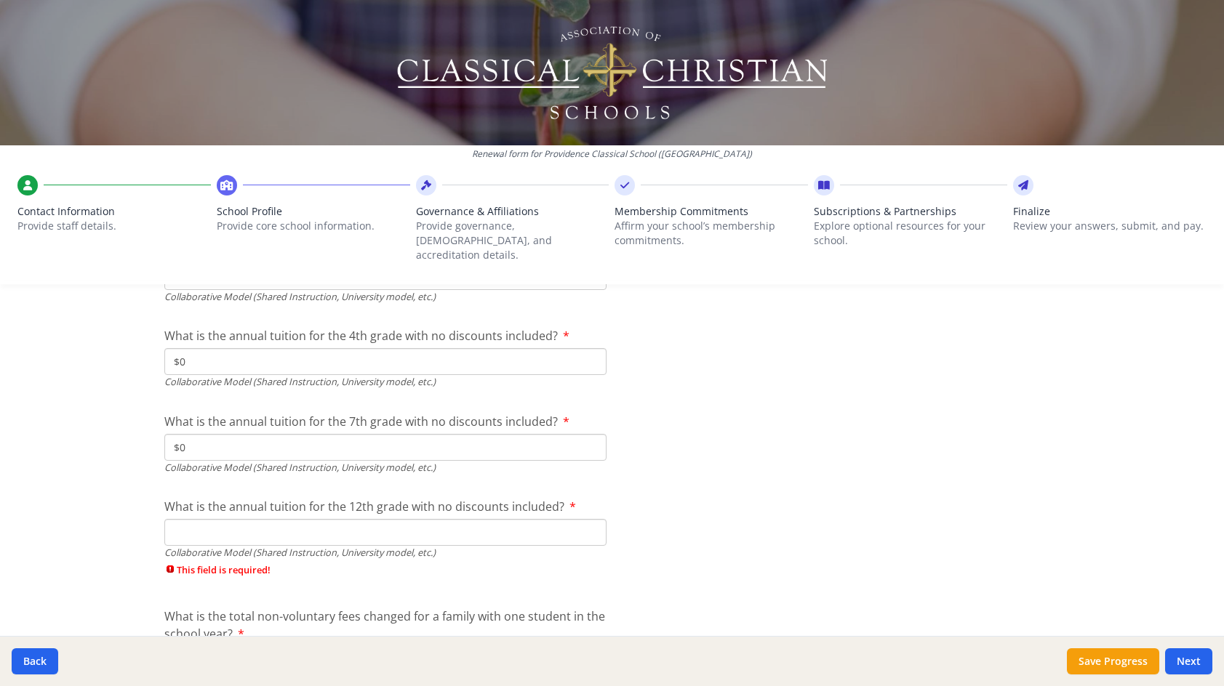
type input "$0"
click at [370, 519] on input "What is the annual tuition for the 12th grade with no discounts included?" at bounding box center [385, 532] width 442 height 27
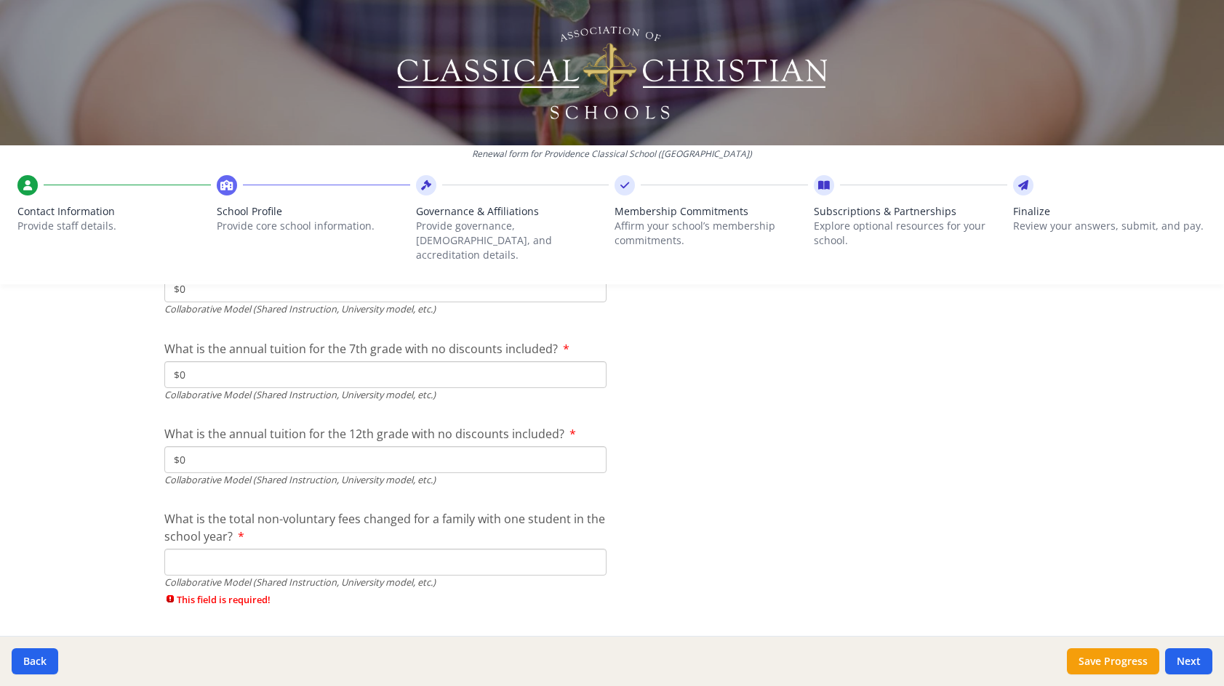
scroll to position [4843, 0]
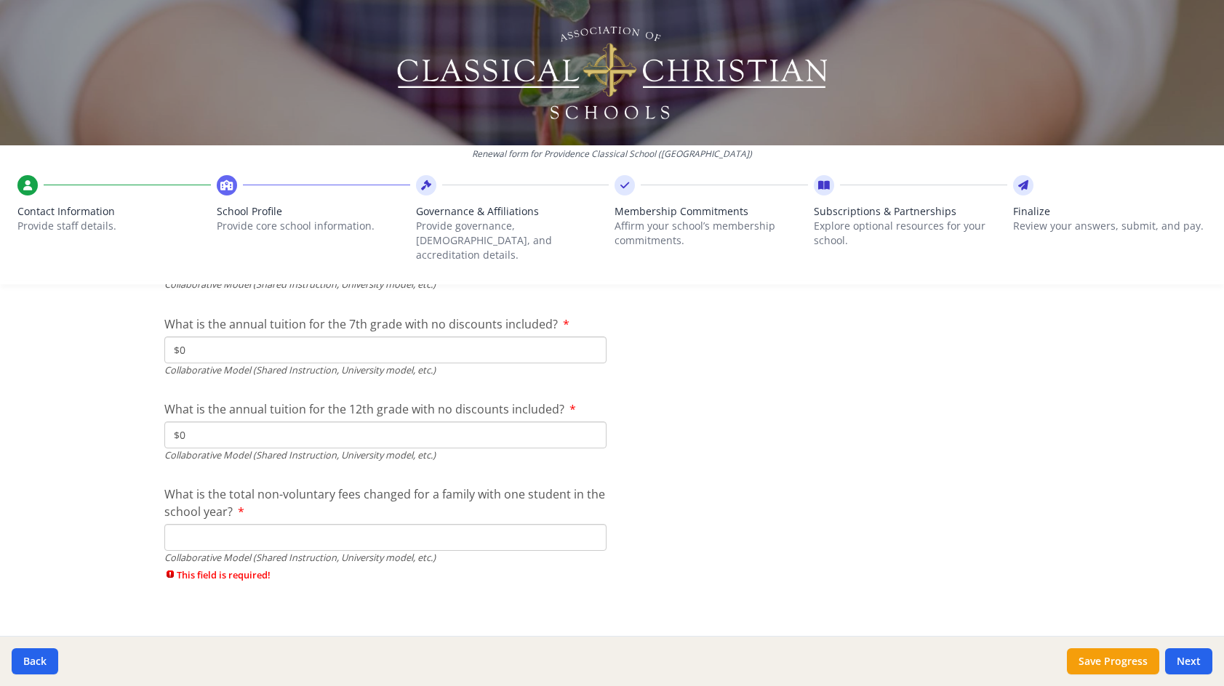
type input "$0"
click at [370, 524] on input "What is the total non-voluntary fees changed for a family with one student in t…" at bounding box center [385, 537] width 442 height 27
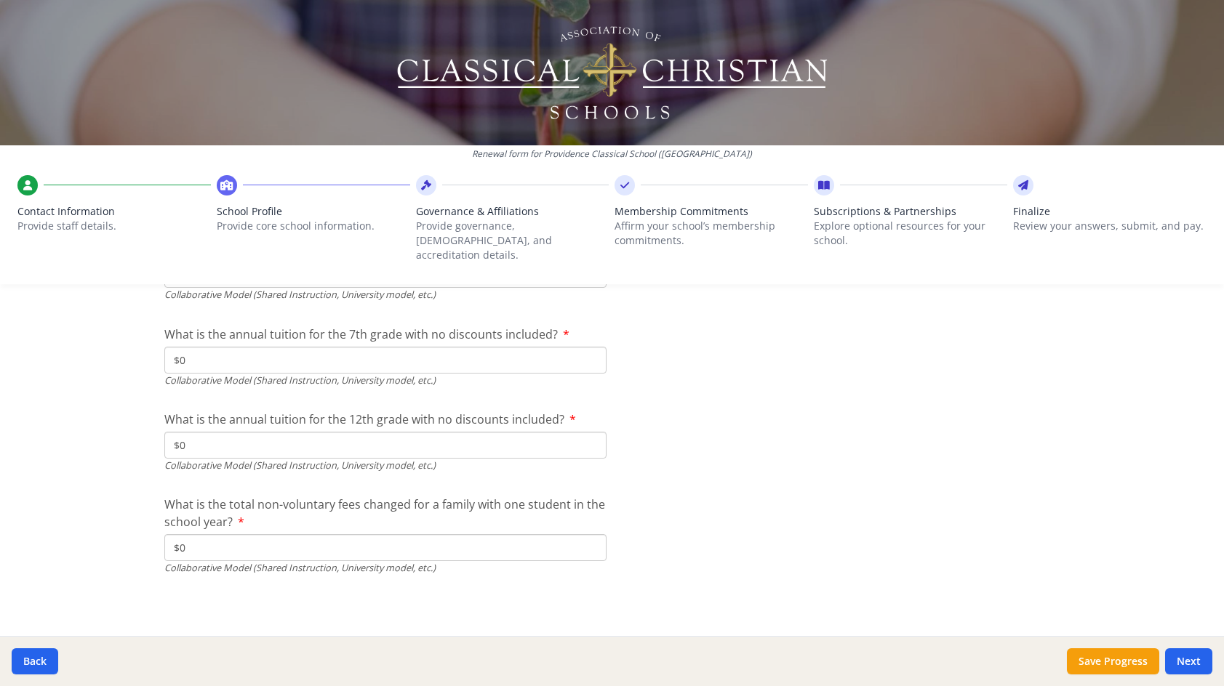
scroll to position [4818, 0]
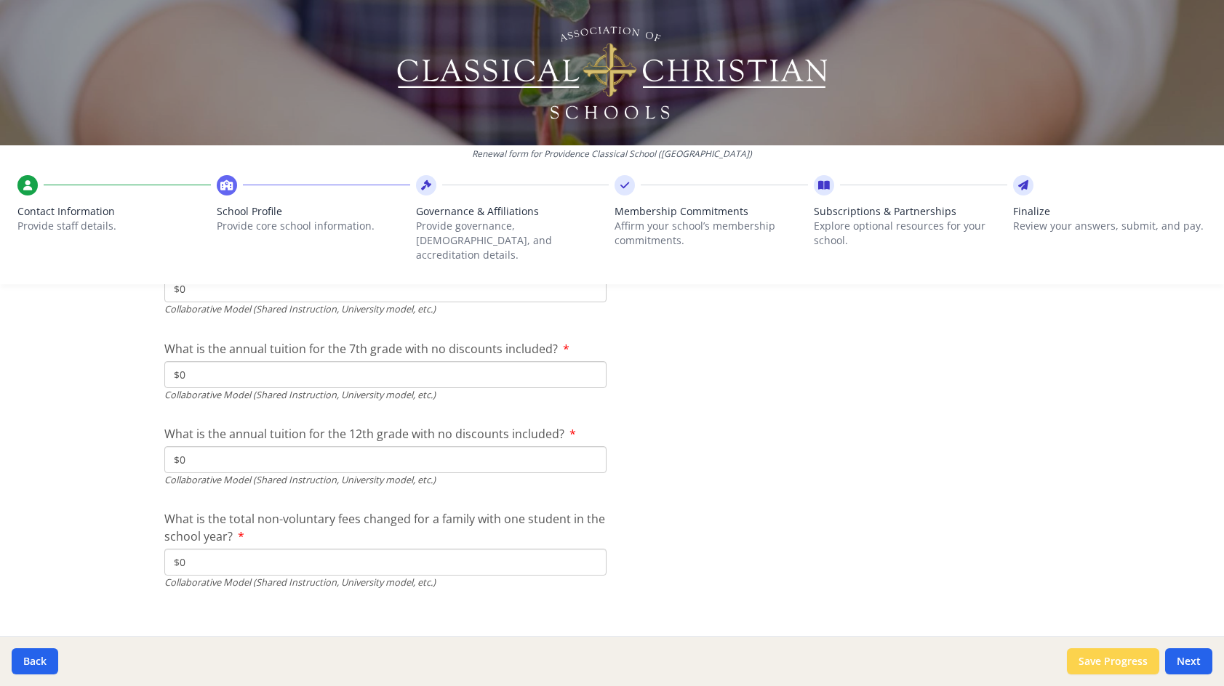
type input "$0"
click at [1130, 664] on button "Save Progress" at bounding box center [1113, 661] width 92 height 26
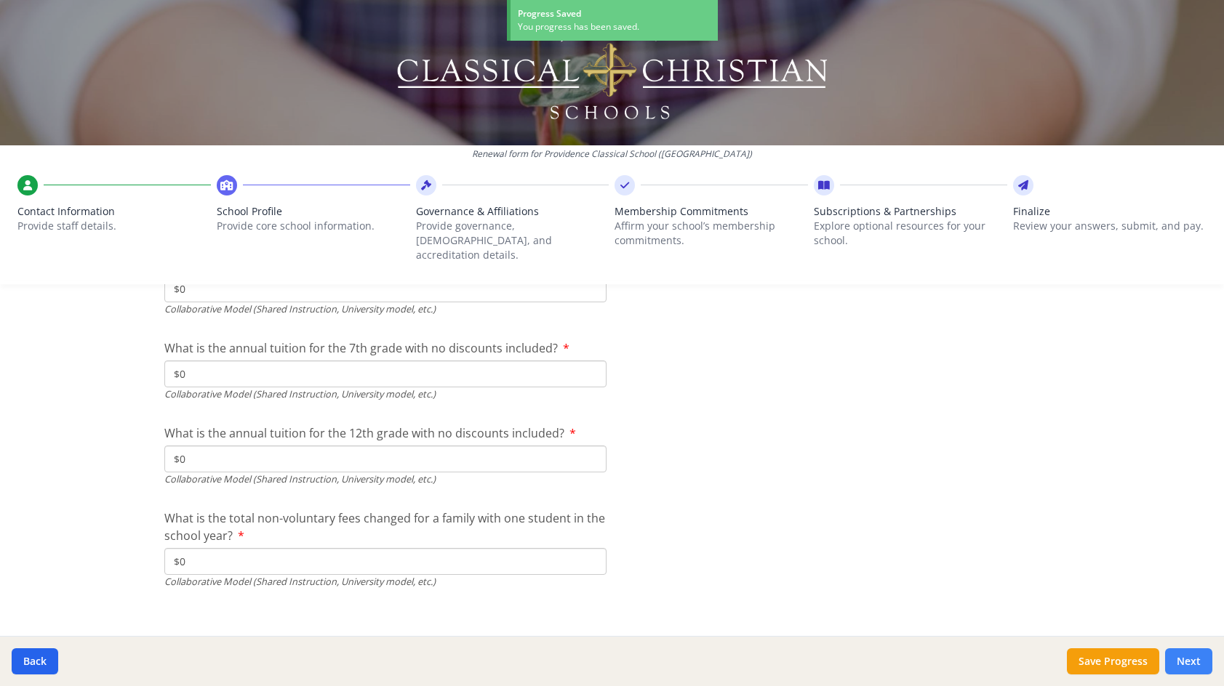
click at [1201, 658] on button "Next" at bounding box center [1188, 661] width 47 height 26
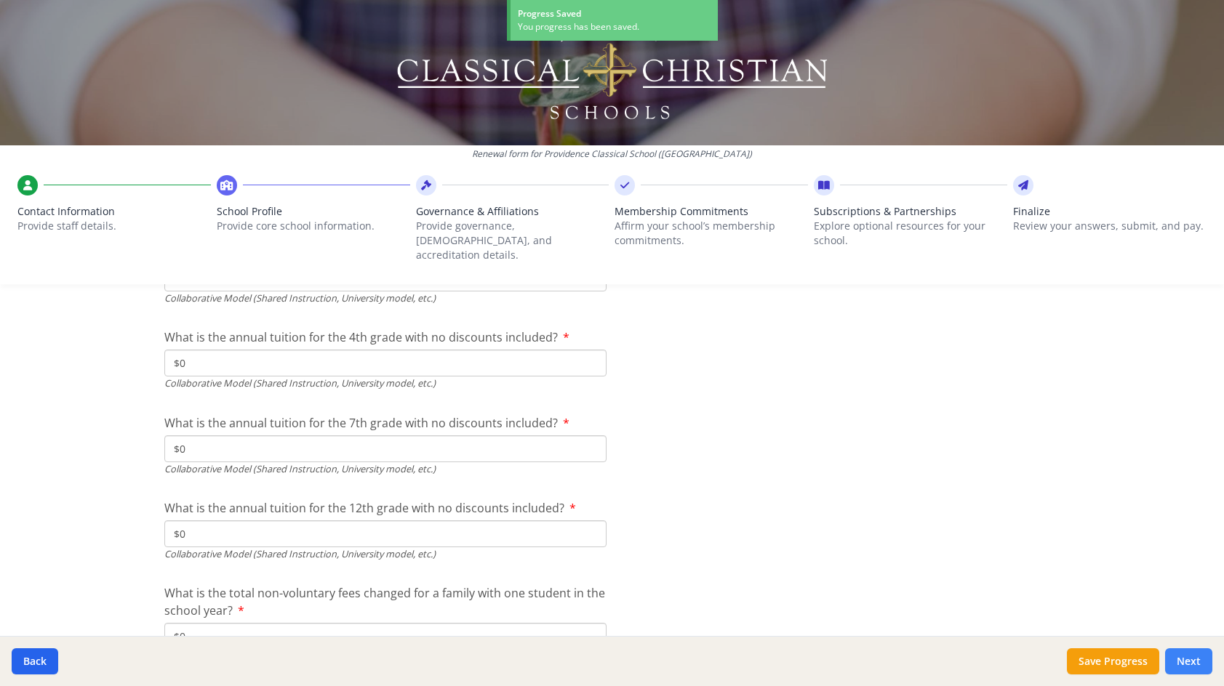
scroll to position [4818, 0]
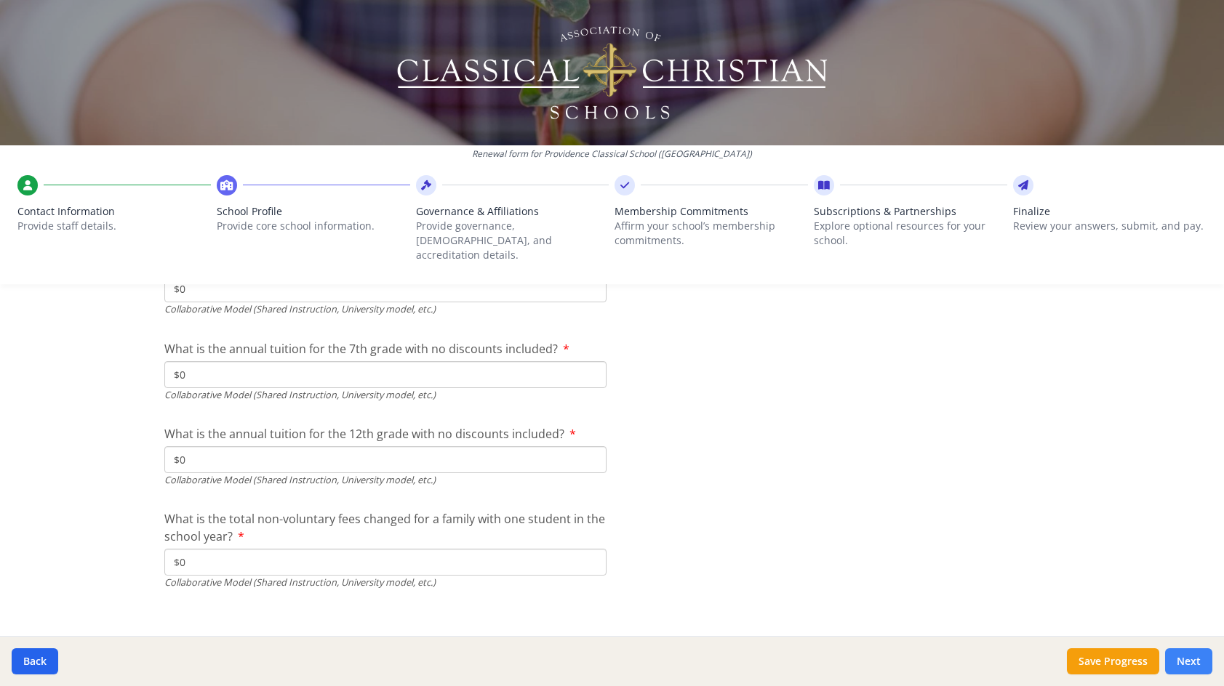
click at [1185, 662] on button "Next" at bounding box center [1188, 661] width 47 height 26
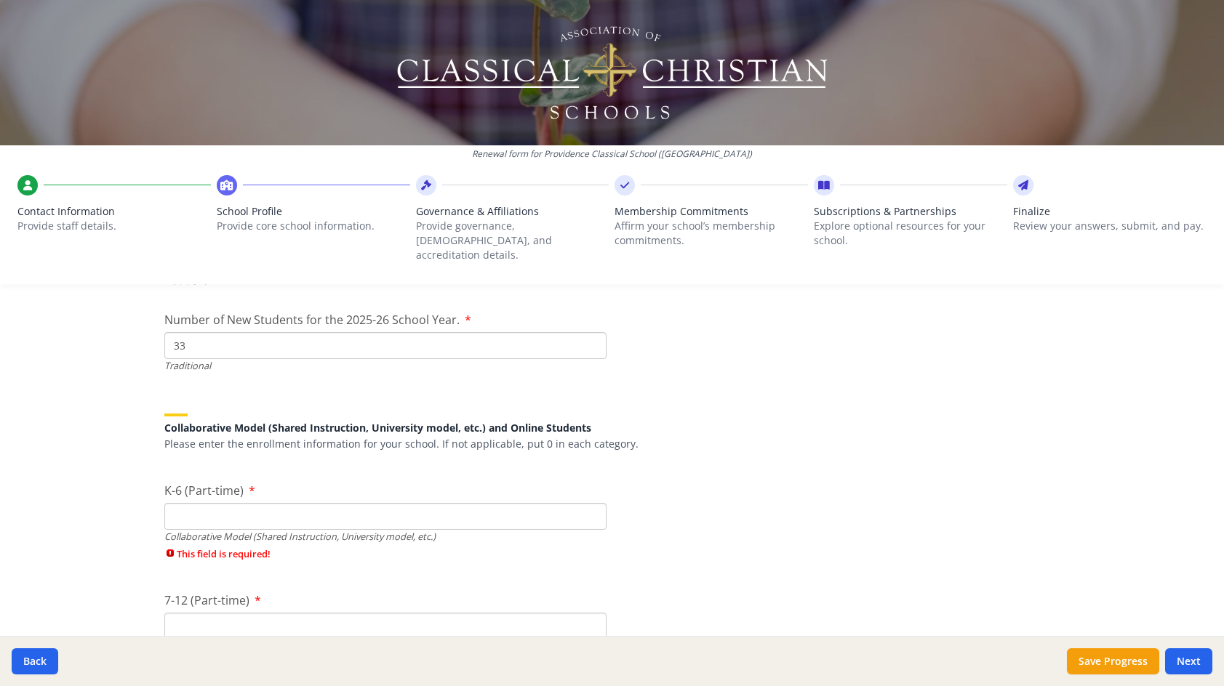
scroll to position [3364, 0]
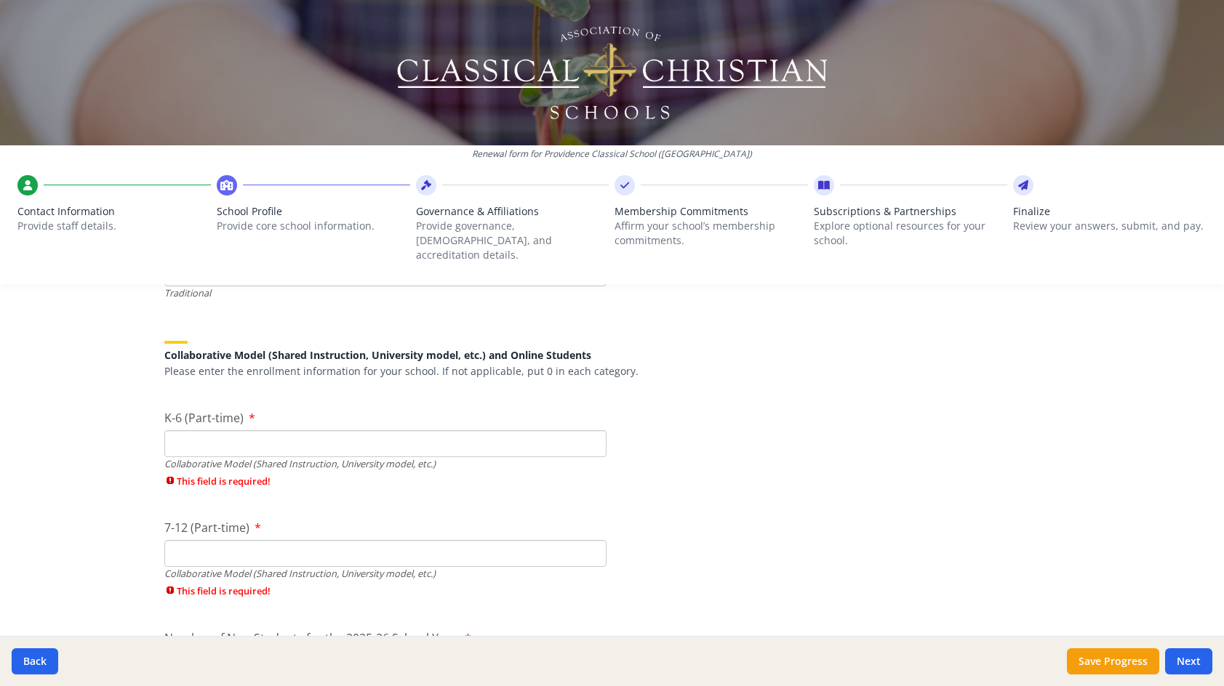
click at [593, 434] on input "K-6 (Part-time)" at bounding box center [385, 443] width 442 height 27
type input "0"
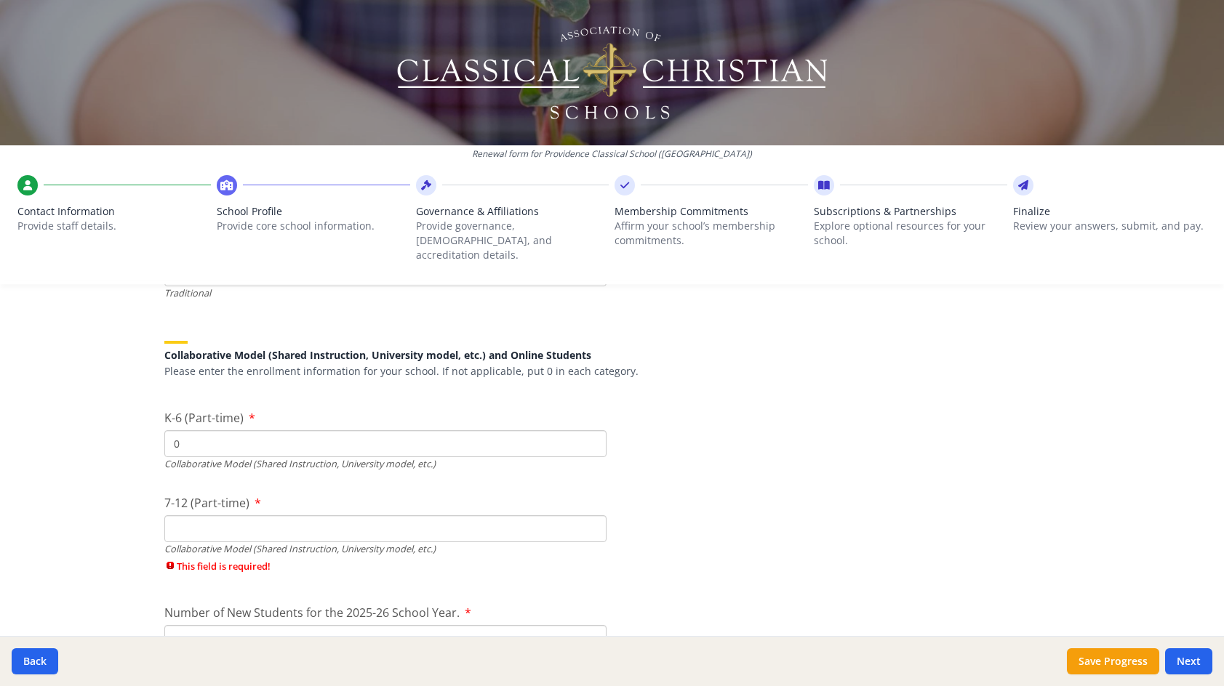
click at [560, 537] on div "7-12 (Part-time) Collaborative Model (Shared Instruction, University model, etc…" at bounding box center [385, 537] width 442 height 87
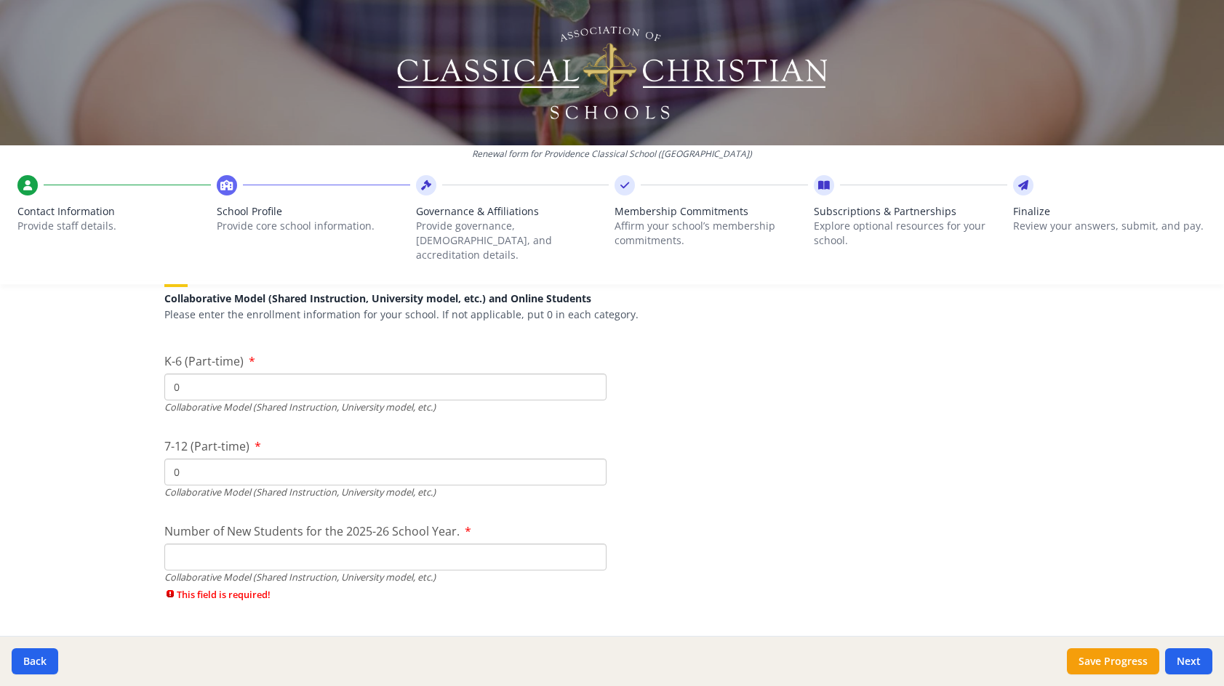
scroll to position [3437, 0]
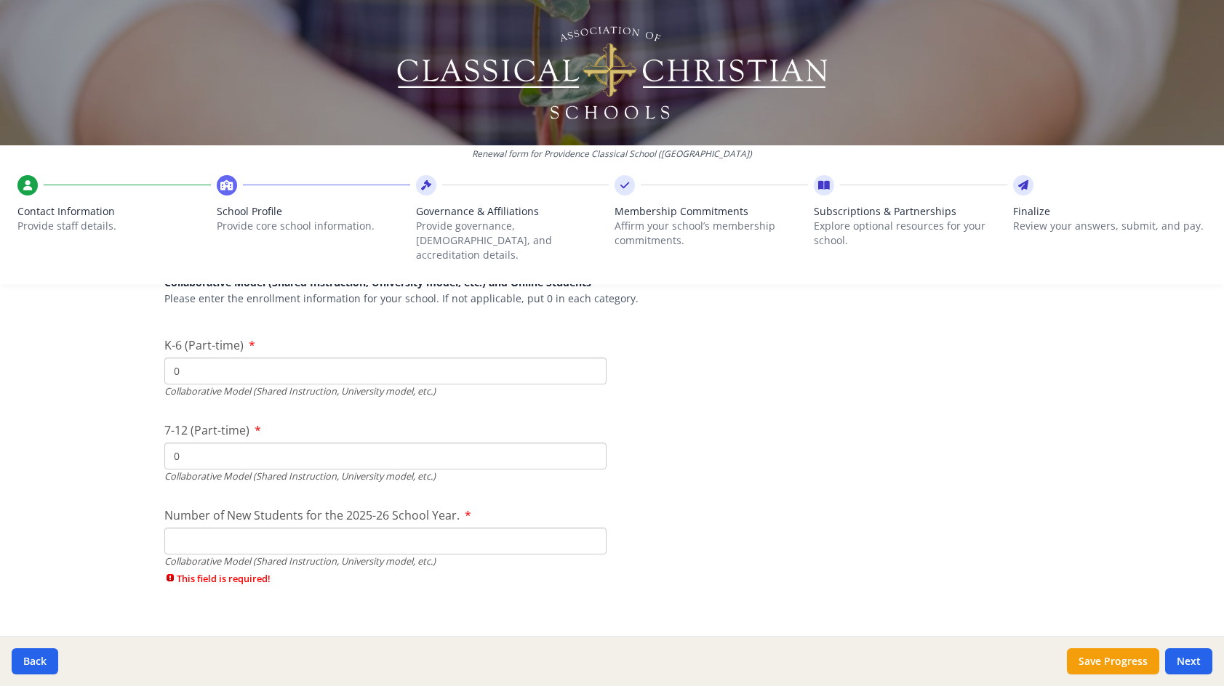
type input "0"
click at [556, 529] on input "Number of New Students for the 2025-26 School Year." at bounding box center [385, 541] width 442 height 27
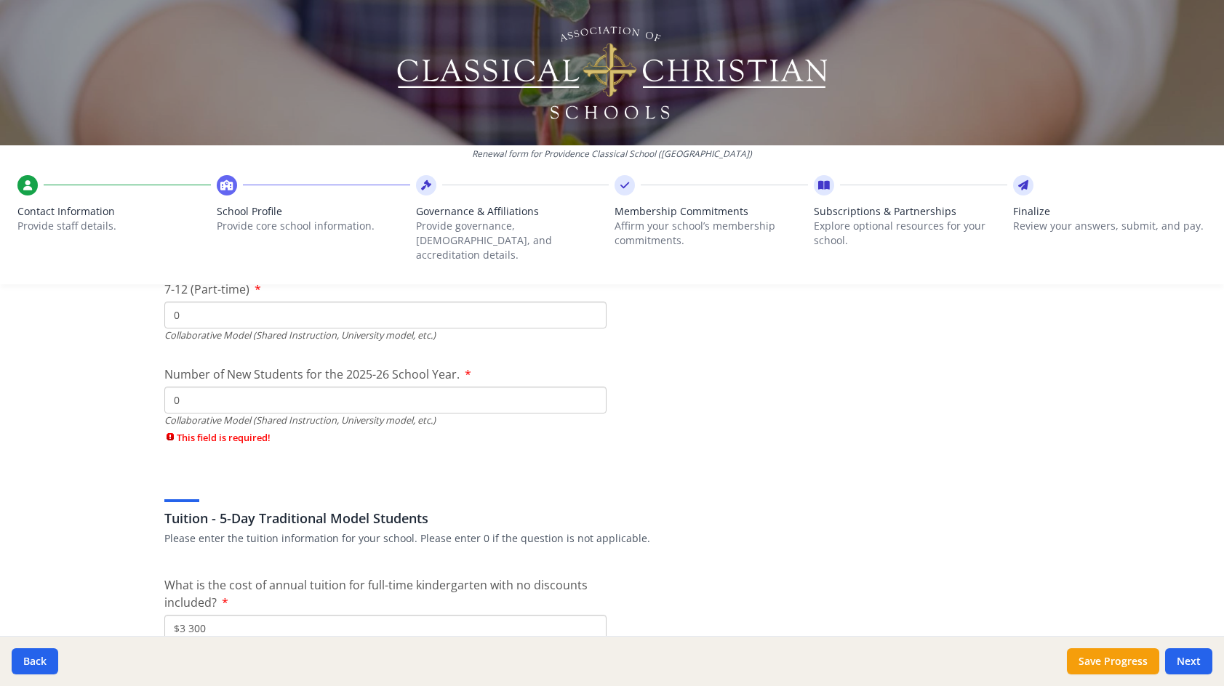
scroll to position [3582, 0]
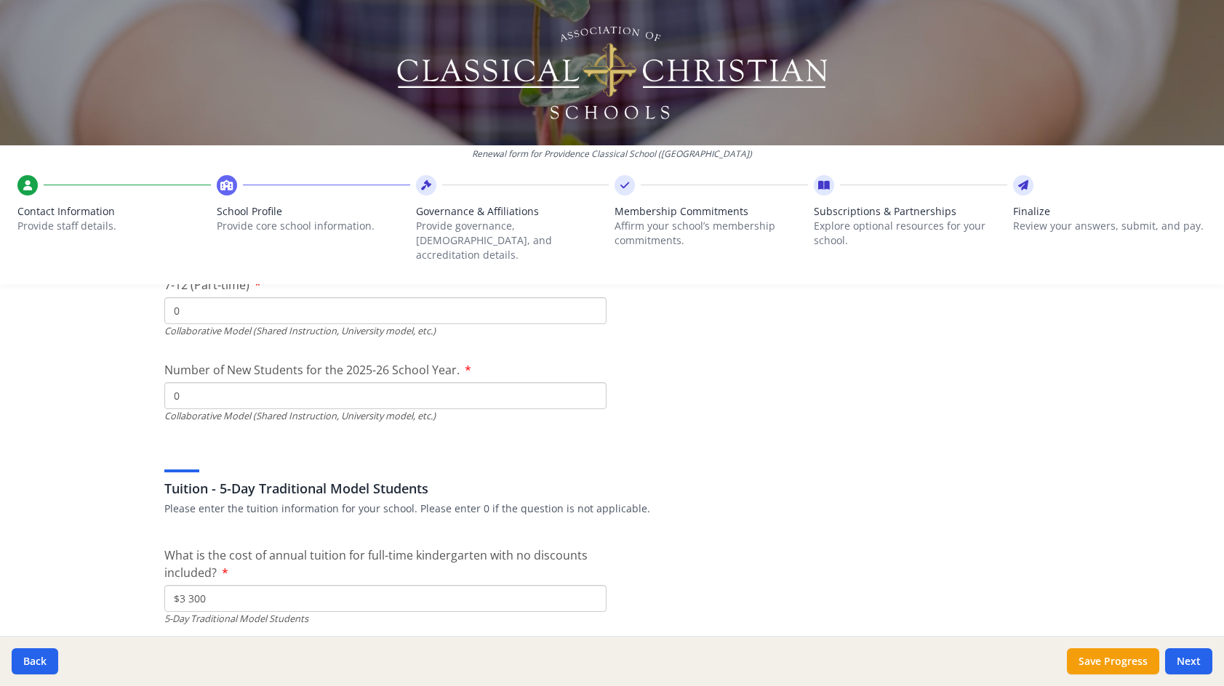
type input "0"
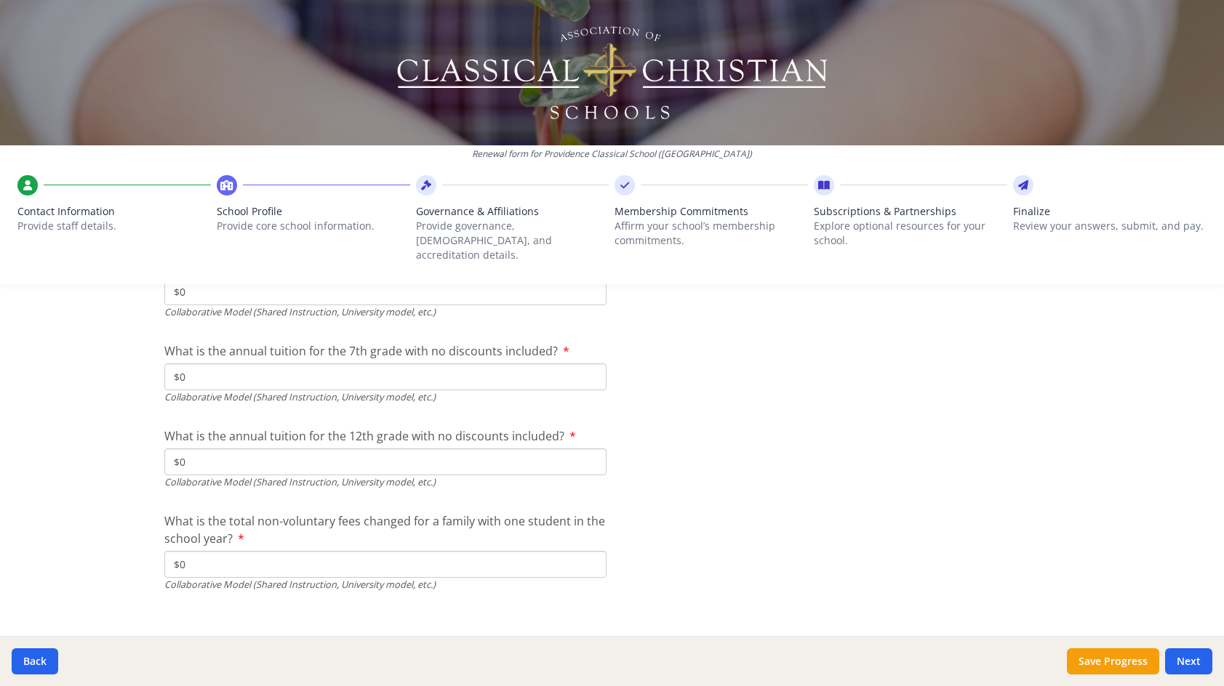
scroll to position [4744, 0]
click at [1197, 663] on button "Next" at bounding box center [1188, 661] width 47 height 26
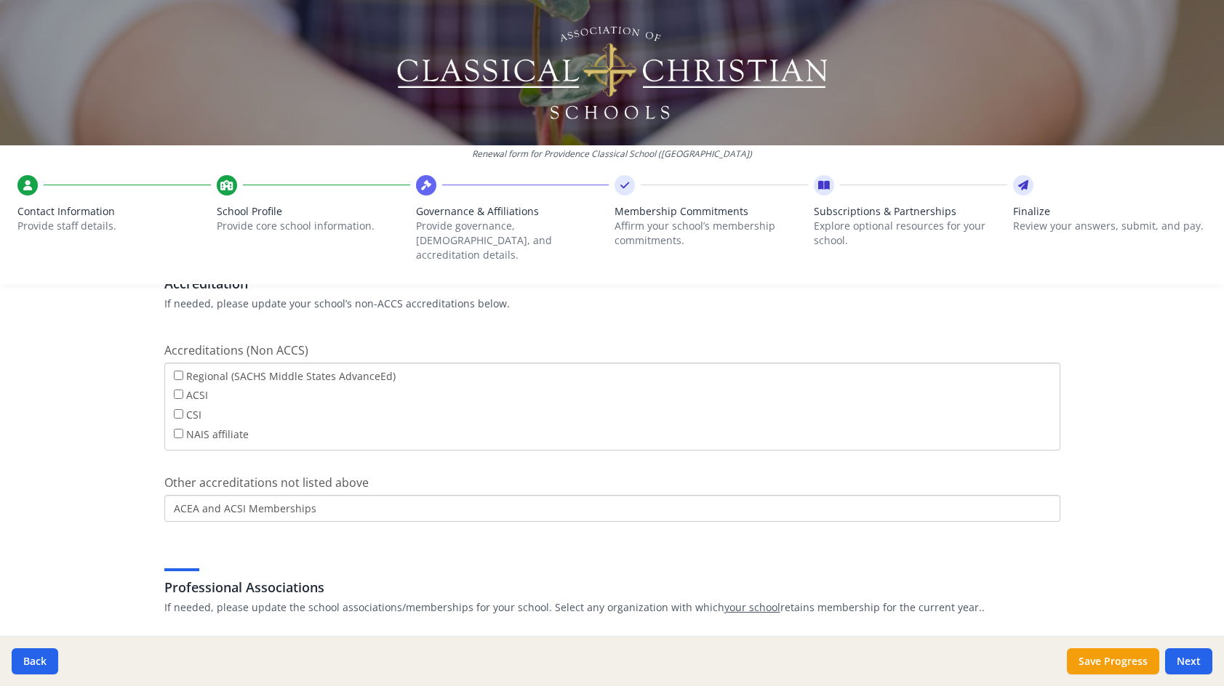
scroll to position [800, 0]
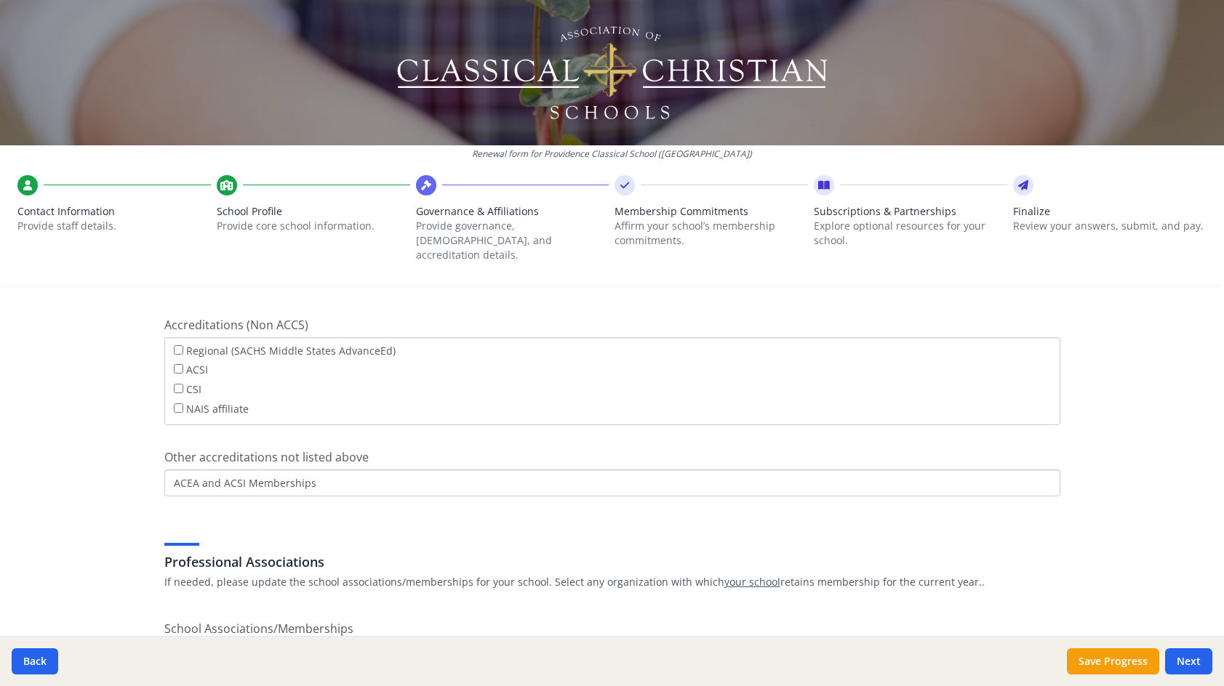
click at [167, 471] on input "ACEA and ACSI Memberships" at bounding box center [612, 483] width 896 height 27
click at [193, 470] on input "ACEA and ACSI Memberships" at bounding box center [612, 483] width 896 height 27
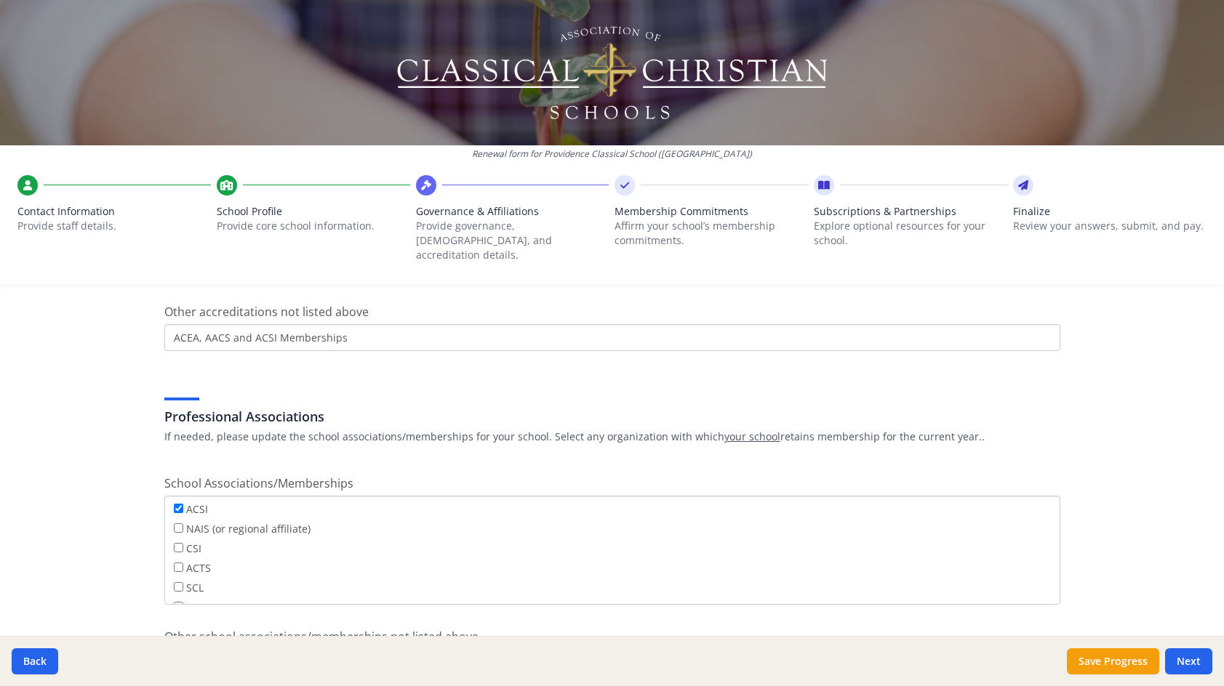
scroll to position [872, 0]
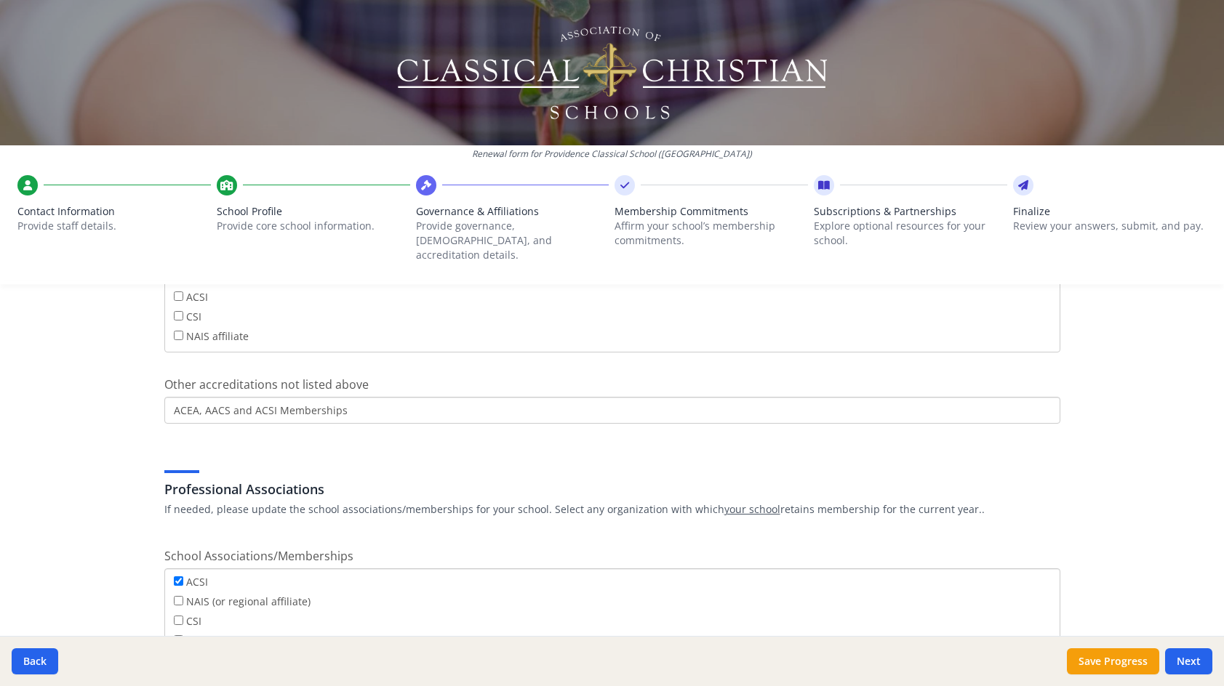
click at [196, 397] on input "ACEA, AACS and ACSI Memberships" at bounding box center [612, 410] width 896 height 27
drag, startPoint x: 266, startPoint y: 398, endPoint x: 226, endPoint y: 399, distance: 40.0
click at [226, 399] on input "ACEA, AACS and ACSI Memberships" at bounding box center [612, 410] width 896 height 27
type input "ACEA, AACS Memberships"
drag, startPoint x: 292, startPoint y: 398, endPoint x: 168, endPoint y: 395, distance: 123.6
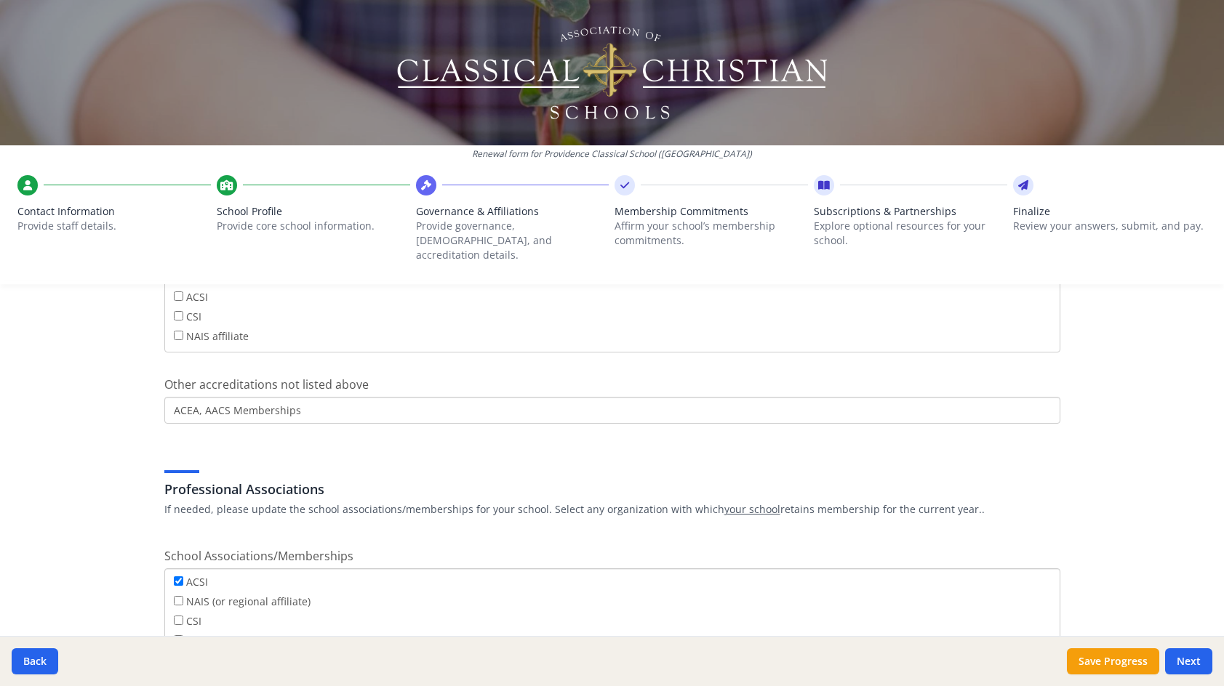
click at [168, 397] on input "ACEA, AACS Memberships" at bounding box center [612, 410] width 896 height 27
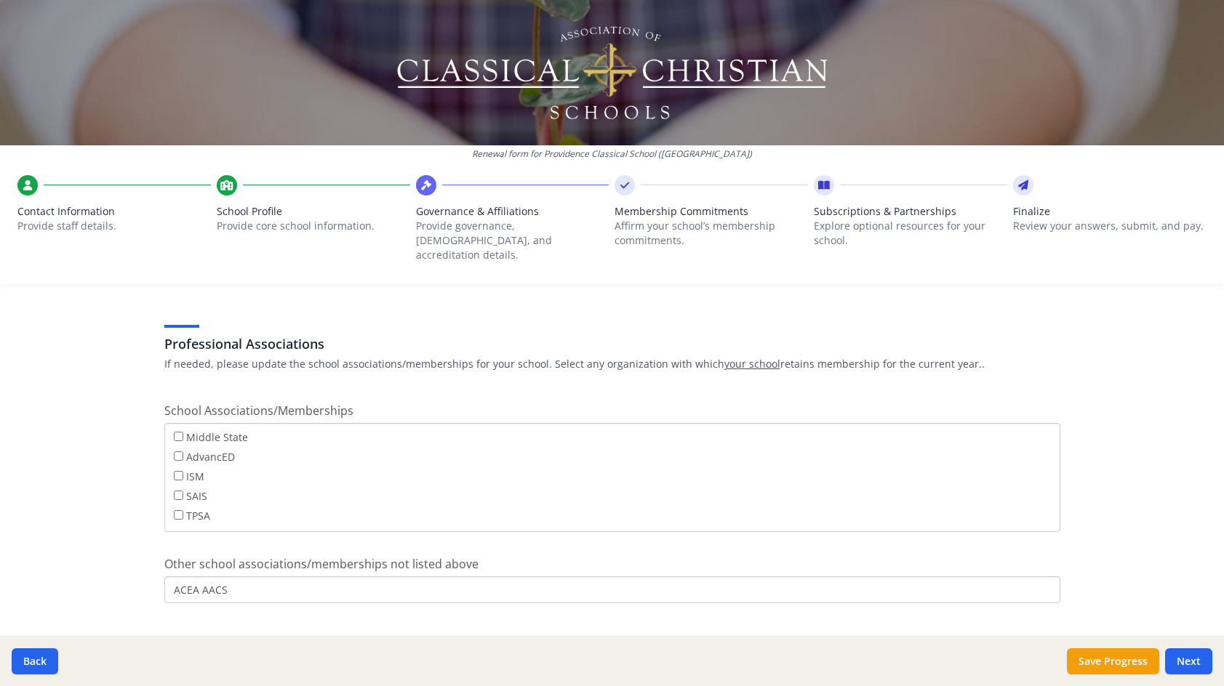
scroll to position [1032, 0]
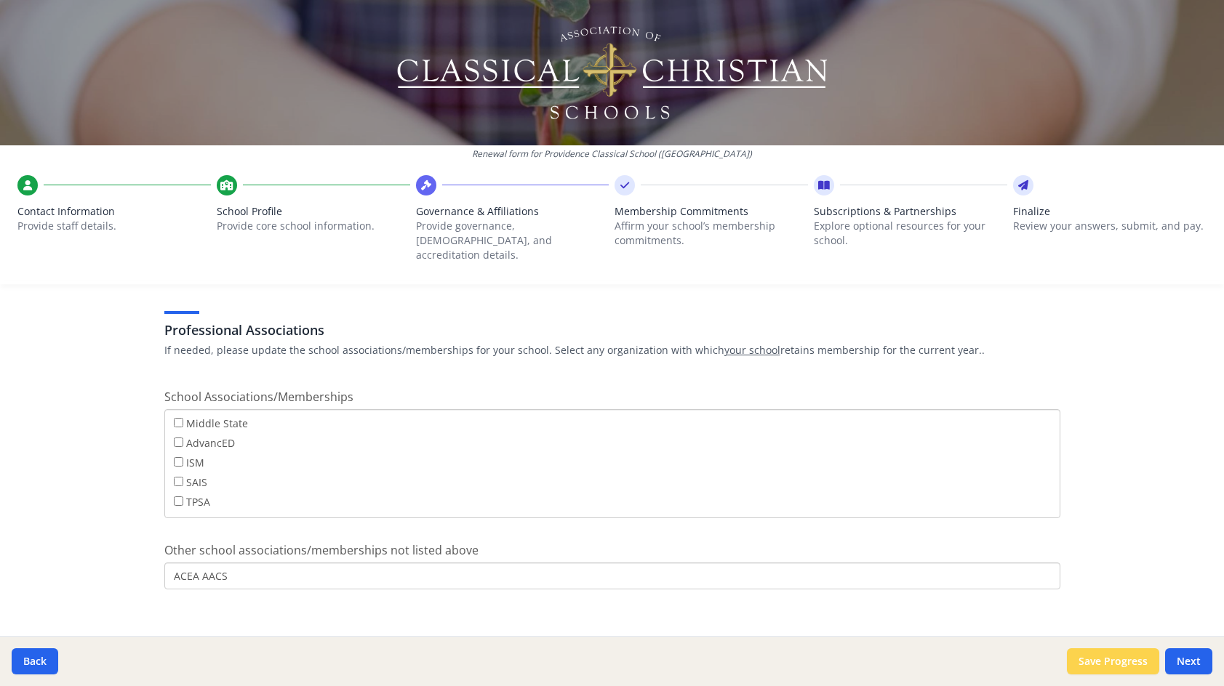
click at [1116, 654] on button "Save Progress" at bounding box center [1113, 661] width 92 height 26
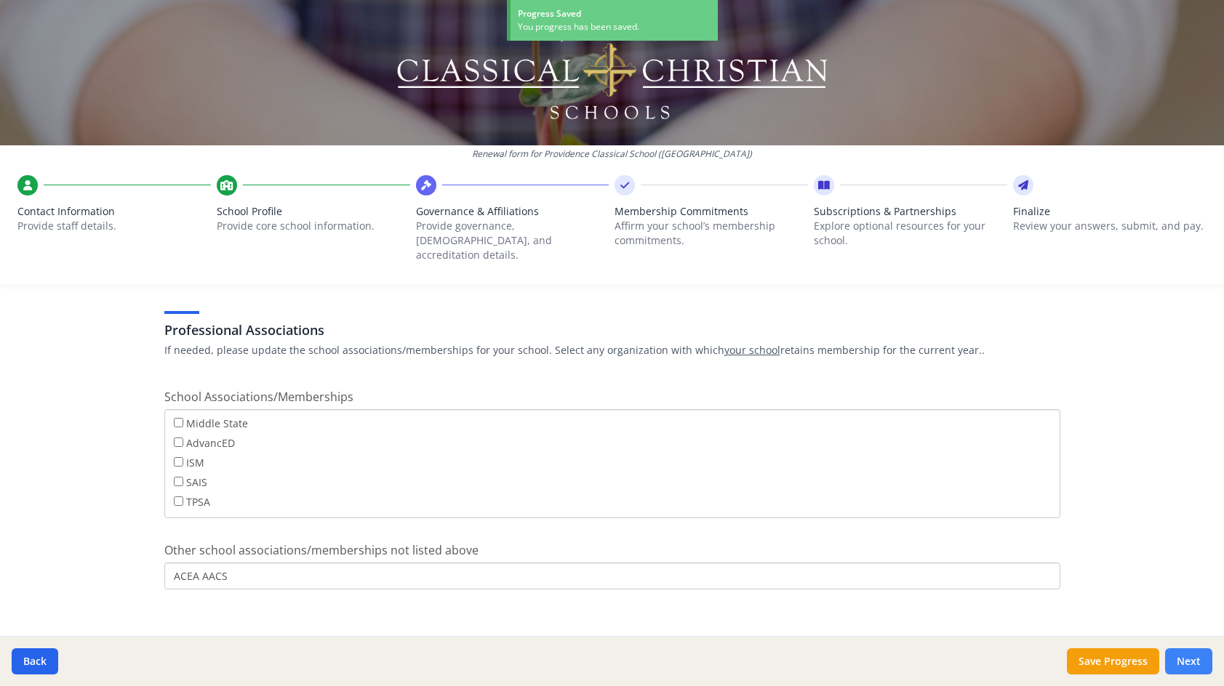
click at [1179, 667] on button "Next" at bounding box center [1188, 661] width 47 height 26
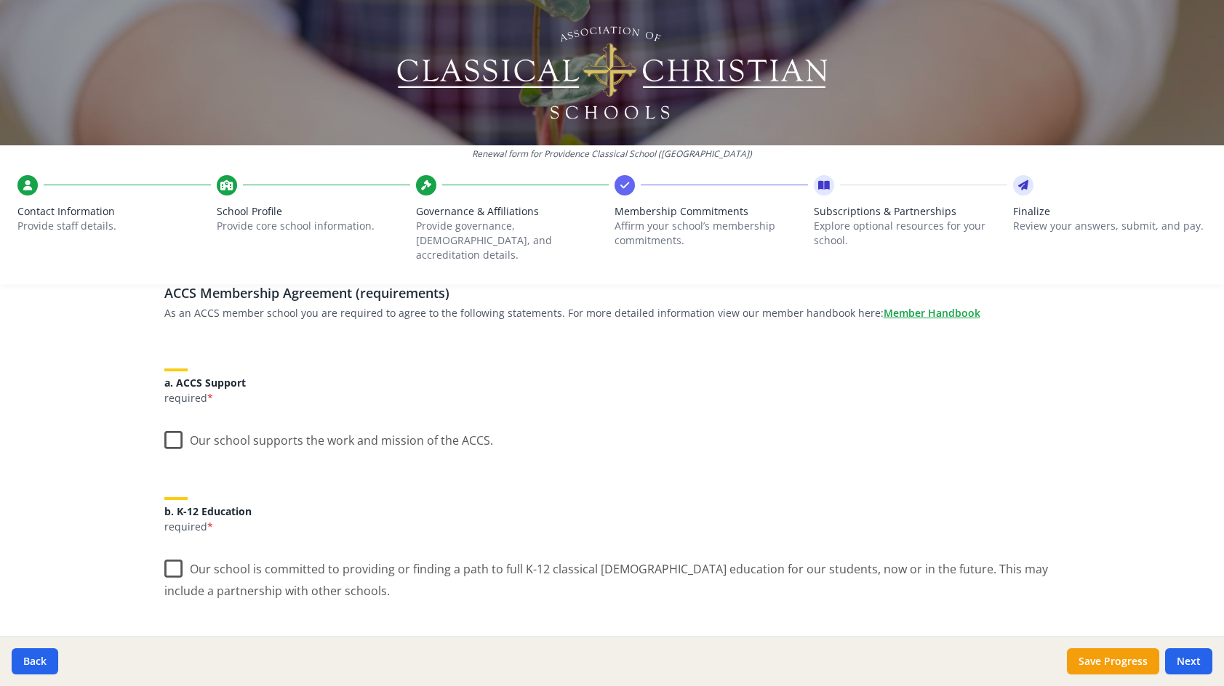
scroll to position [0, 0]
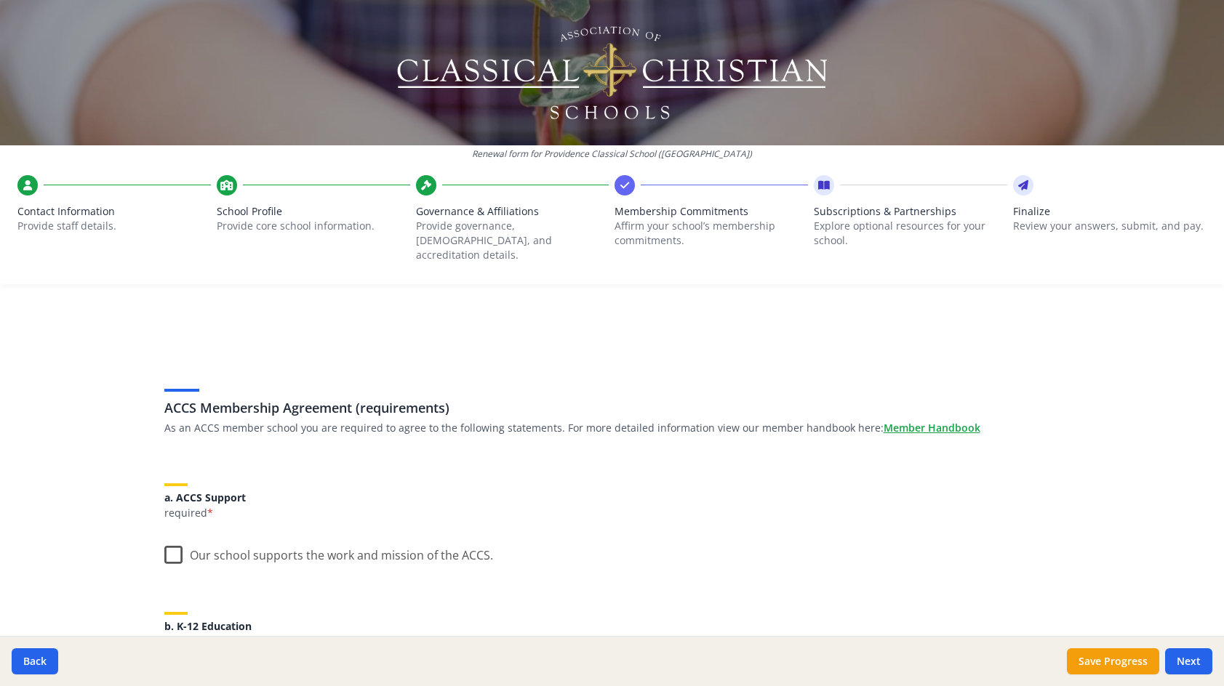
click at [171, 545] on label "Our school supports the work and mission of the ACCS." at bounding box center [328, 552] width 329 height 31
click at [0, 0] on input "Our school supports the work and mission of the ACCS." at bounding box center [0, 0] width 0 height 0
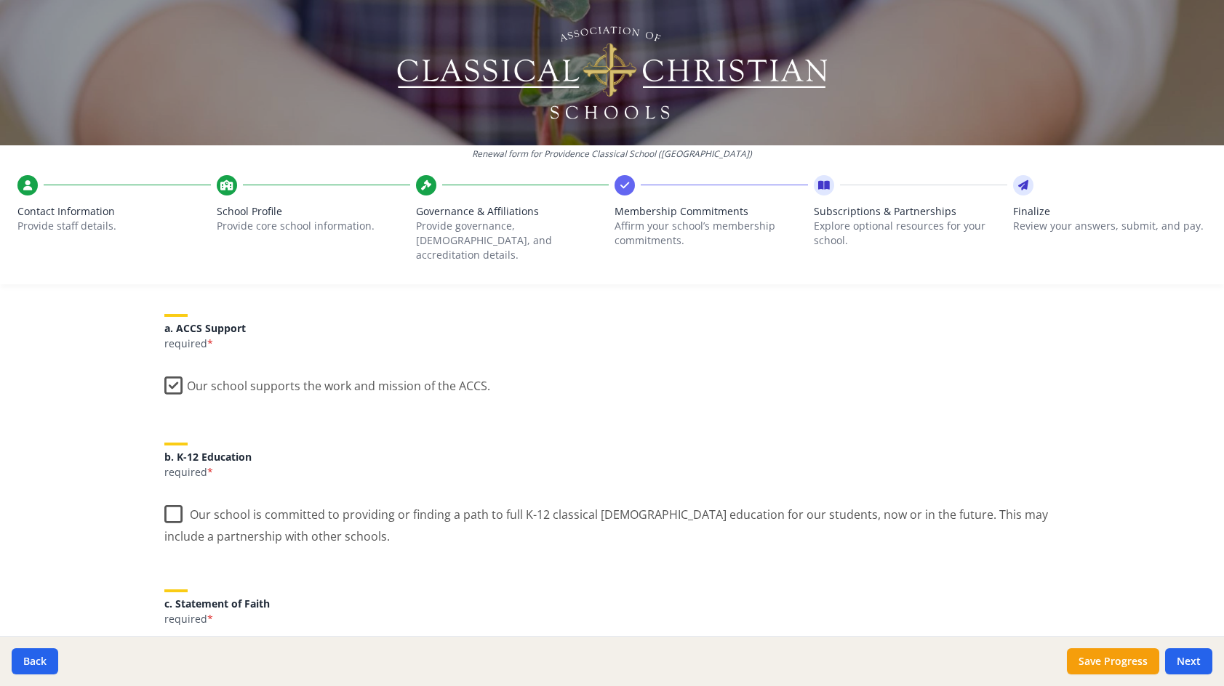
scroll to position [218, 0]
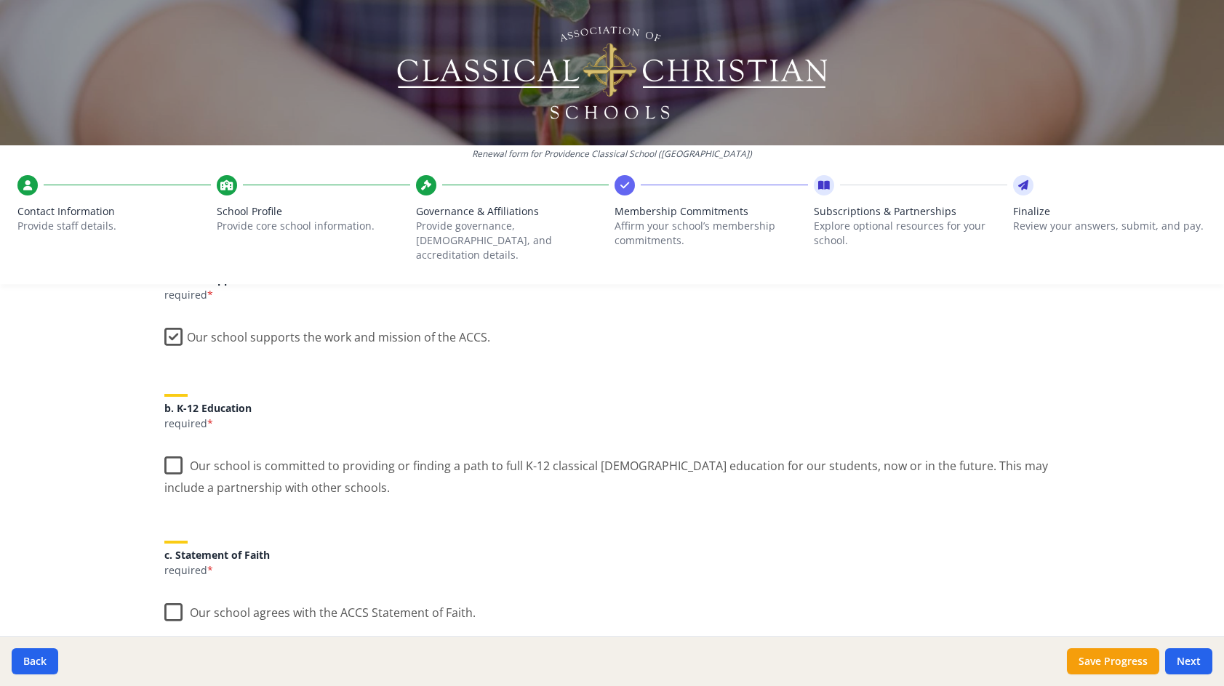
click at [167, 453] on label "Our school is committed to providing or finding a path to full K-12 classical […" at bounding box center [612, 471] width 896 height 49
click at [0, 0] on input "Our school is committed to providing or finding a path to full K-12 classical […" at bounding box center [0, 0] width 0 height 0
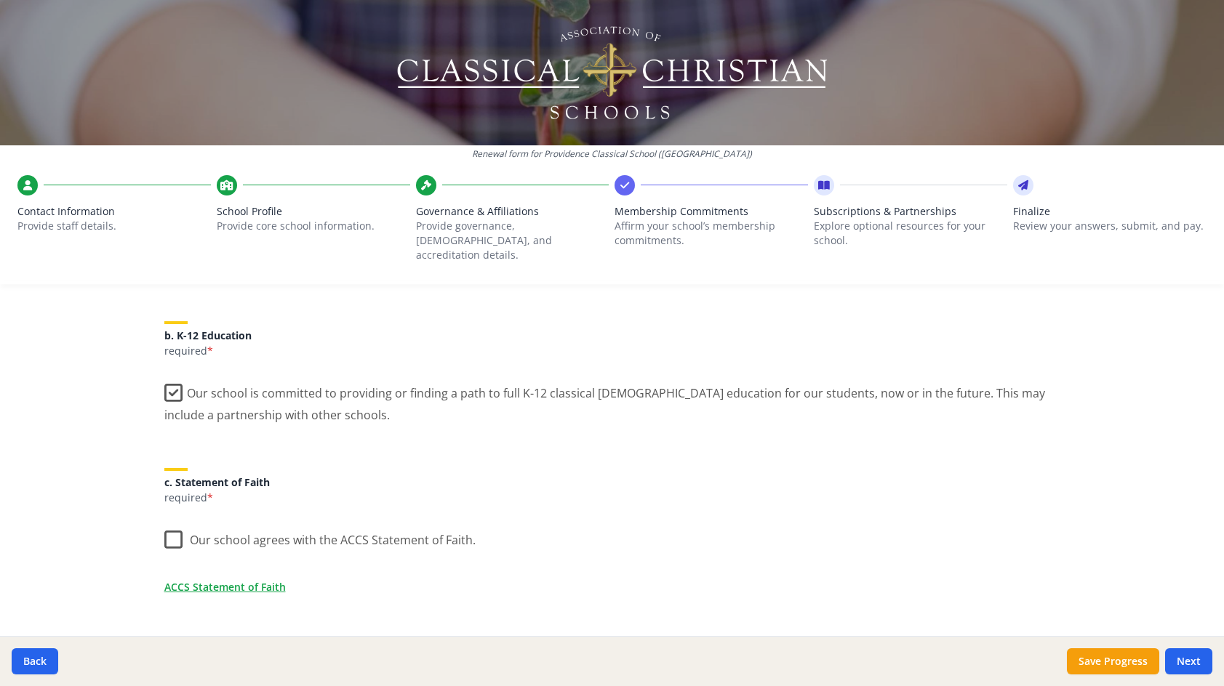
scroll to position [363, 0]
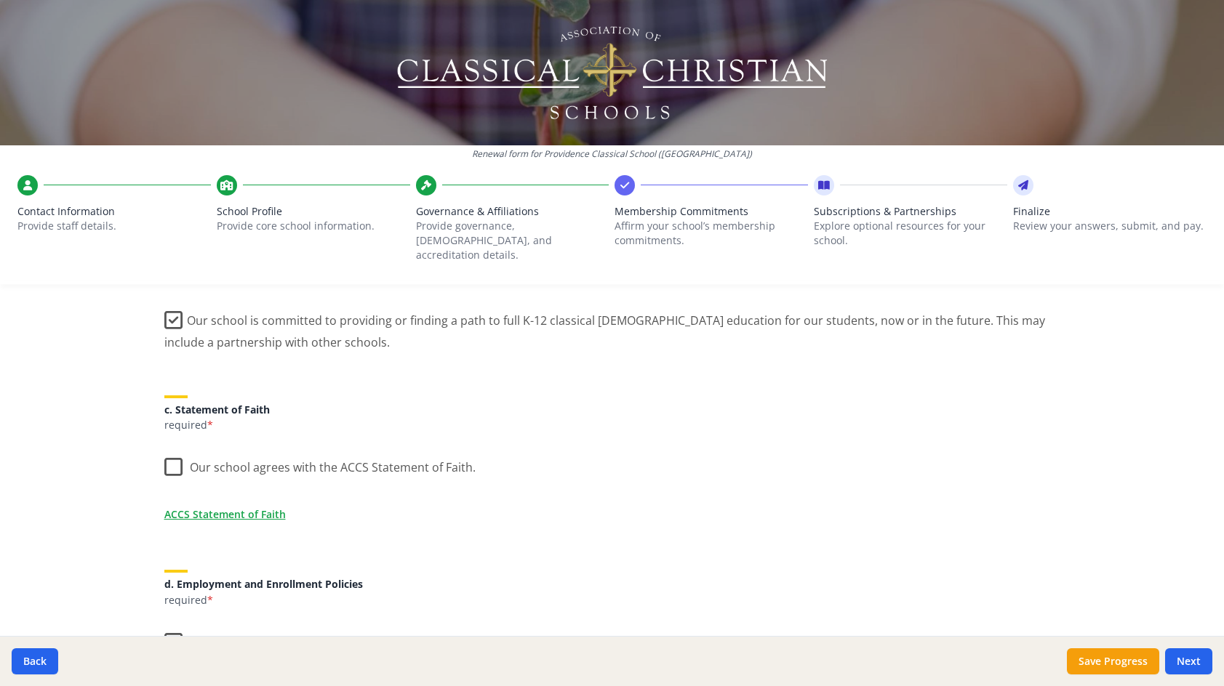
click at [177, 454] on label "Our school agrees with the ACCS Statement of Faith." at bounding box center [319, 464] width 311 height 31
click at [0, 0] on input "Our school agrees with the ACCS Statement of Faith." at bounding box center [0, 0] width 0 height 0
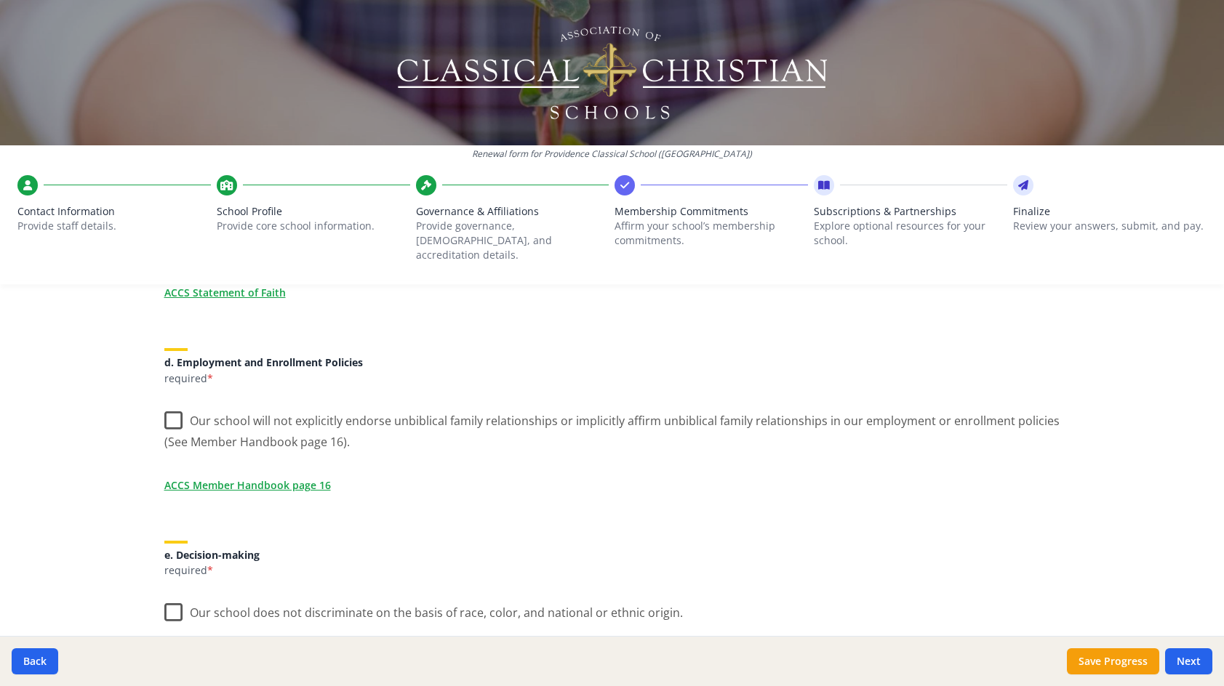
scroll to position [654, 0]
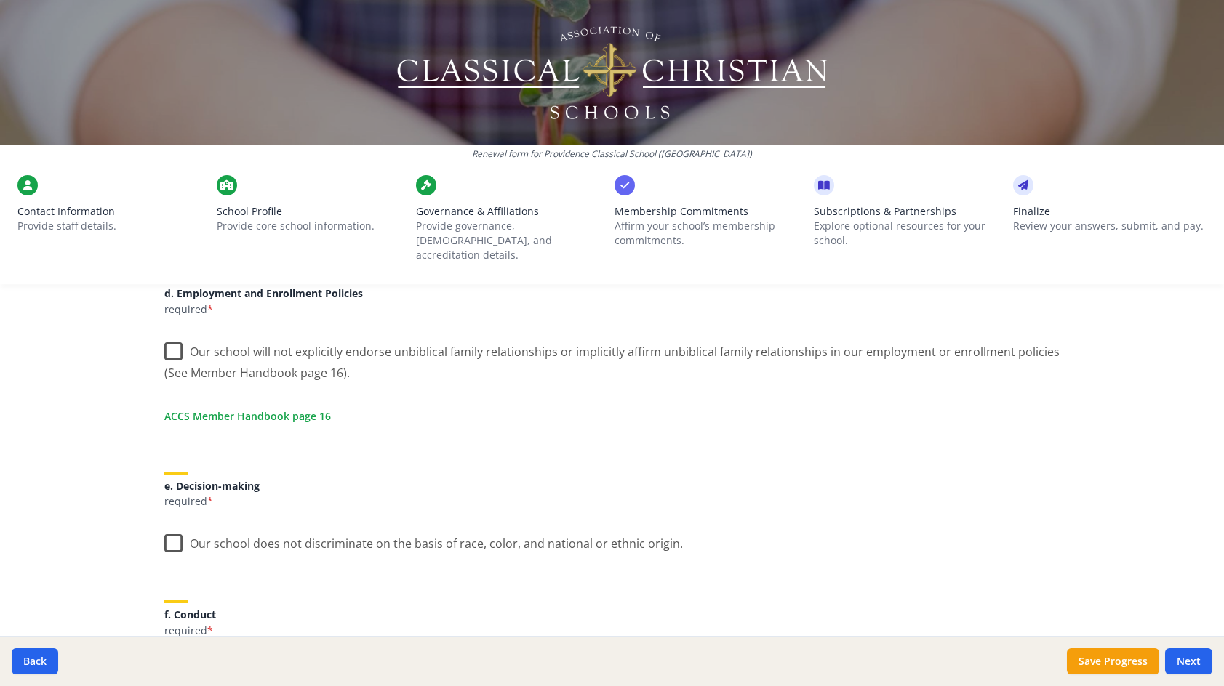
click at [164, 337] on label "Our school will not explicitly endorse unbiblical family relationships or impli…" at bounding box center [612, 357] width 896 height 49
click at [0, 0] on input "Our school will not explicitly endorse unbiblical family relationships or impli…" at bounding box center [0, 0] width 0 height 0
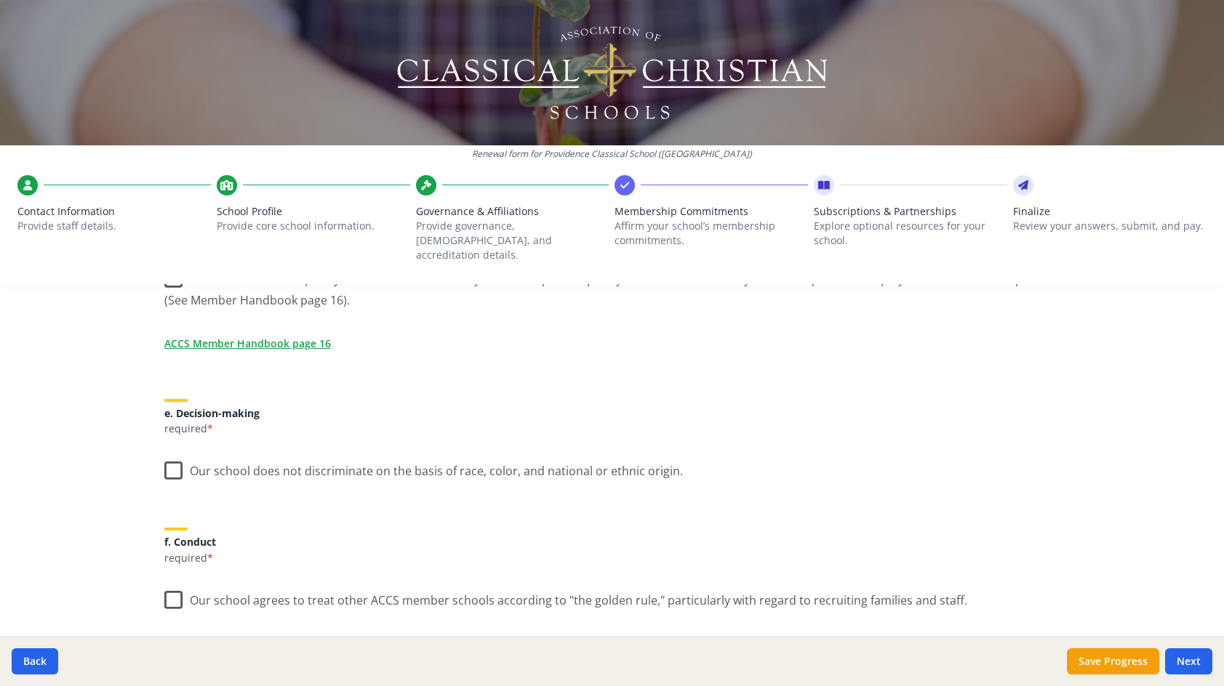
scroll to position [800, 0]
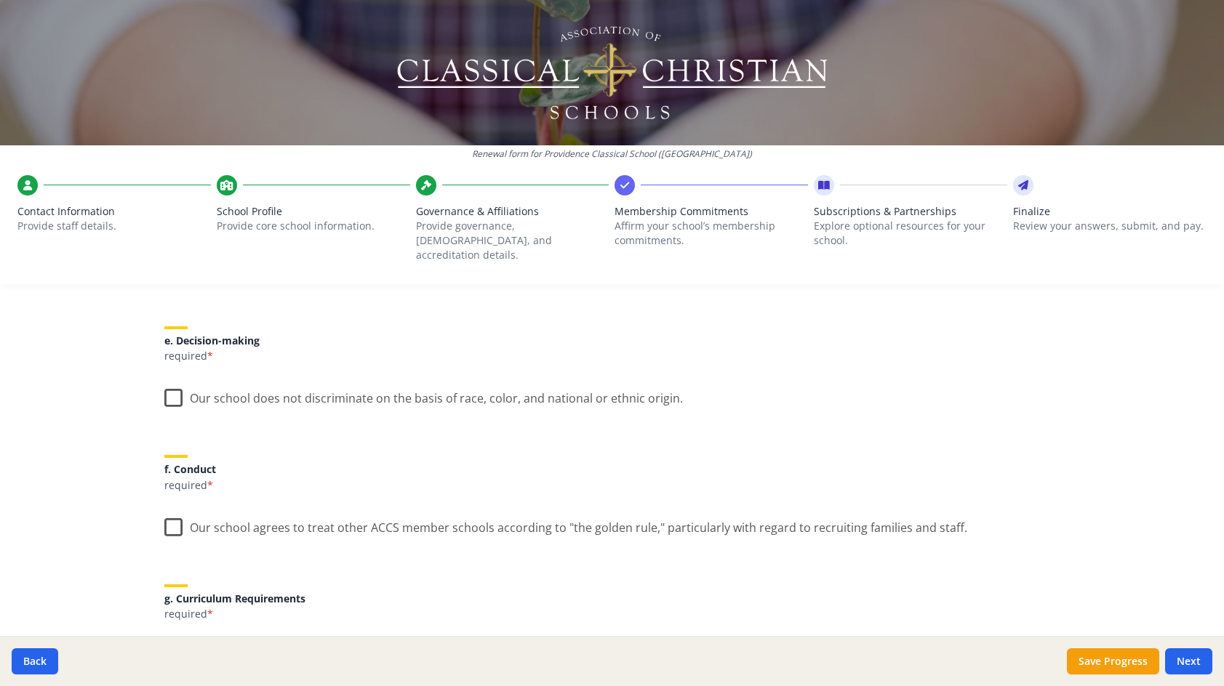
click at [169, 381] on label "Our school does not discriminate on the basis of race, color, and national or e…" at bounding box center [423, 394] width 518 height 31
click at [0, 0] on input "Our school does not discriminate on the basis of race, color, and national or e…" at bounding box center [0, 0] width 0 height 0
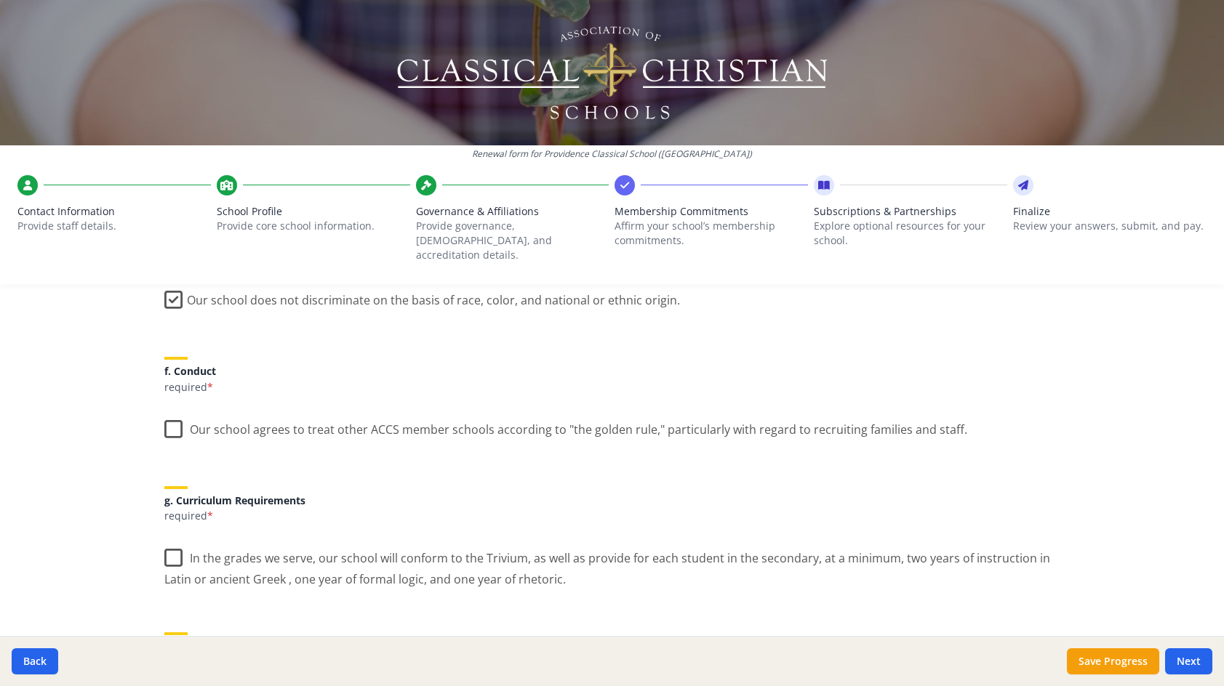
scroll to position [872, 0]
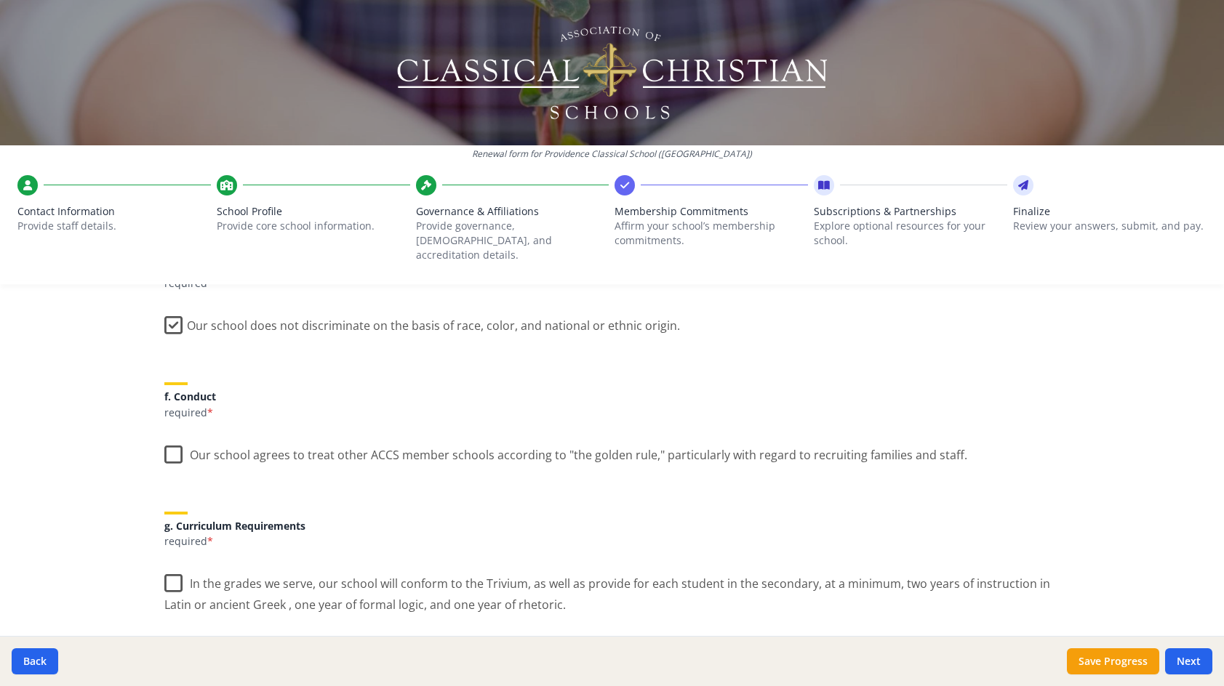
click at [167, 440] on label "Our school agrees to treat other ACCS member schools according to "the golden r…" at bounding box center [565, 451] width 803 height 31
click at [0, 0] on input "Our school agrees to treat other ACCS member schools according to "the golden r…" at bounding box center [0, 0] width 0 height 0
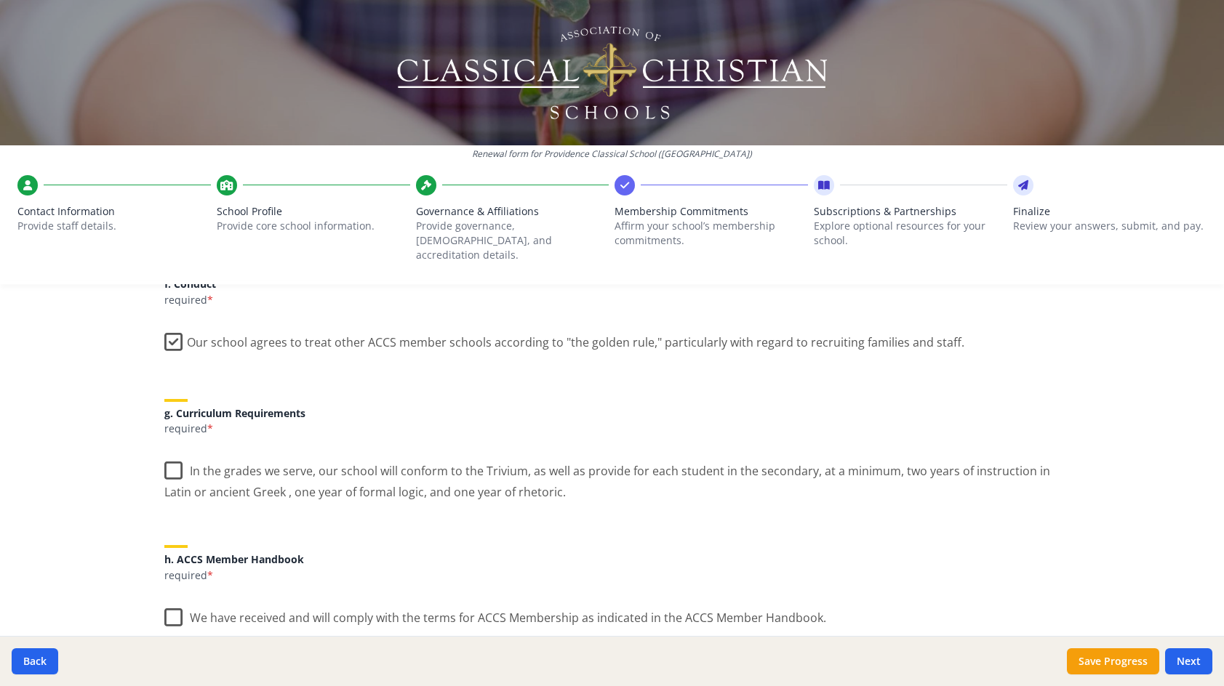
scroll to position [1018, 0]
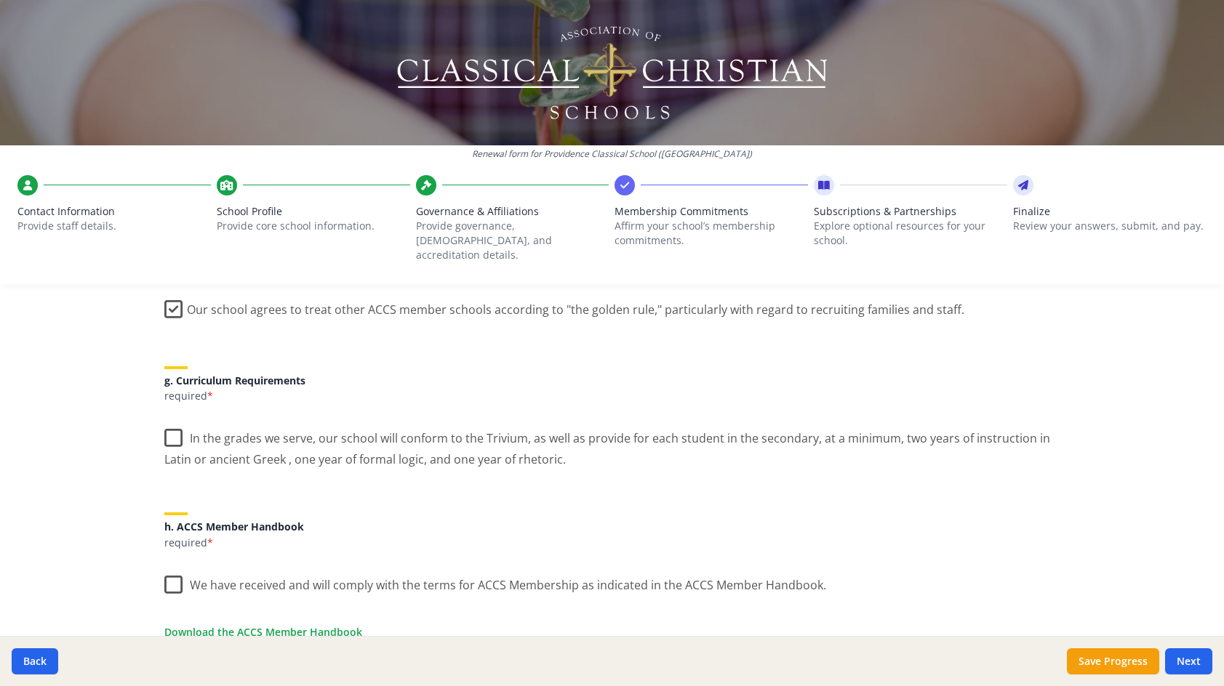
click at [164, 422] on label "In the grades we serve, our school will conform to the Trivium, as well as prov…" at bounding box center [612, 443] width 896 height 49
click at [0, 0] on input "In the grades we serve, our school will conform to the Trivium, as well as prov…" at bounding box center [0, 0] width 0 height 0
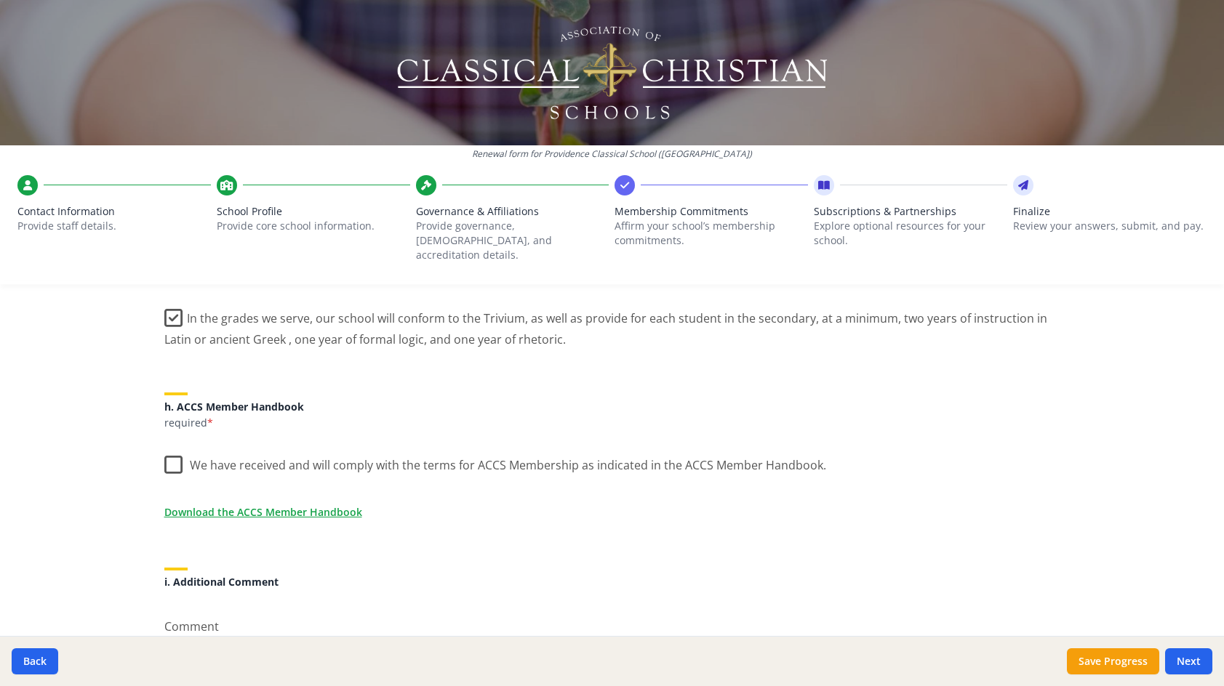
scroll to position [1163, 0]
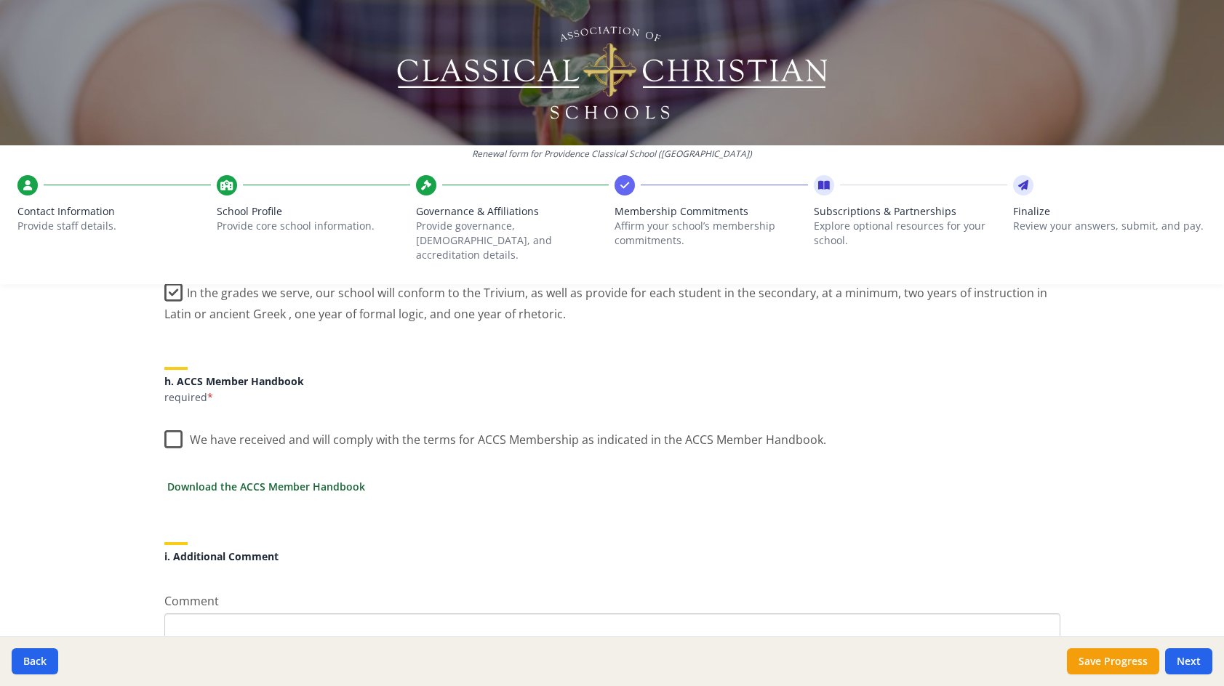
click at [326, 479] on link "Download the ACCS Member Handbook" at bounding box center [266, 486] width 198 height 15
click at [168, 427] on label "We have received and will comply with the terms for ACCS Membership as indicate…" at bounding box center [495, 436] width 662 height 31
click at [0, 0] on input "We have received and will comply with the terms for ACCS Membership as indicate…" at bounding box center [0, 0] width 0 height 0
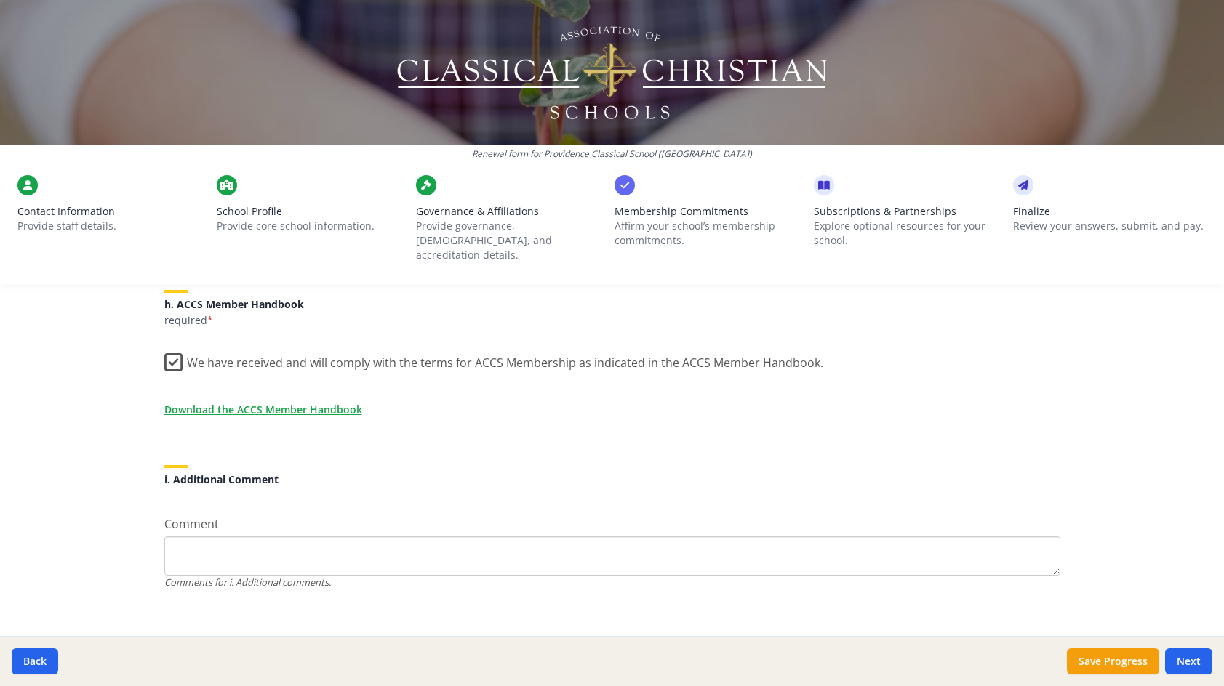
scroll to position [1241, 0]
click at [1078, 665] on button "Save Progress" at bounding box center [1113, 661] width 92 height 26
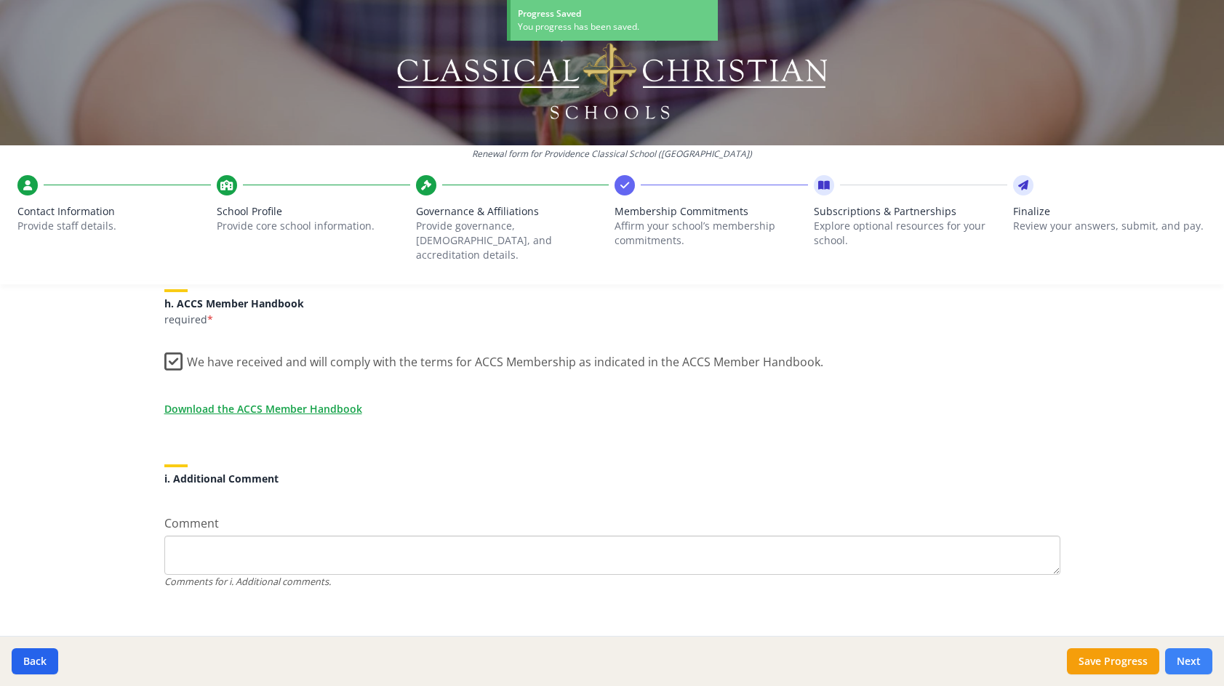
click at [1202, 667] on button "Next" at bounding box center [1188, 661] width 47 height 26
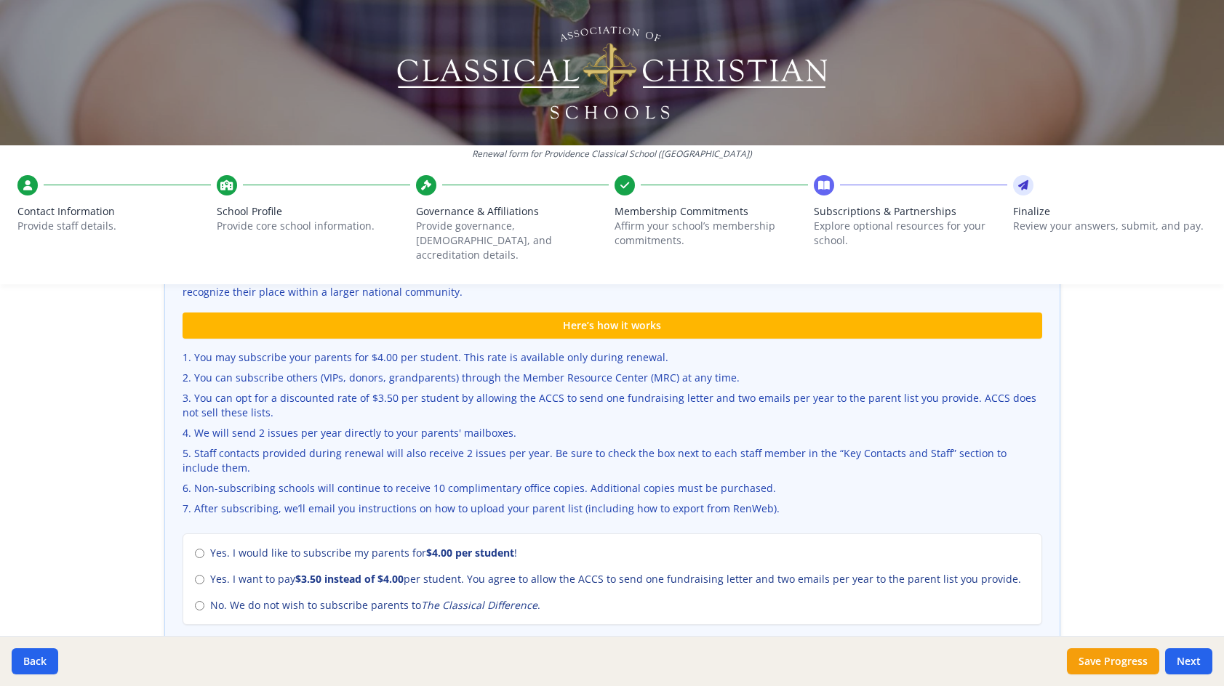
scroll to position [509, 0]
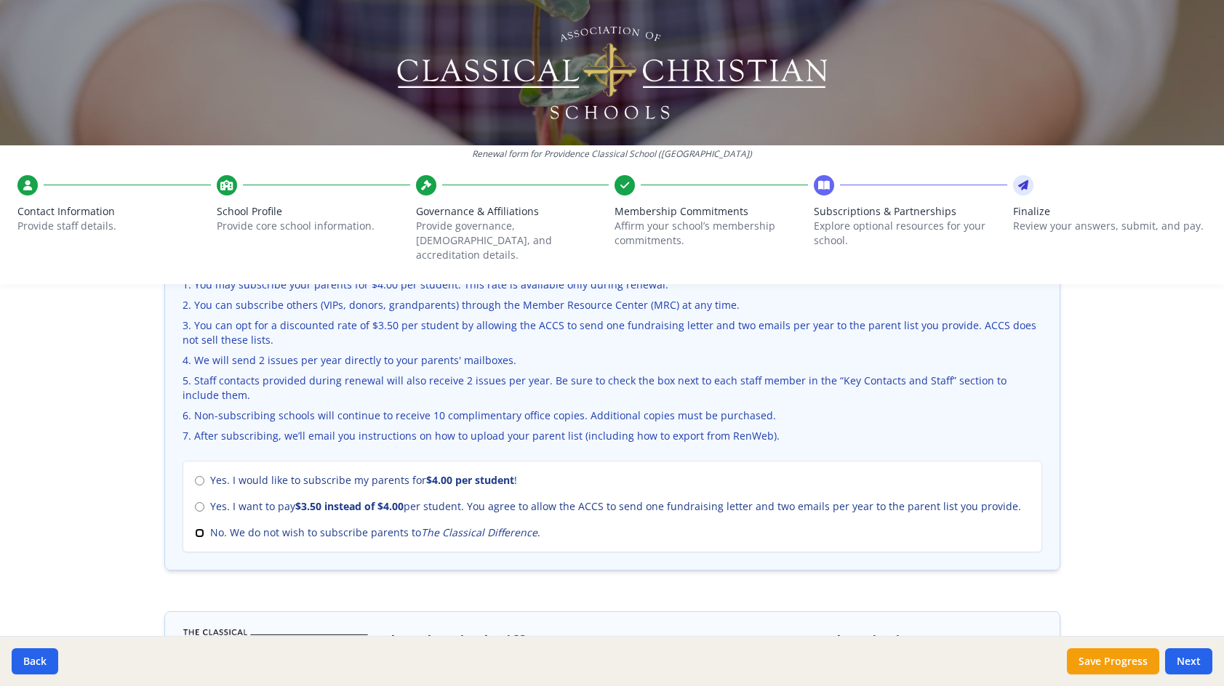
click at [198, 529] on input "No. We do not wish to subscribe parents to The Classical Difference ." at bounding box center [199, 533] width 9 height 9
radio input "true"
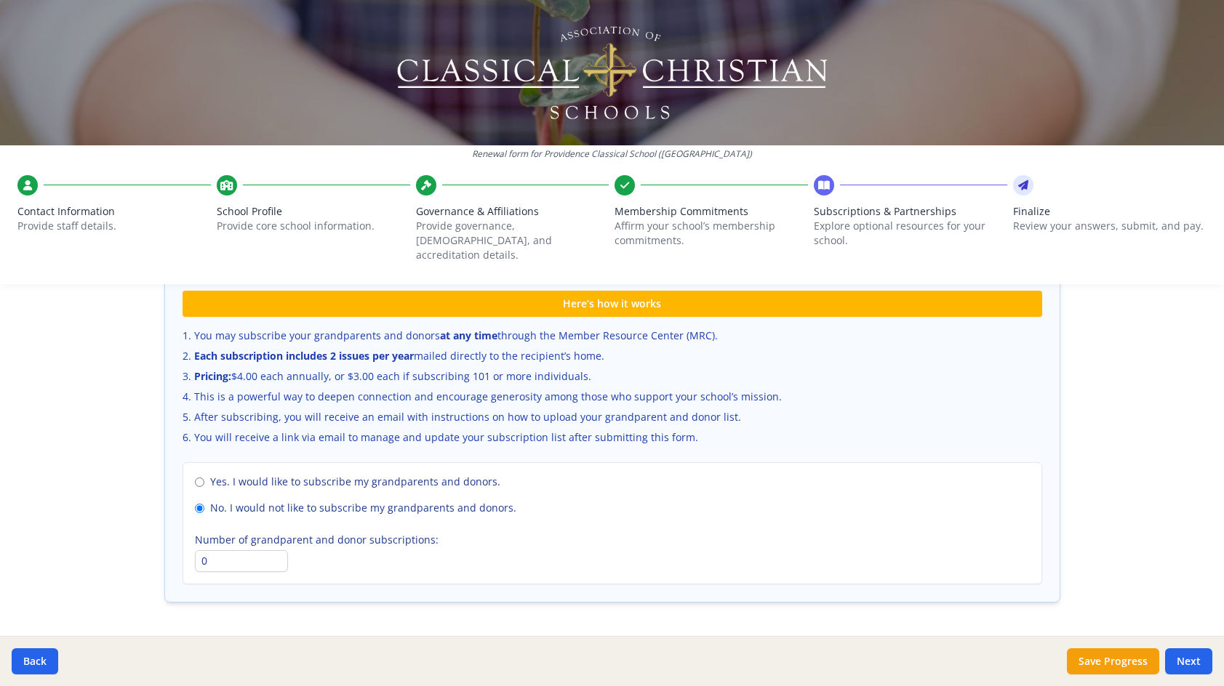
scroll to position [976, 0]
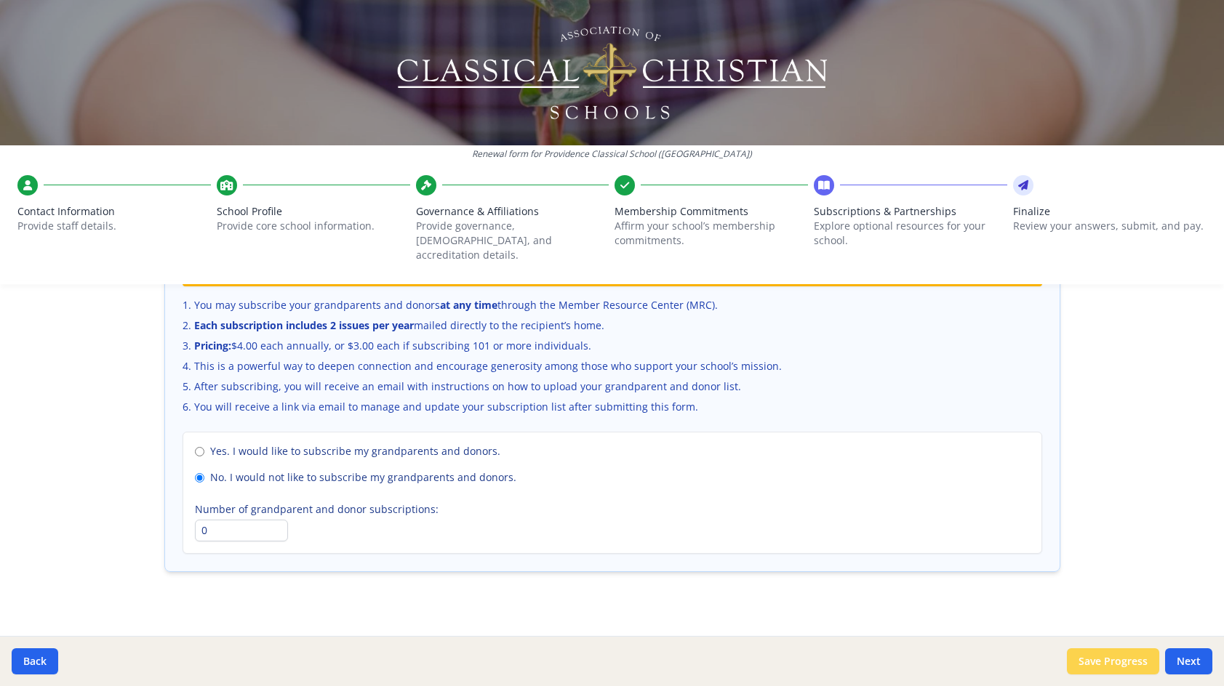
click at [1078, 657] on button "Save Progress" at bounding box center [1113, 661] width 92 height 26
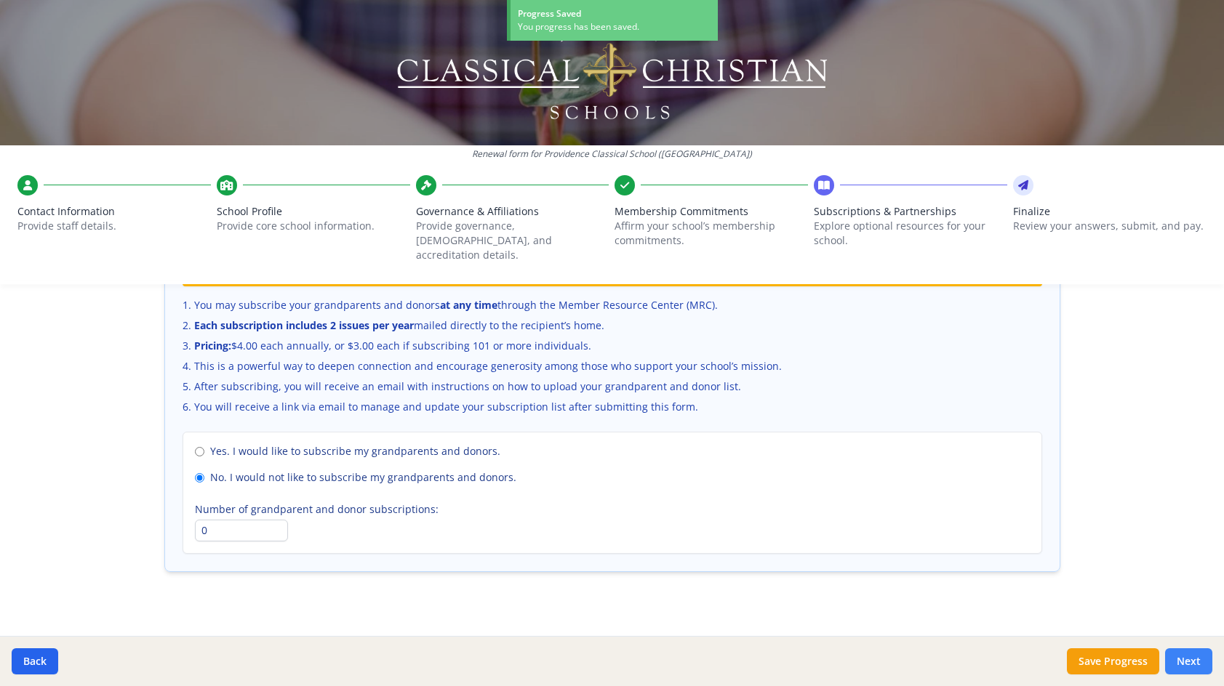
click at [1195, 662] on button "Next" at bounding box center [1188, 661] width 47 height 26
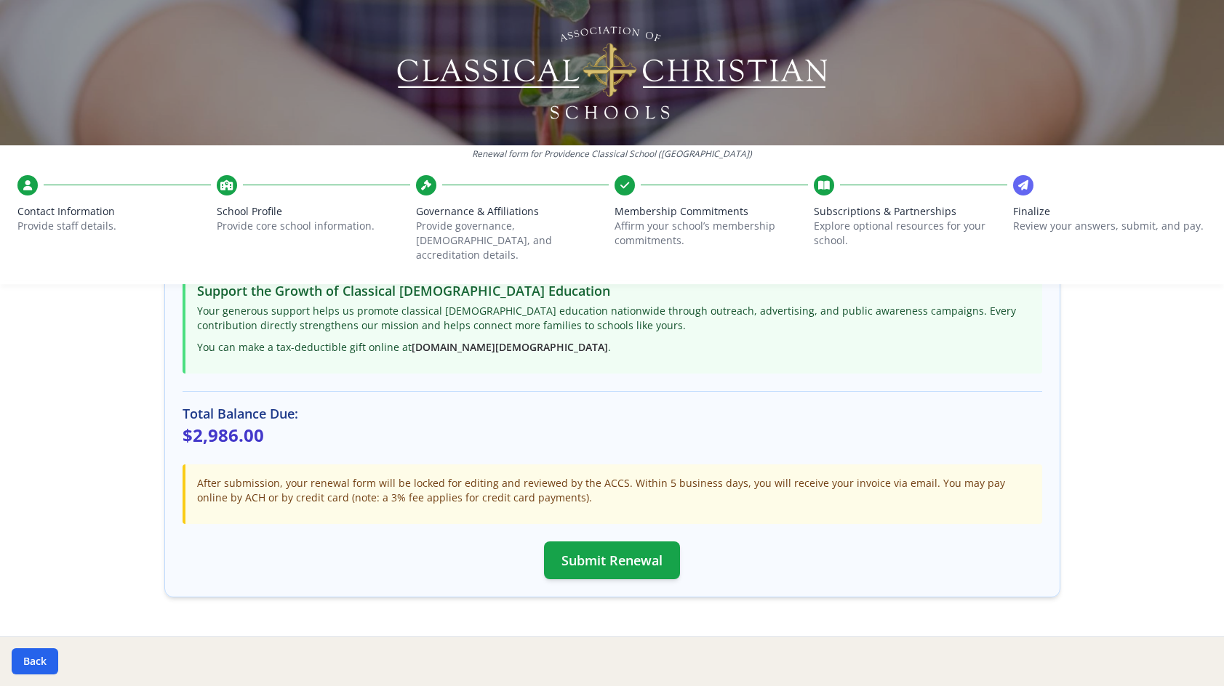
scroll to position [361, 0]
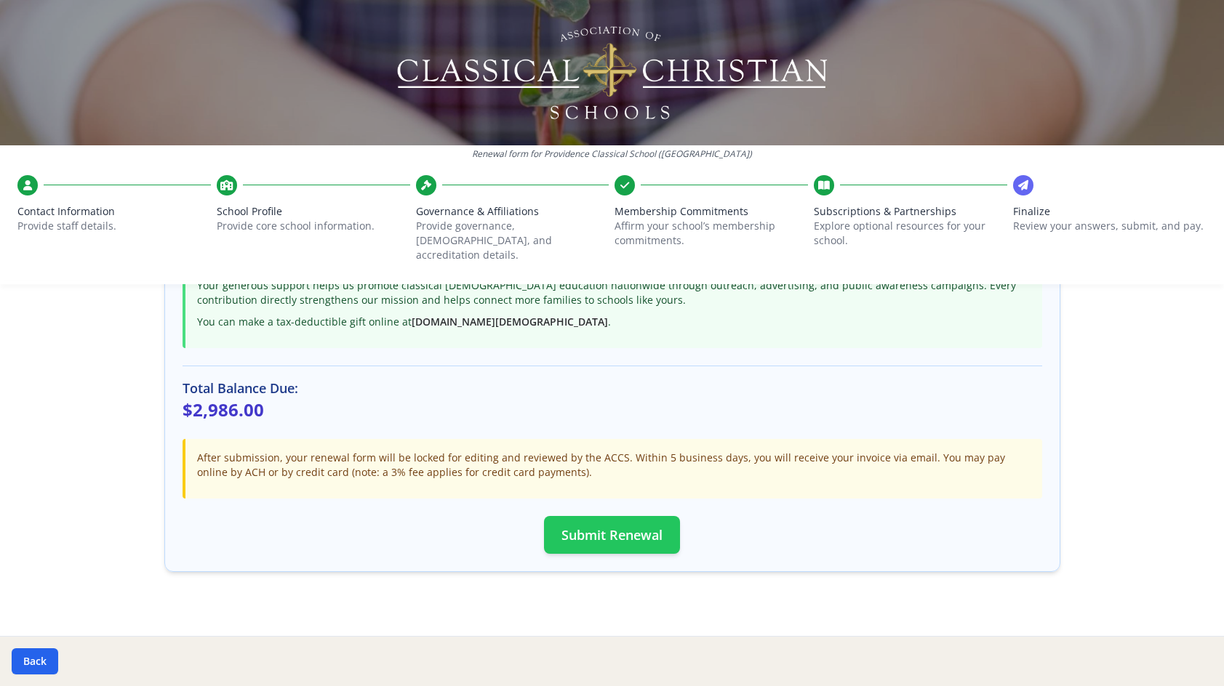
click at [661, 522] on button "Submit Renewal" at bounding box center [612, 535] width 136 height 38
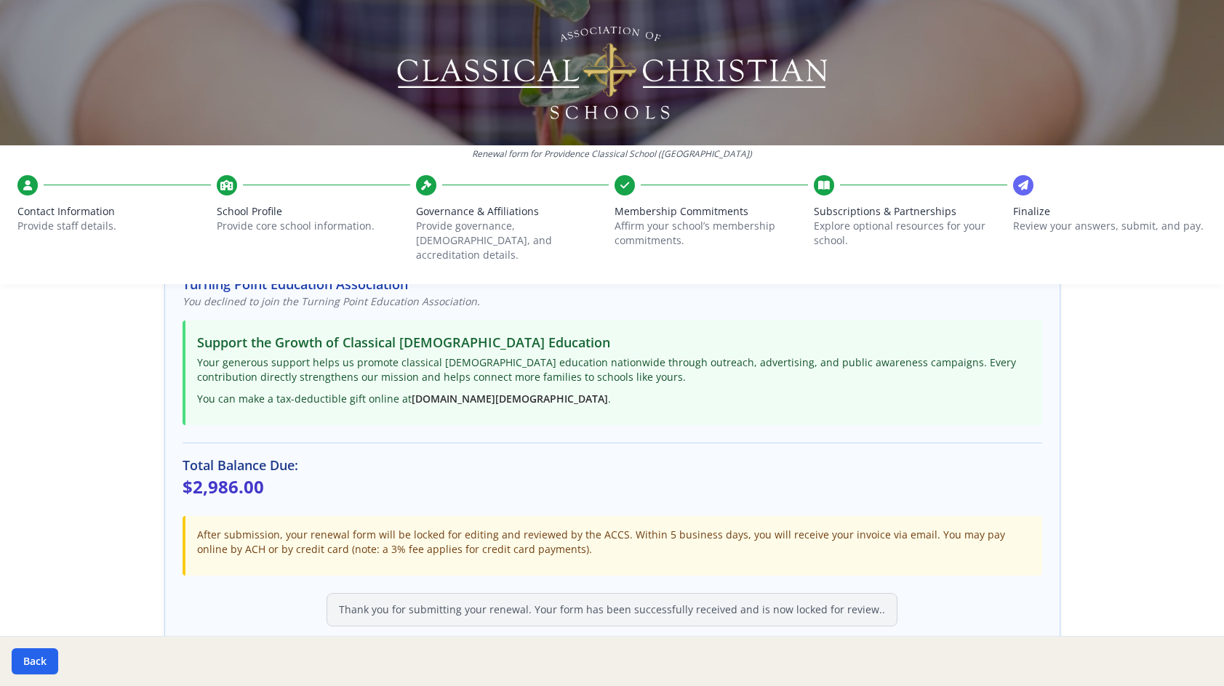
scroll to position [357, 0]
